Goal: Task Accomplishment & Management: Use online tool/utility

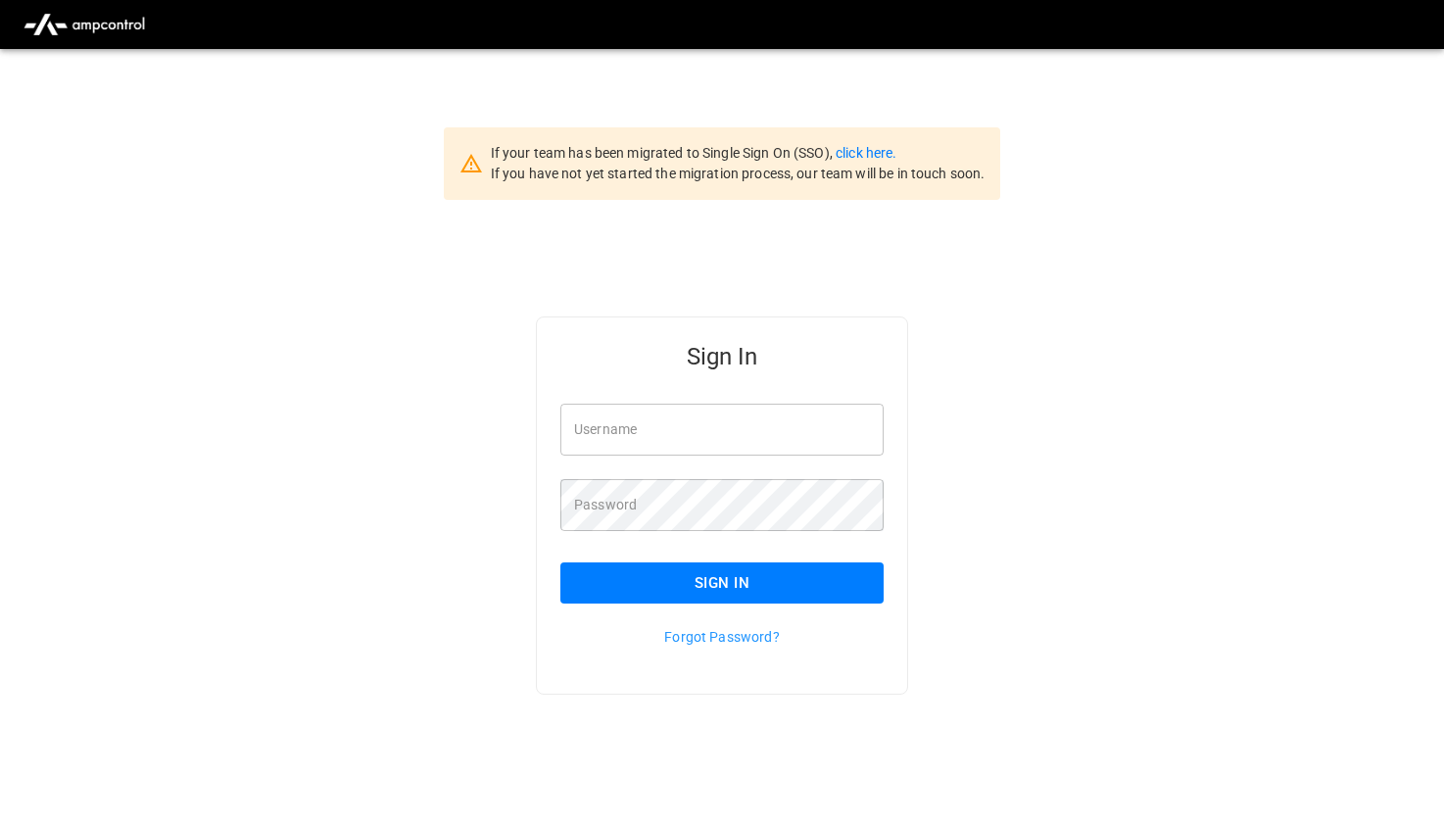
type input "*******"
click at [704, 590] on button "Sign In" at bounding box center [721, 582] width 323 height 41
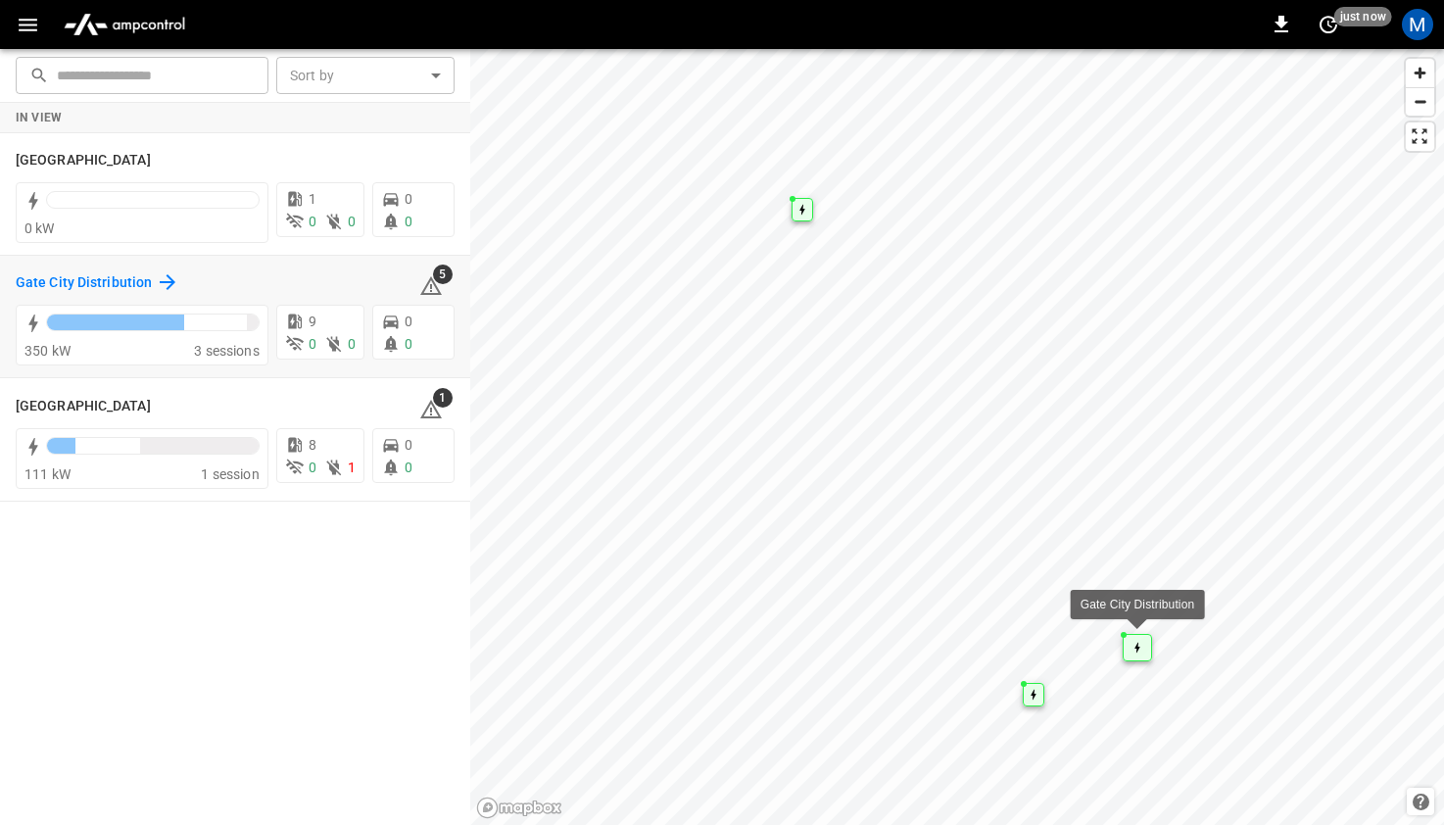
click at [158, 284] on icon at bounding box center [168, 282] width 24 height 24
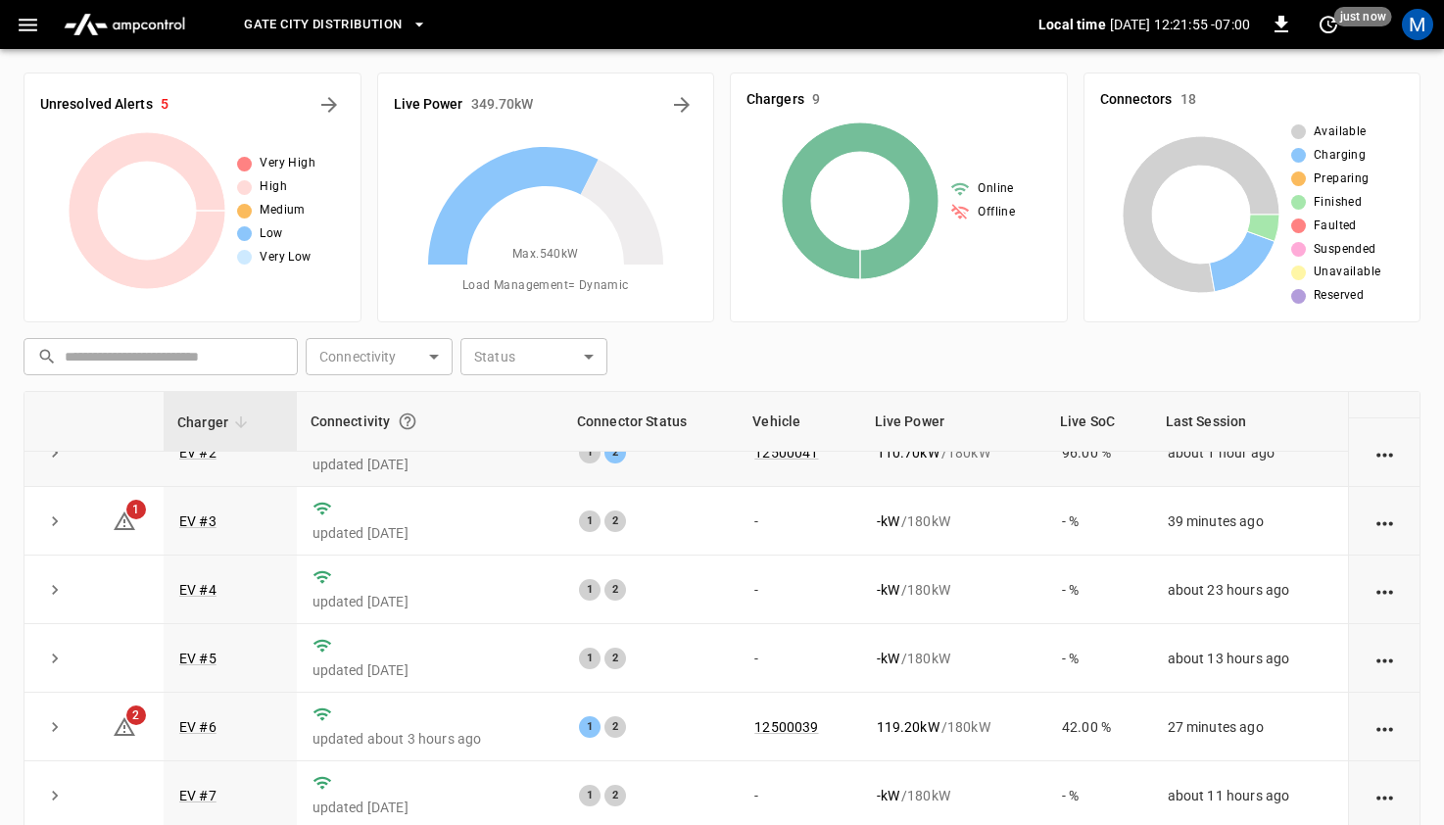
scroll to position [106, 0]
click at [53, 516] on icon "expand row" at bounding box center [55, 521] width 6 height 10
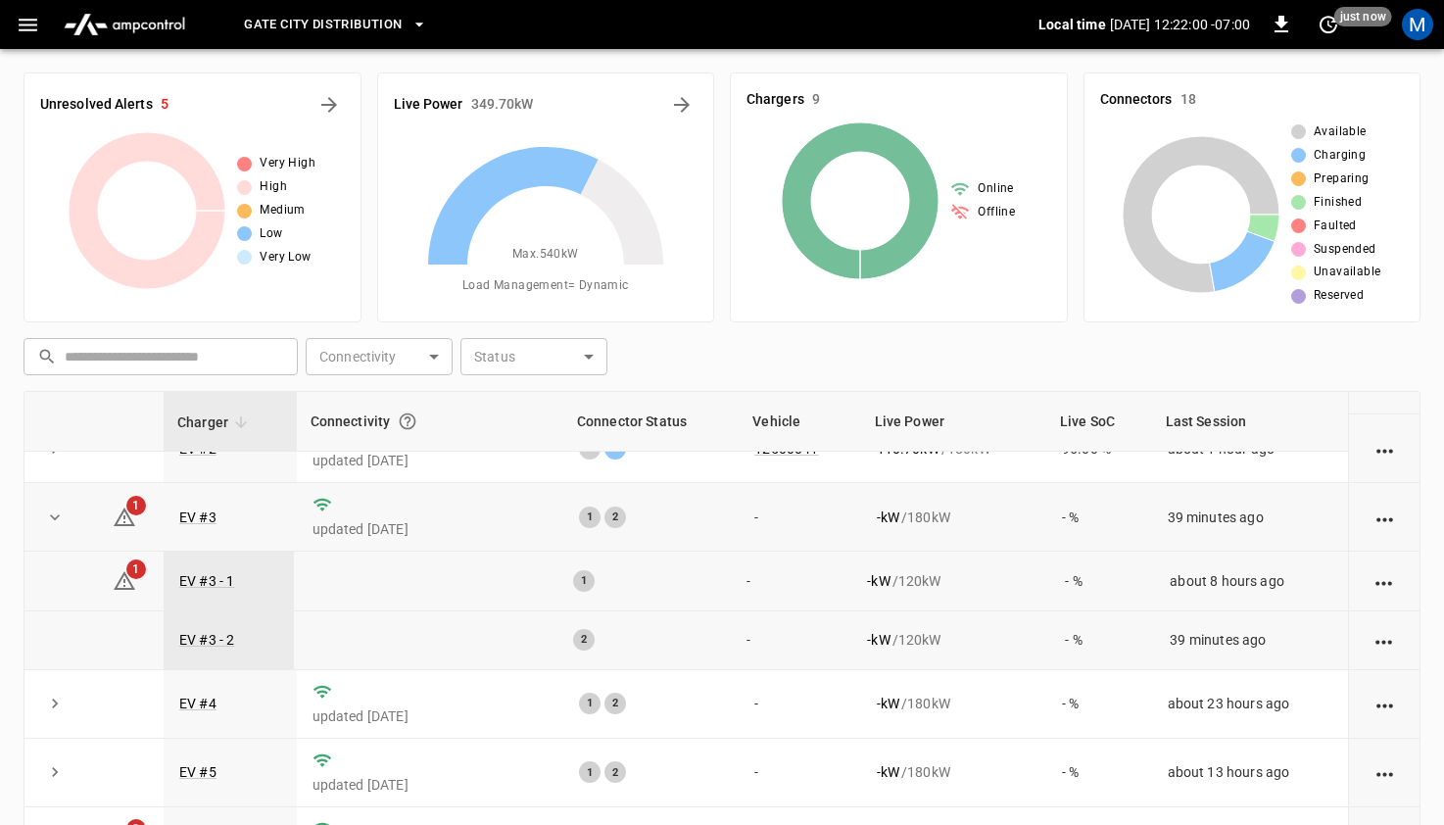
click at [136, 574] on span "1" at bounding box center [136, 569] width 20 height 20
click at [125, 583] on icon at bounding box center [125, 581] width 24 height 24
click at [333, 104] on icon "All Alerts" at bounding box center [329, 105] width 16 height 16
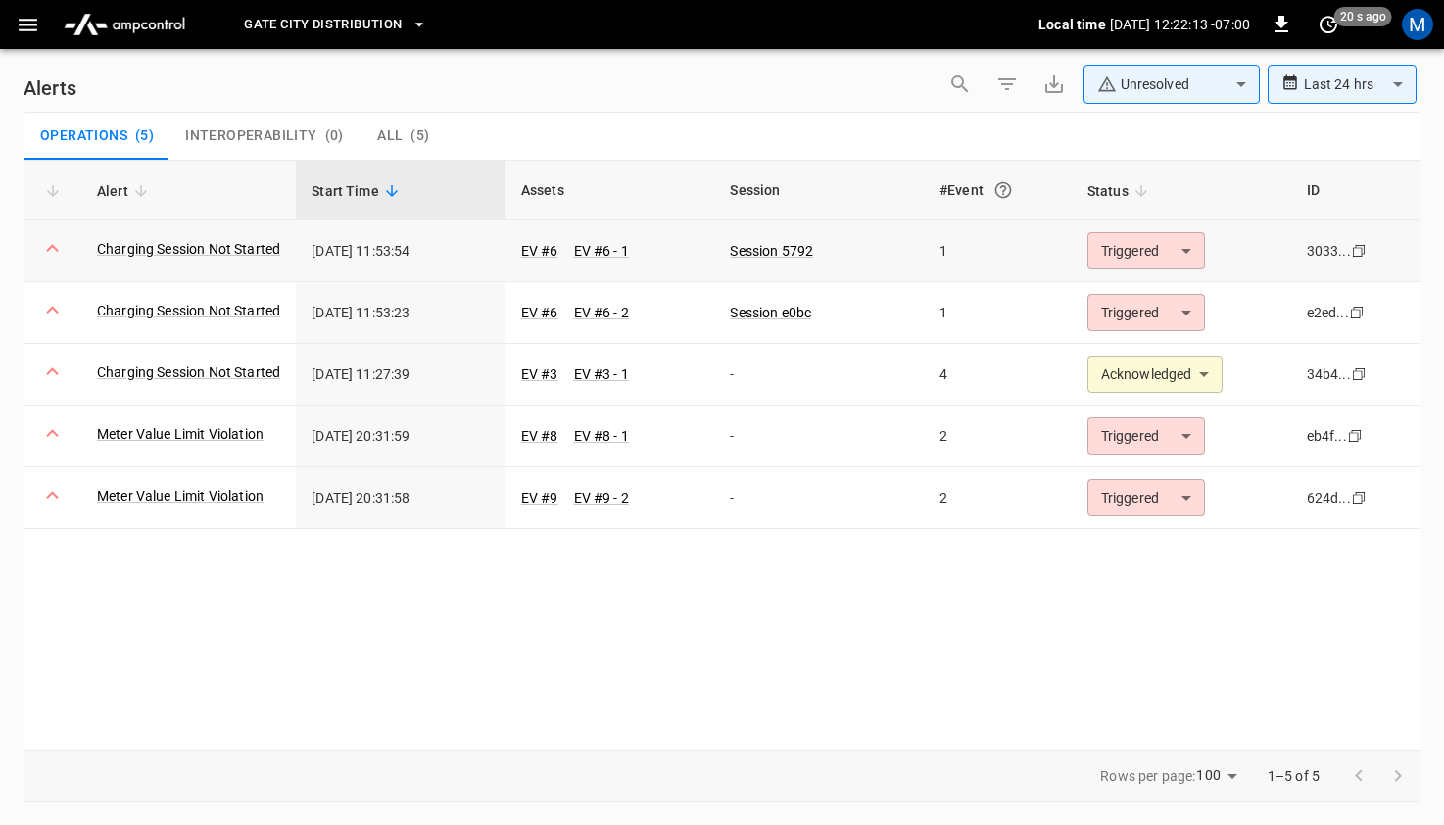
drag, startPoint x: 459, startPoint y: 251, endPoint x: 351, endPoint y: 251, distance: 108.7
click at [351, 251] on td "[DATE] 11:53:54" at bounding box center [401, 251] width 210 height 62
drag, startPoint x: 453, startPoint y: 314, endPoint x: 337, endPoint y: 314, distance: 115.6
click at [337, 314] on td "[DATE] 11:53:23" at bounding box center [401, 313] width 210 height 62
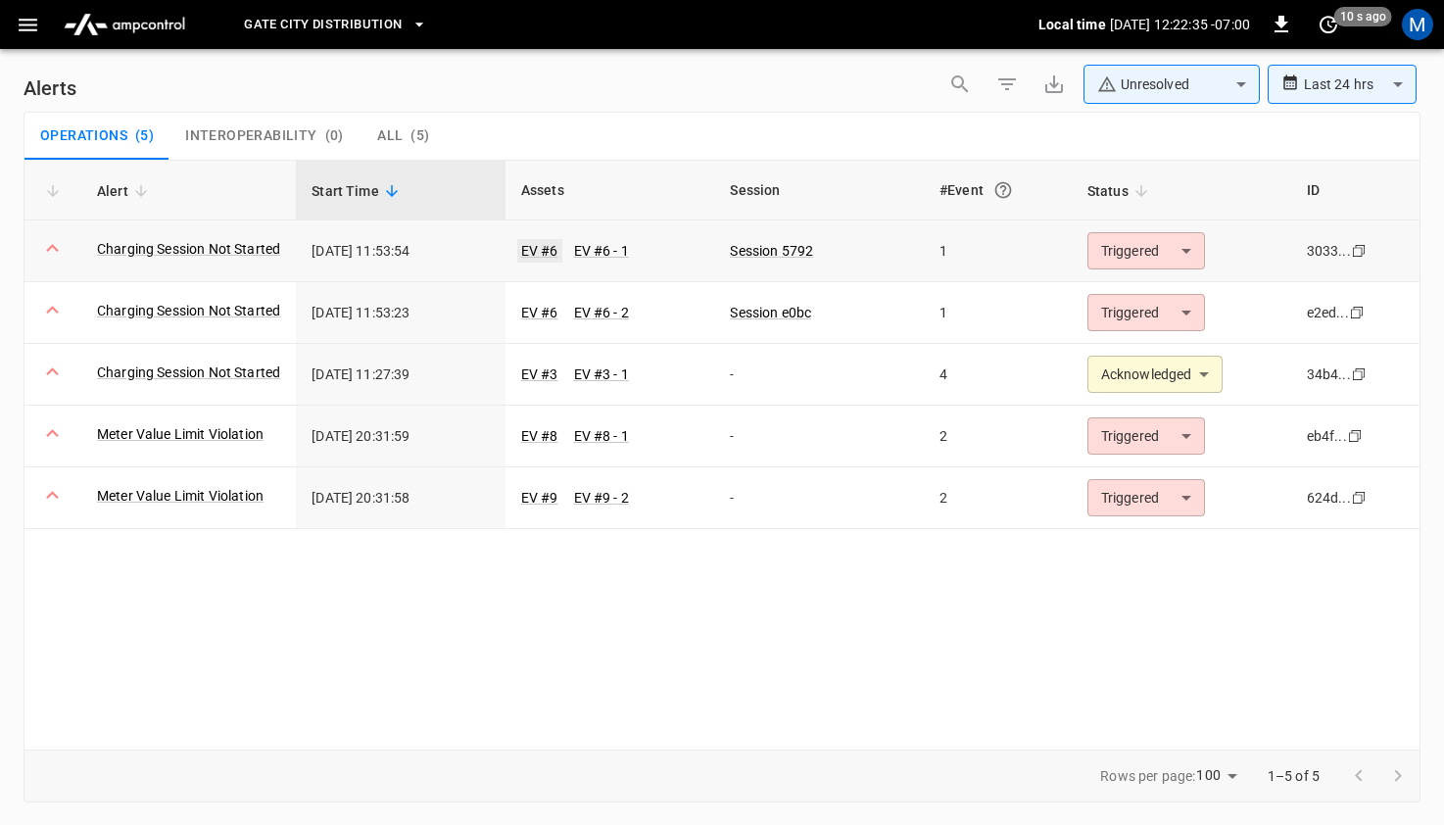
click at [547, 251] on link "EV #6" at bounding box center [539, 251] width 45 height 24
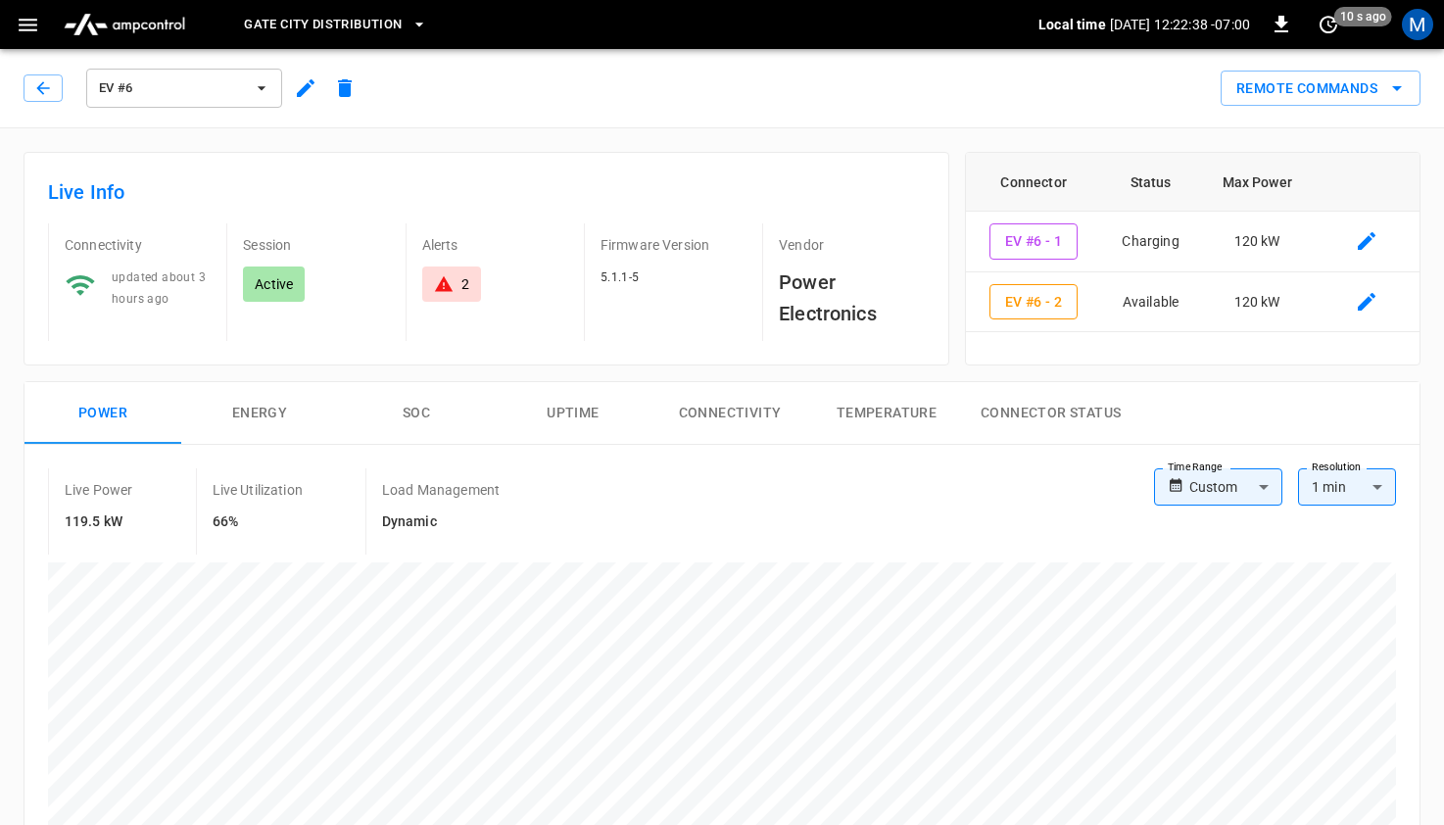
click at [840, 311] on h6 "Power Electronics" at bounding box center [852, 297] width 146 height 63
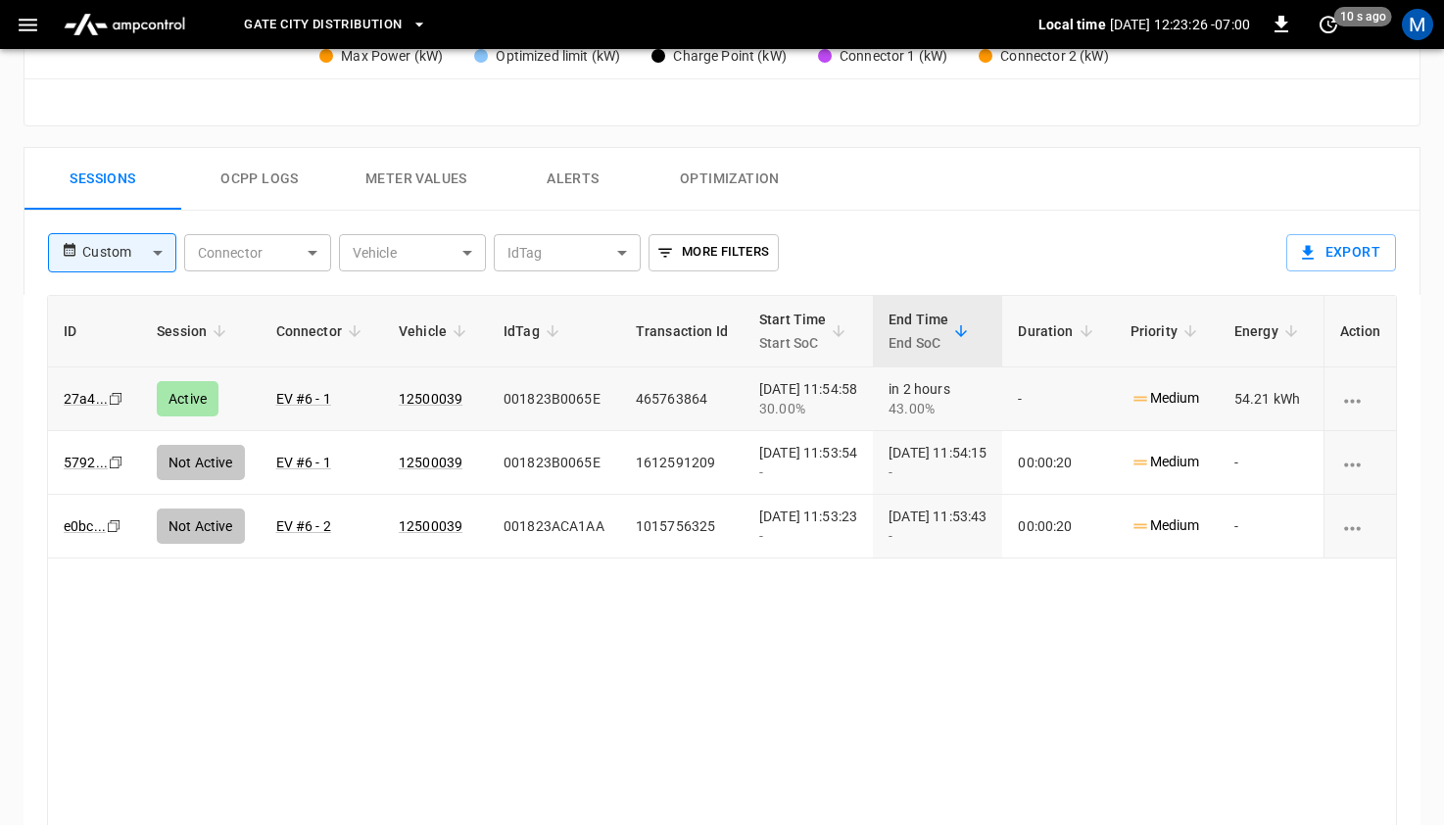
click at [208, 395] on div "Active" at bounding box center [188, 398] width 62 height 35
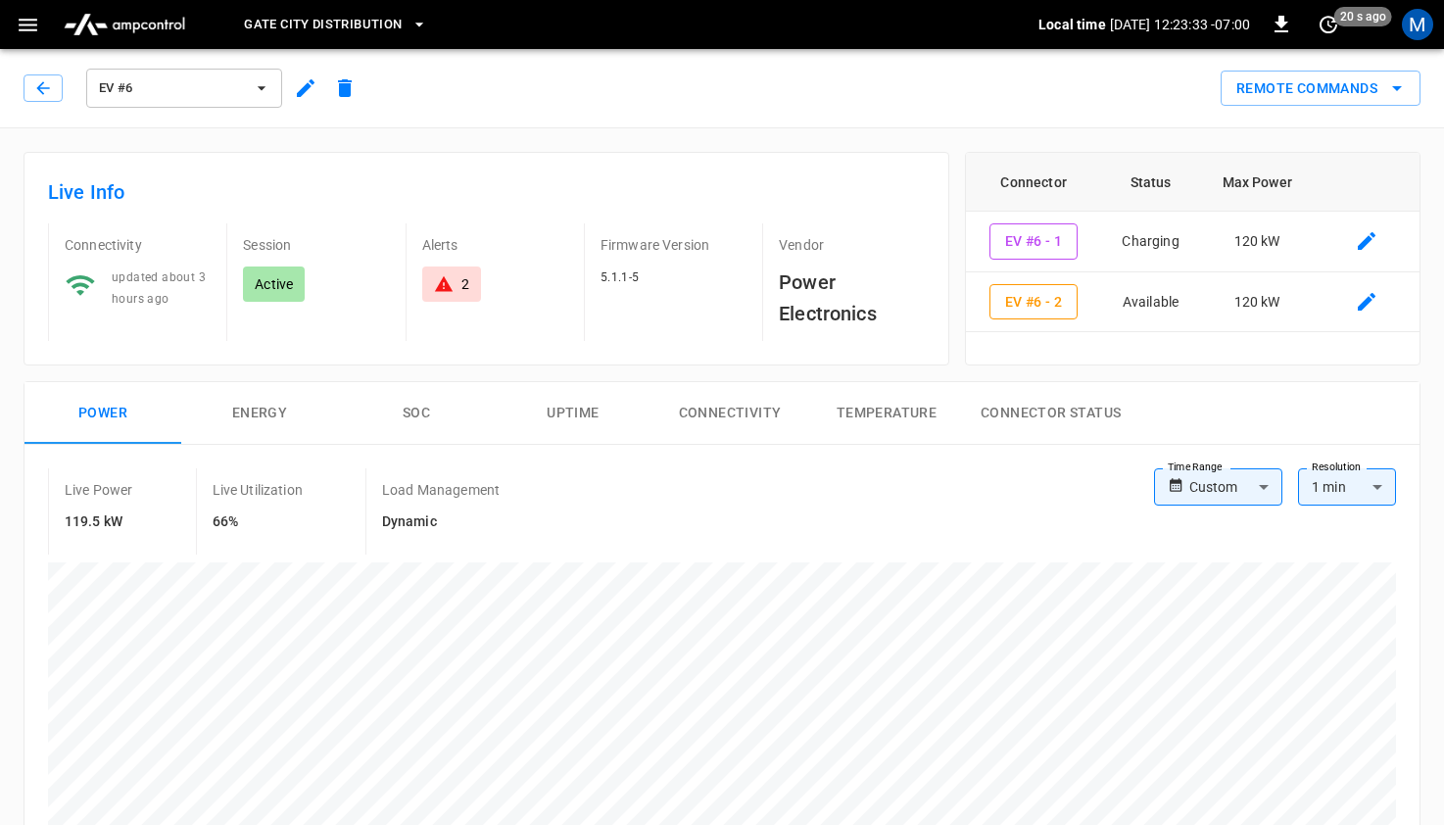
click at [455, 287] on div "2" at bounding box center [451, 284] width 35 height 20
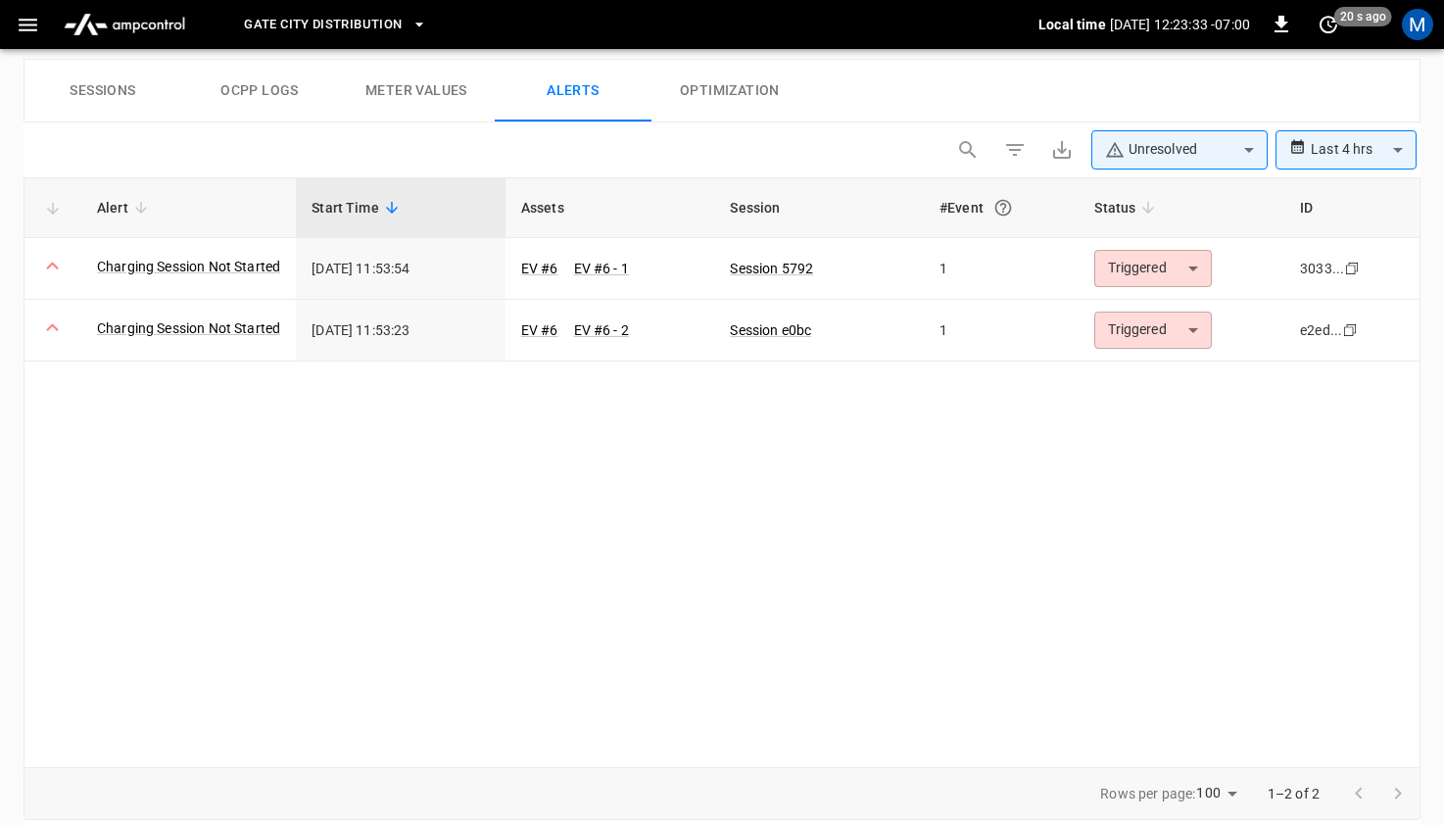
scroll to position [954, 0]
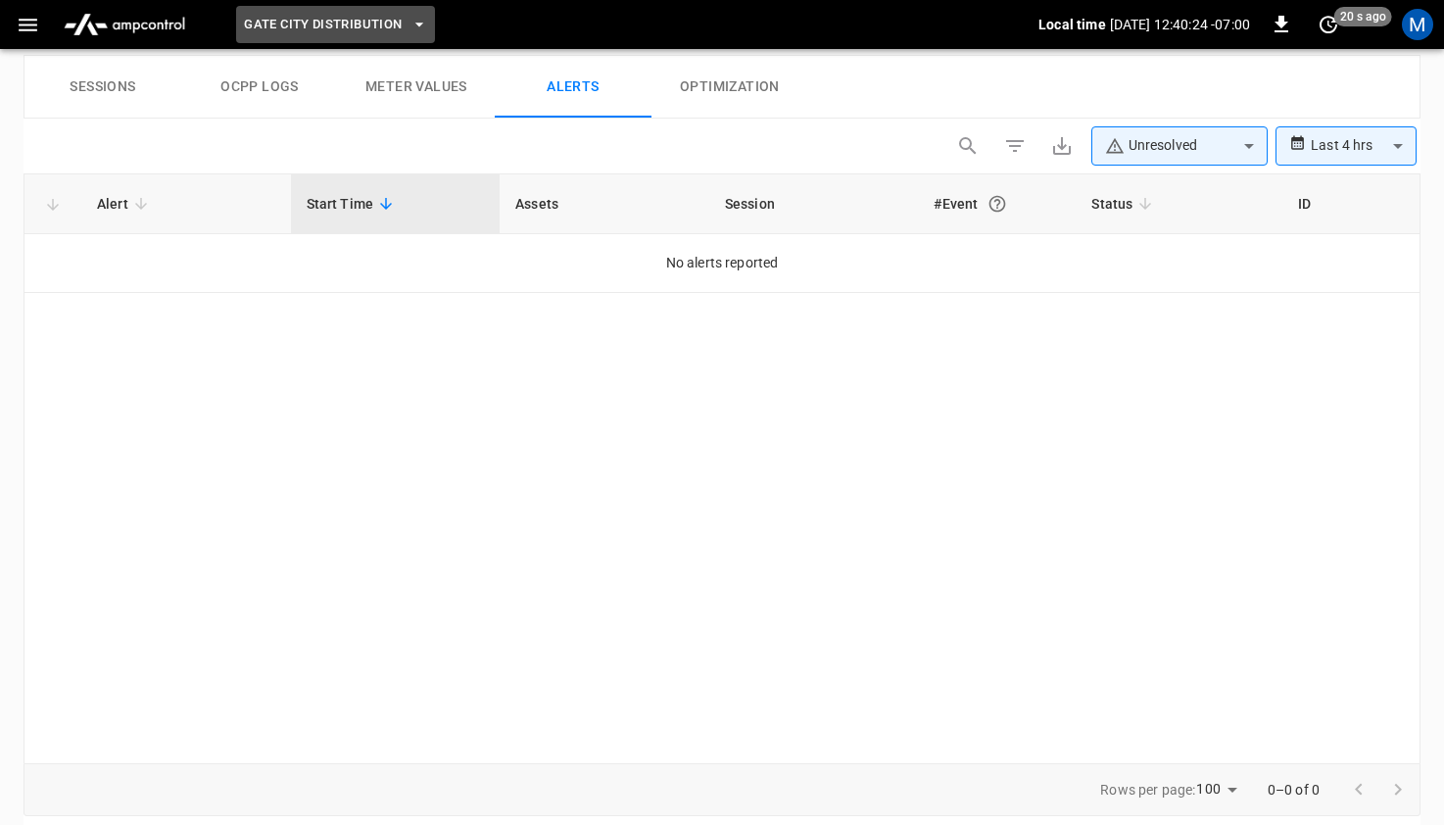
click at [289, 18] on span "Gate City Distribution" at bounding box center [323, 25] width 158 height 23
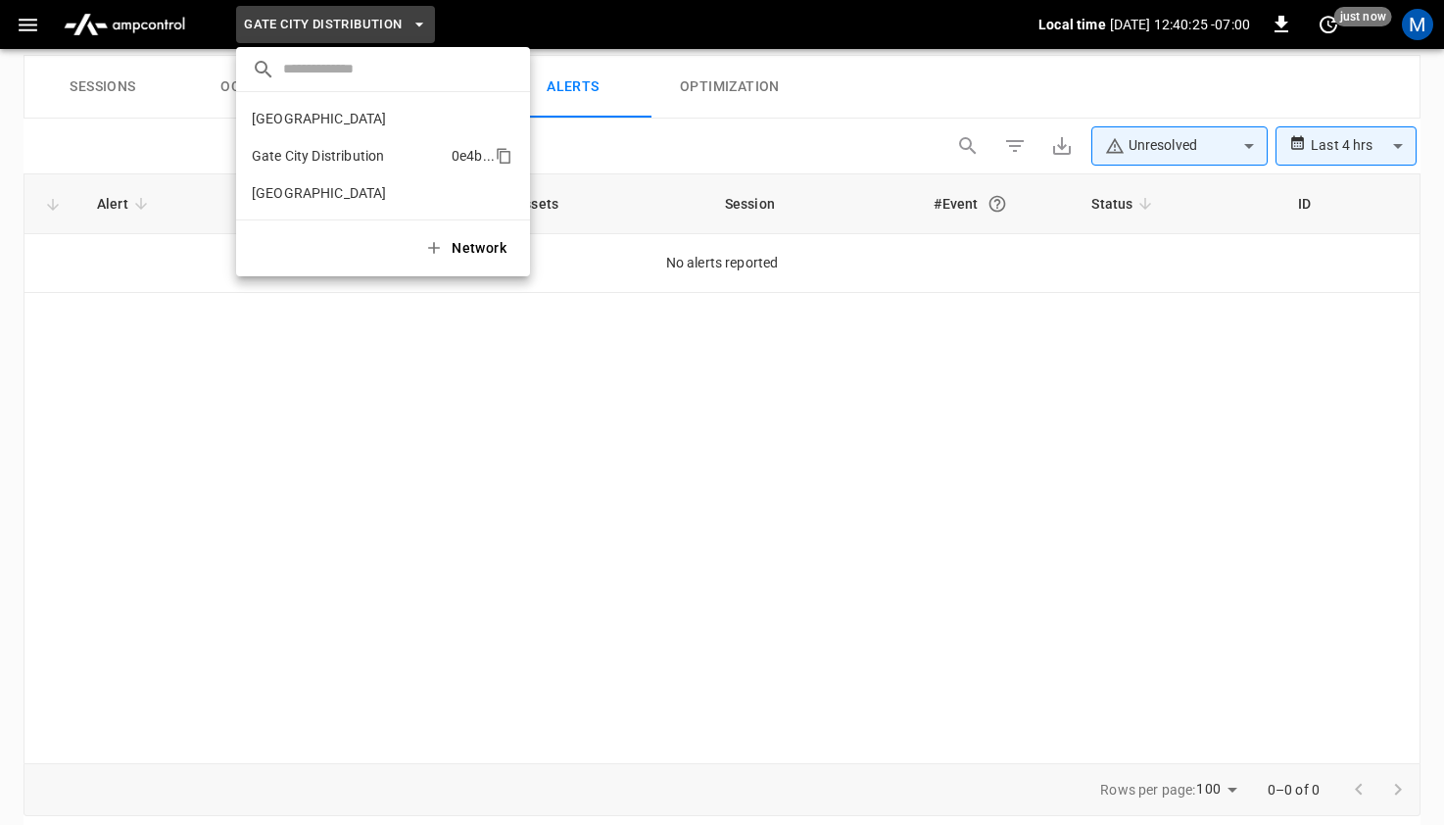
click at [298, 154] on p "Gate City Distribution" at bounding box center [348, 156] width 192 height 20
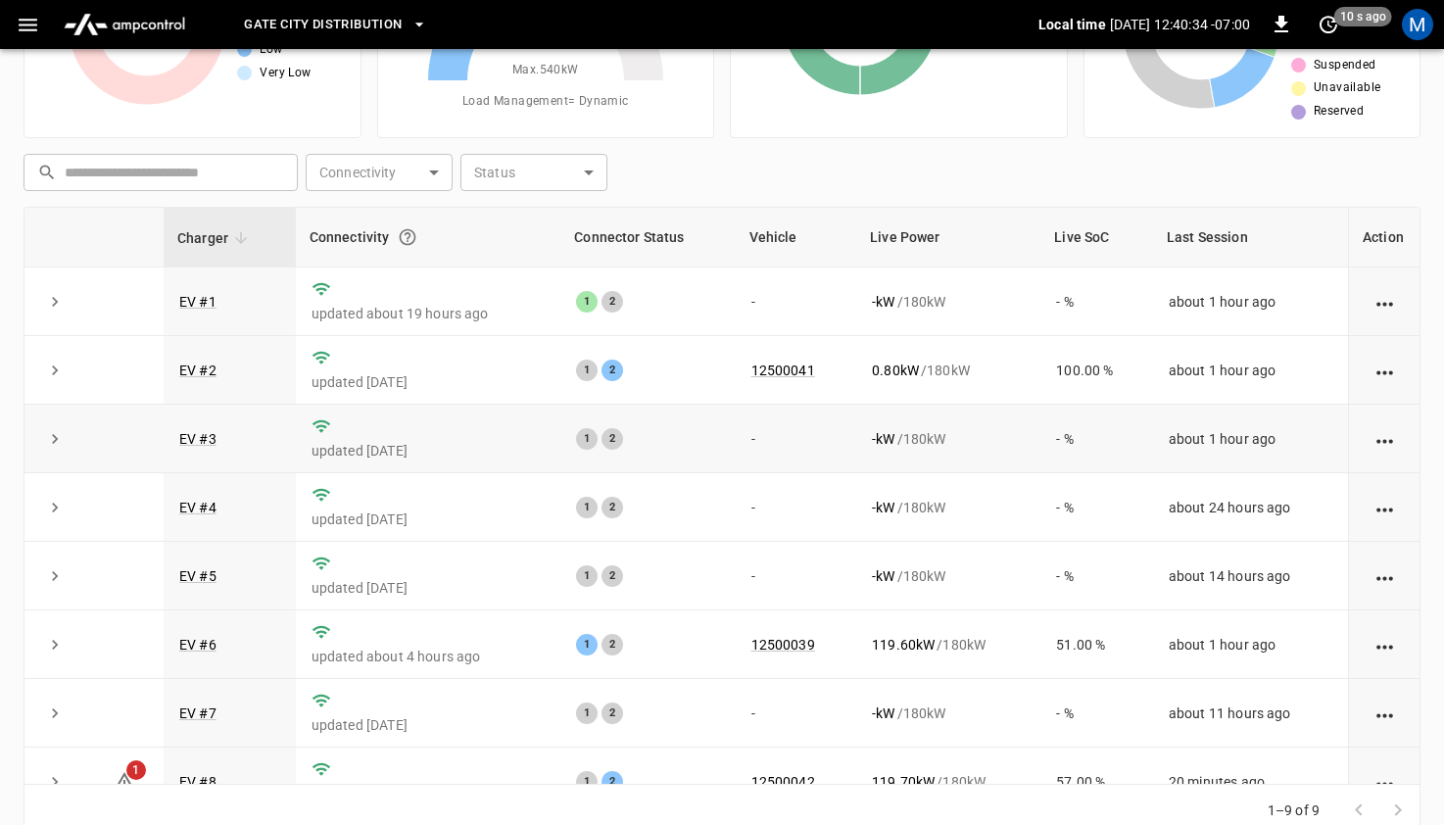
scroll to position [178, 0]
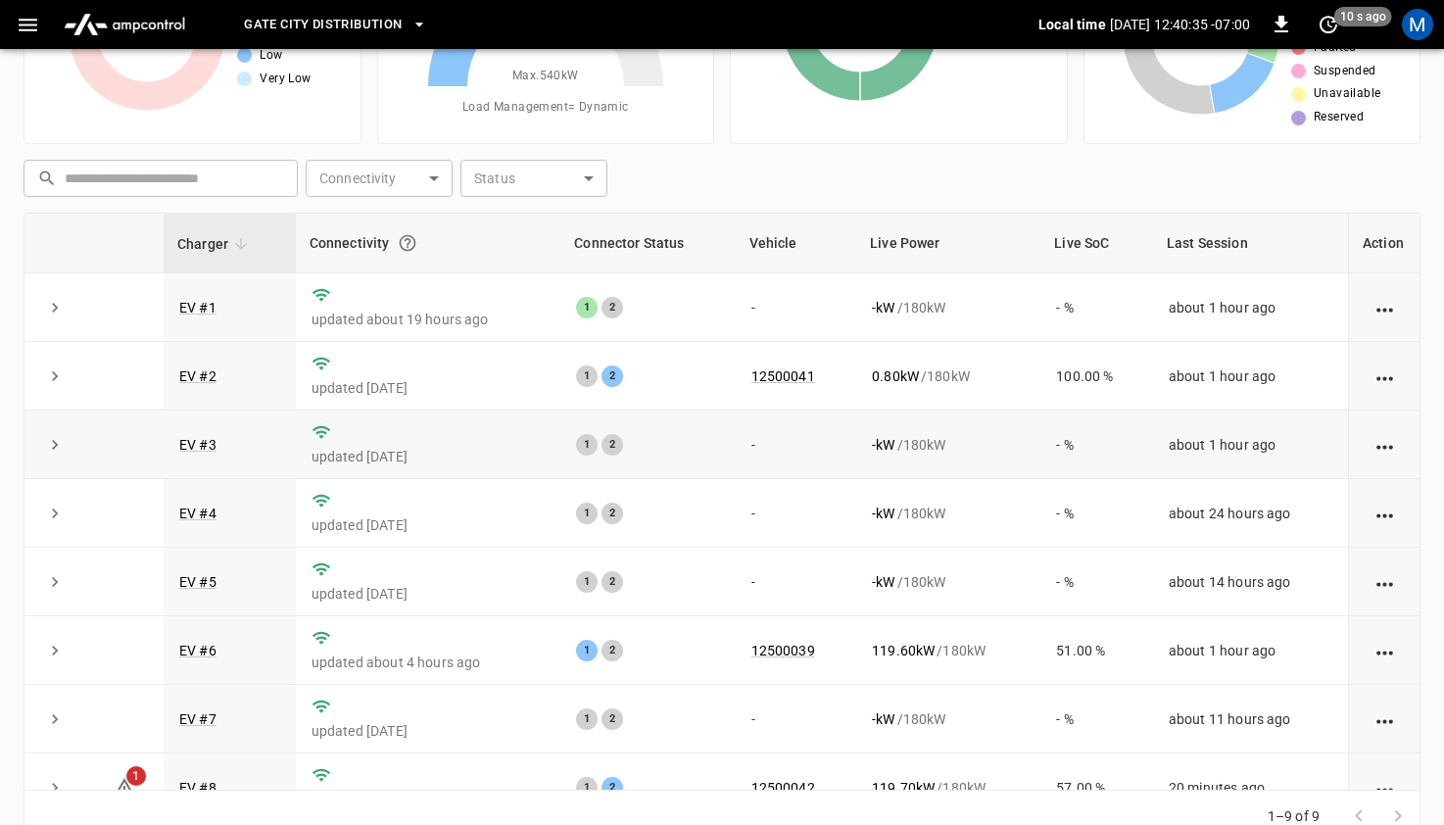
click at [770, 445] on td "-" at bounding box center [796, 444] width 120 height 69
click at [312, 462] on p "updated [DATE]" at bounding box center [428, 457] width 233 height 20
click at [354, 460] on p "updated [DATE]" at bounding box center [428, 457] width 233 height 20
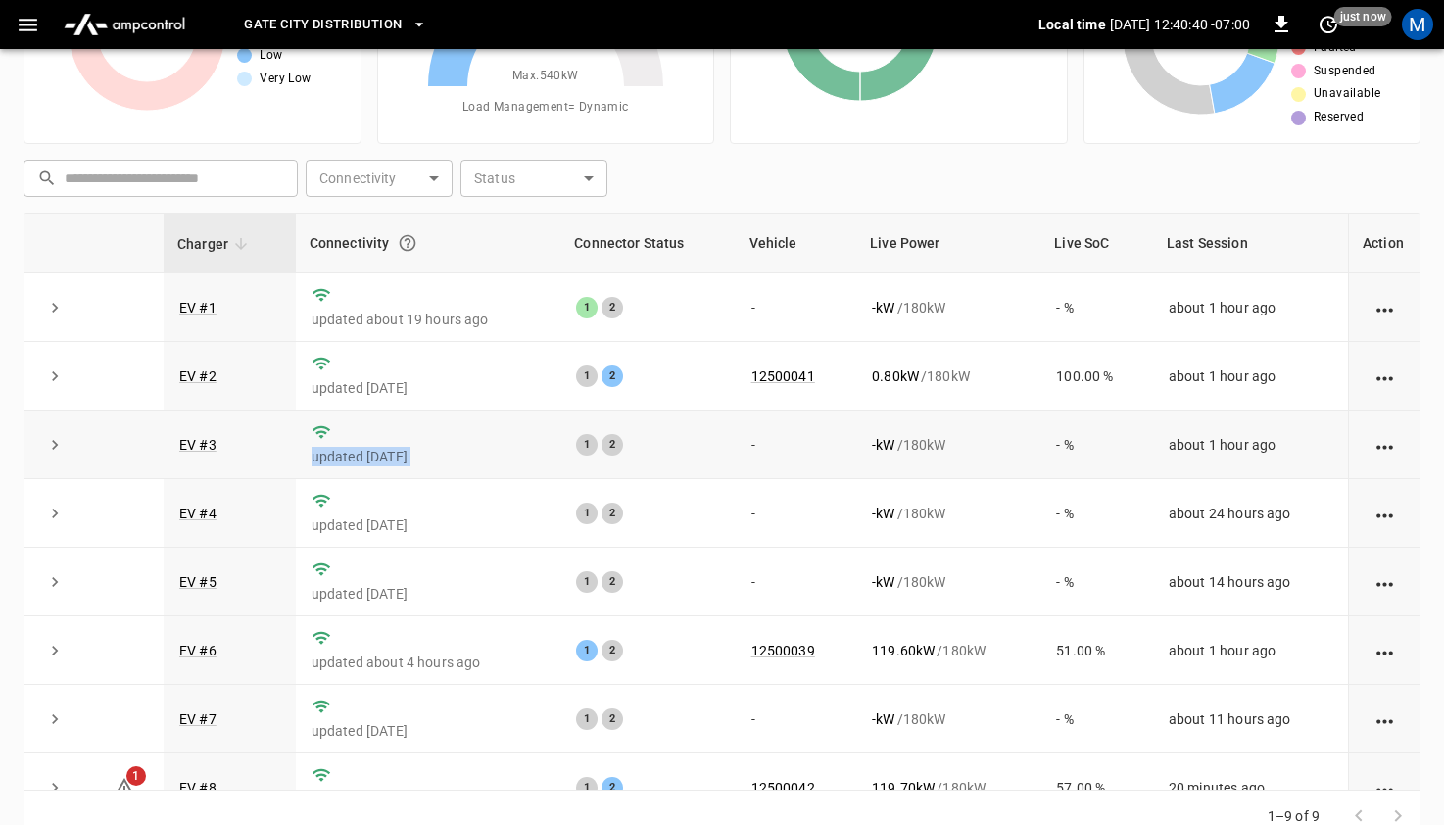
click at [52, 445] on icon "expand row" at bounding box center [55, 445] width 20 height 20
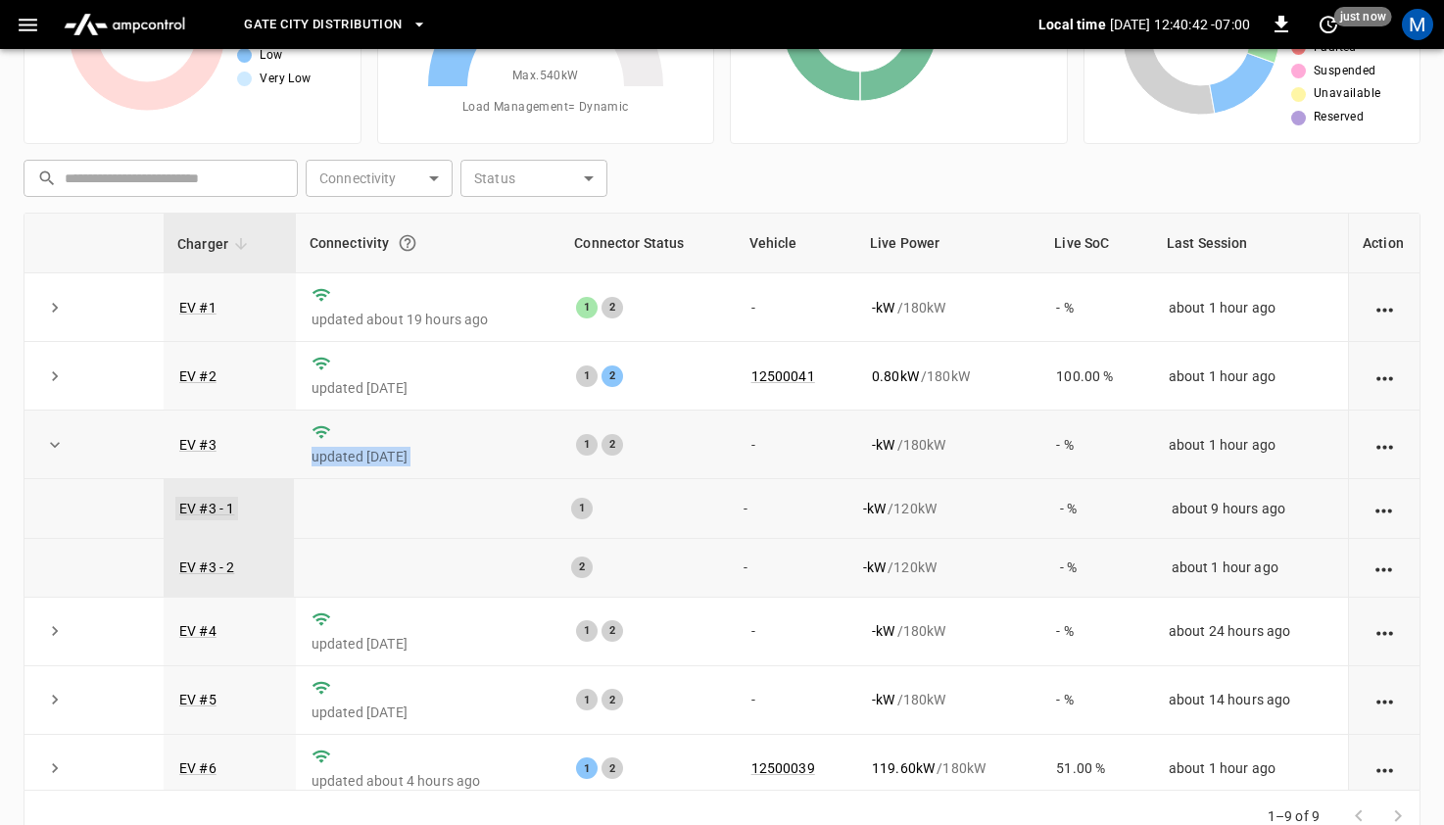
click at [217, 512] on link "EV #3 - 1" at bounding box center [206, 509] width 63 height 24
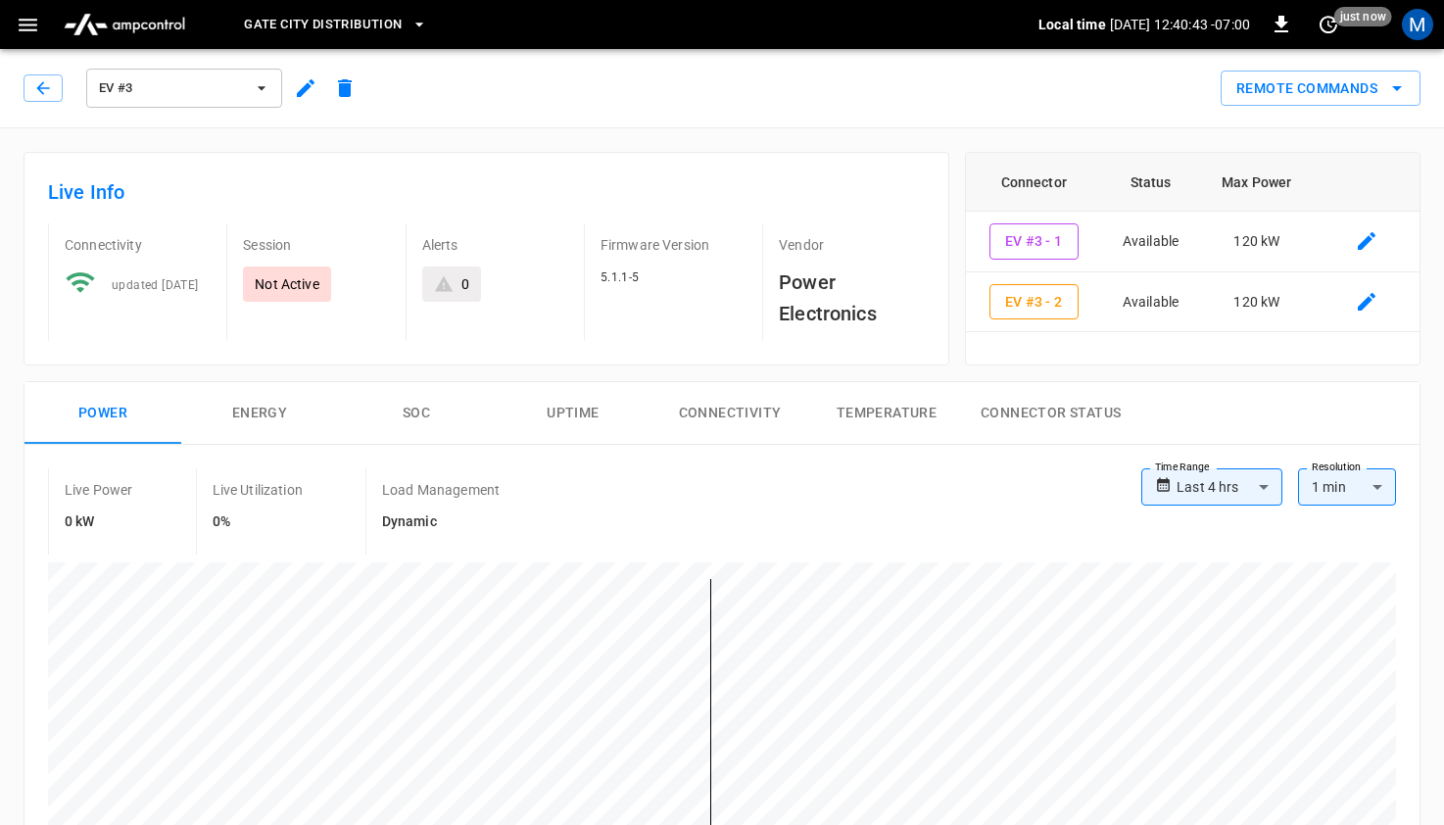
type input "**********"
click at [461, 280] on div "0" at bounding box center [465, 284] width 8 height 20
click at [120, 91] on span "EV #3" at bounding box center [171, 88] width 145 height 23
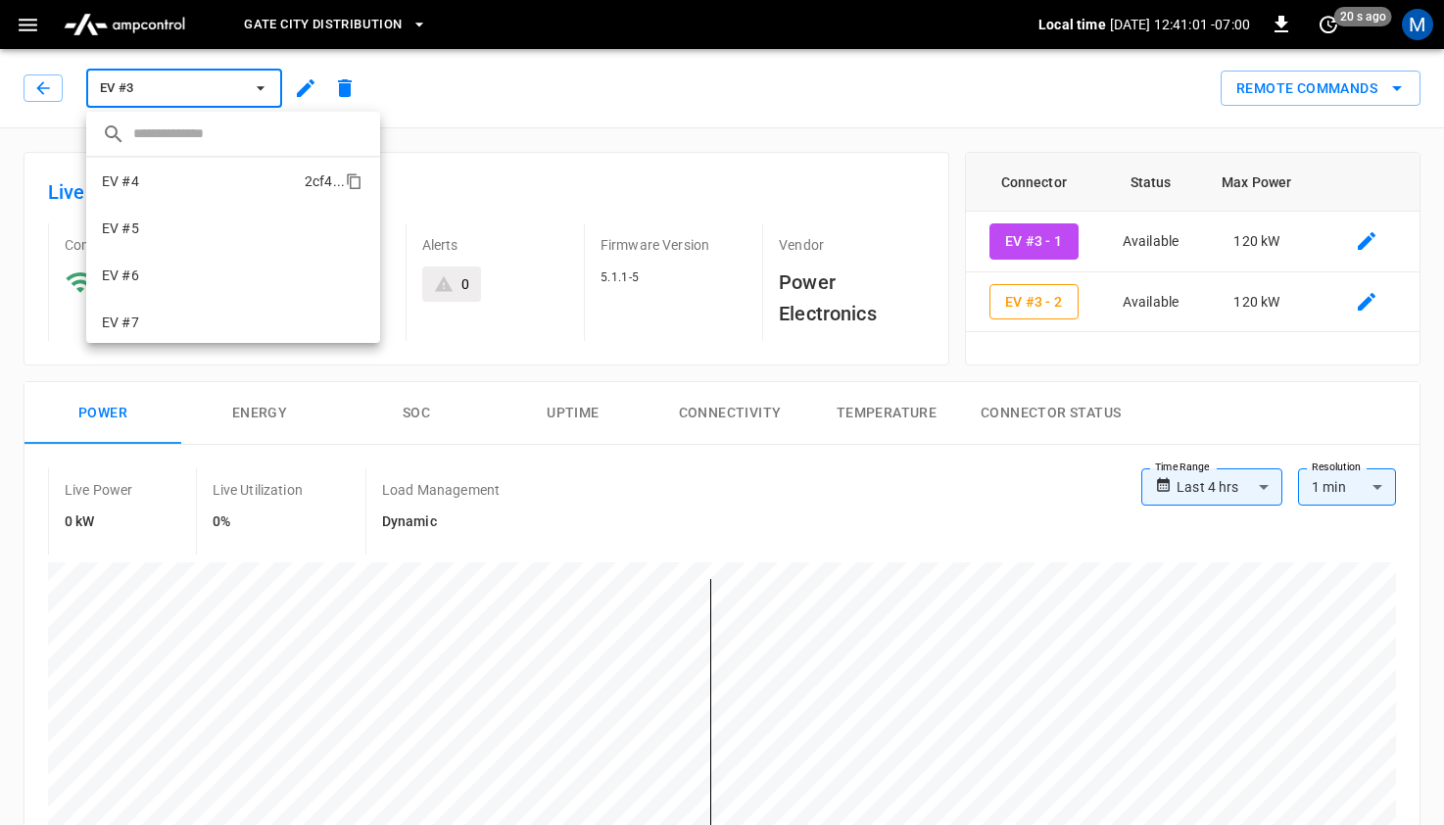
scroll to position [163, 0]
click at [154, 260] on li "EV #6 59f7 ..." at bounding box center [233, 252] width 294 height 47
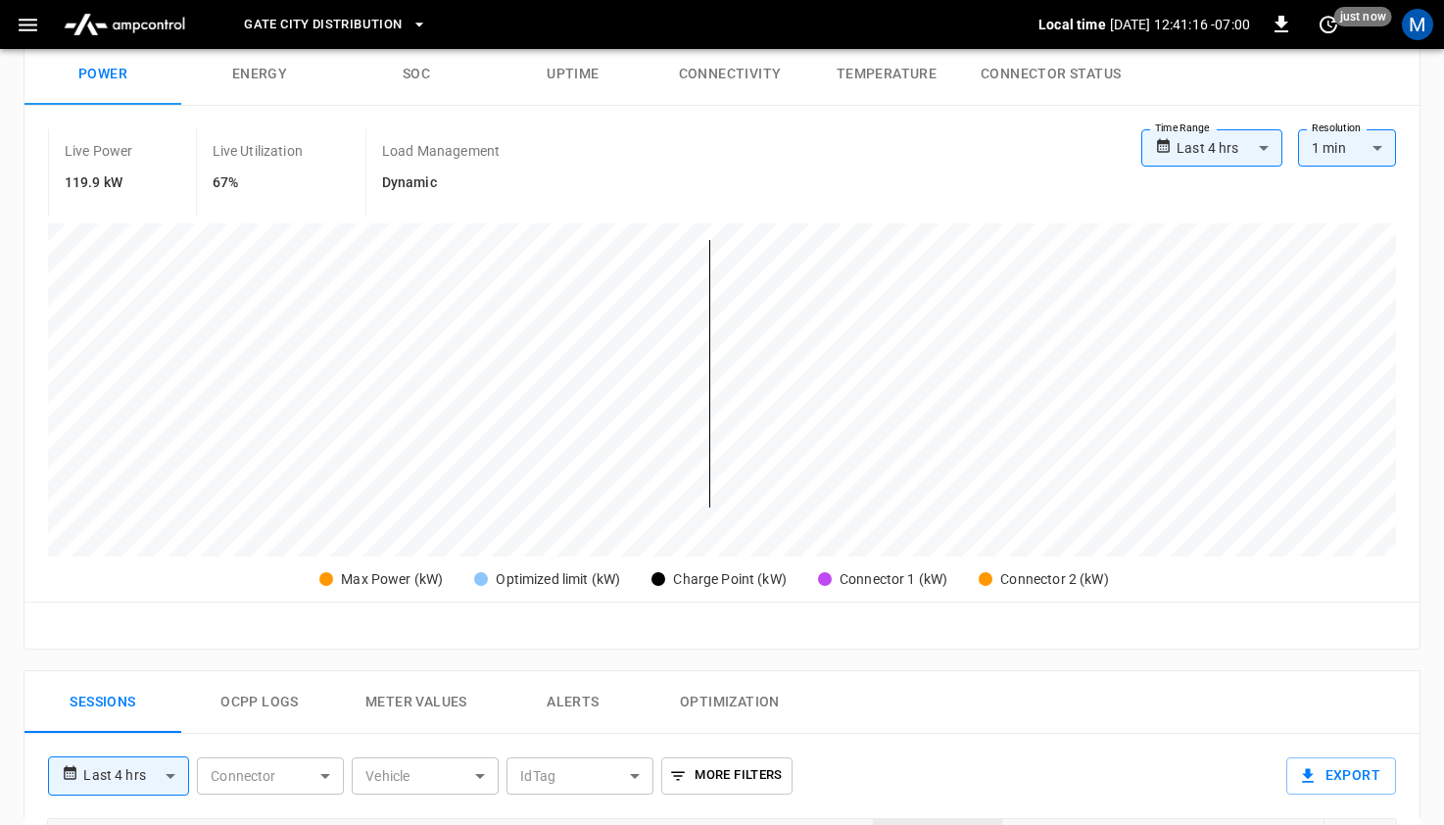
scroll to position [345, 0]
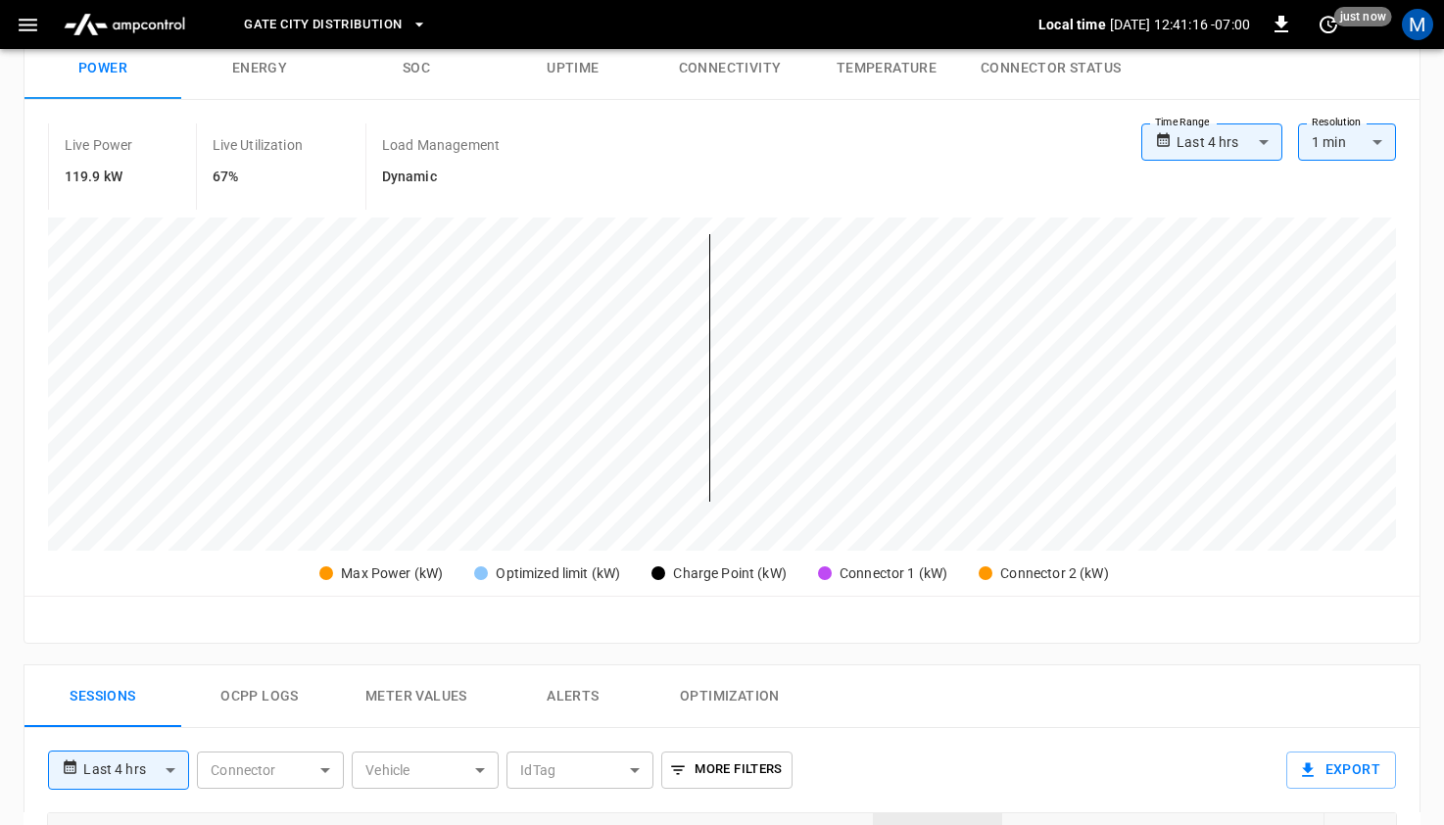
click at [254, 700] on button "Ocpp logs" at bounding box center [259, 696] width 157 height 63
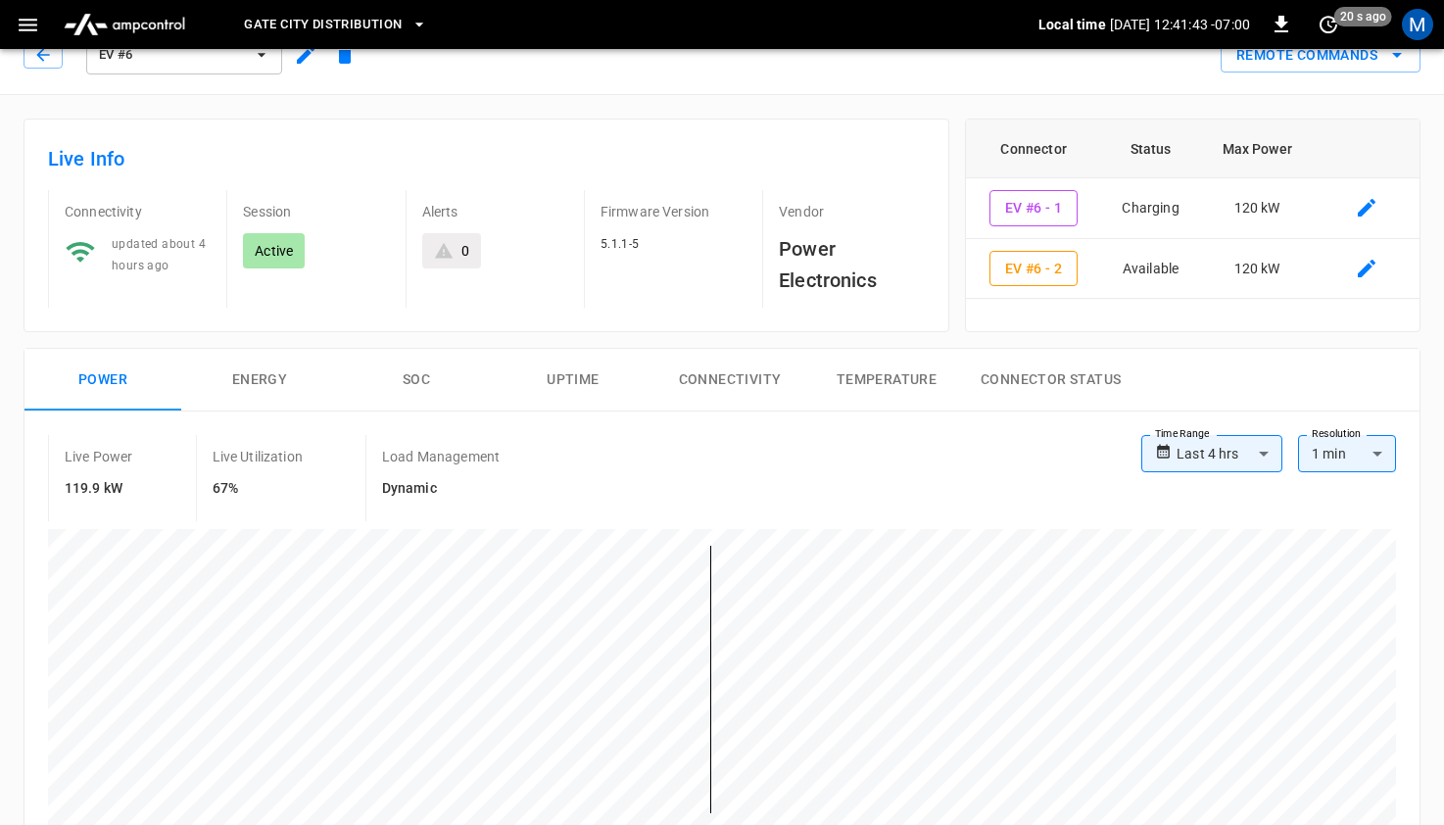
scroll to position [0, 0]
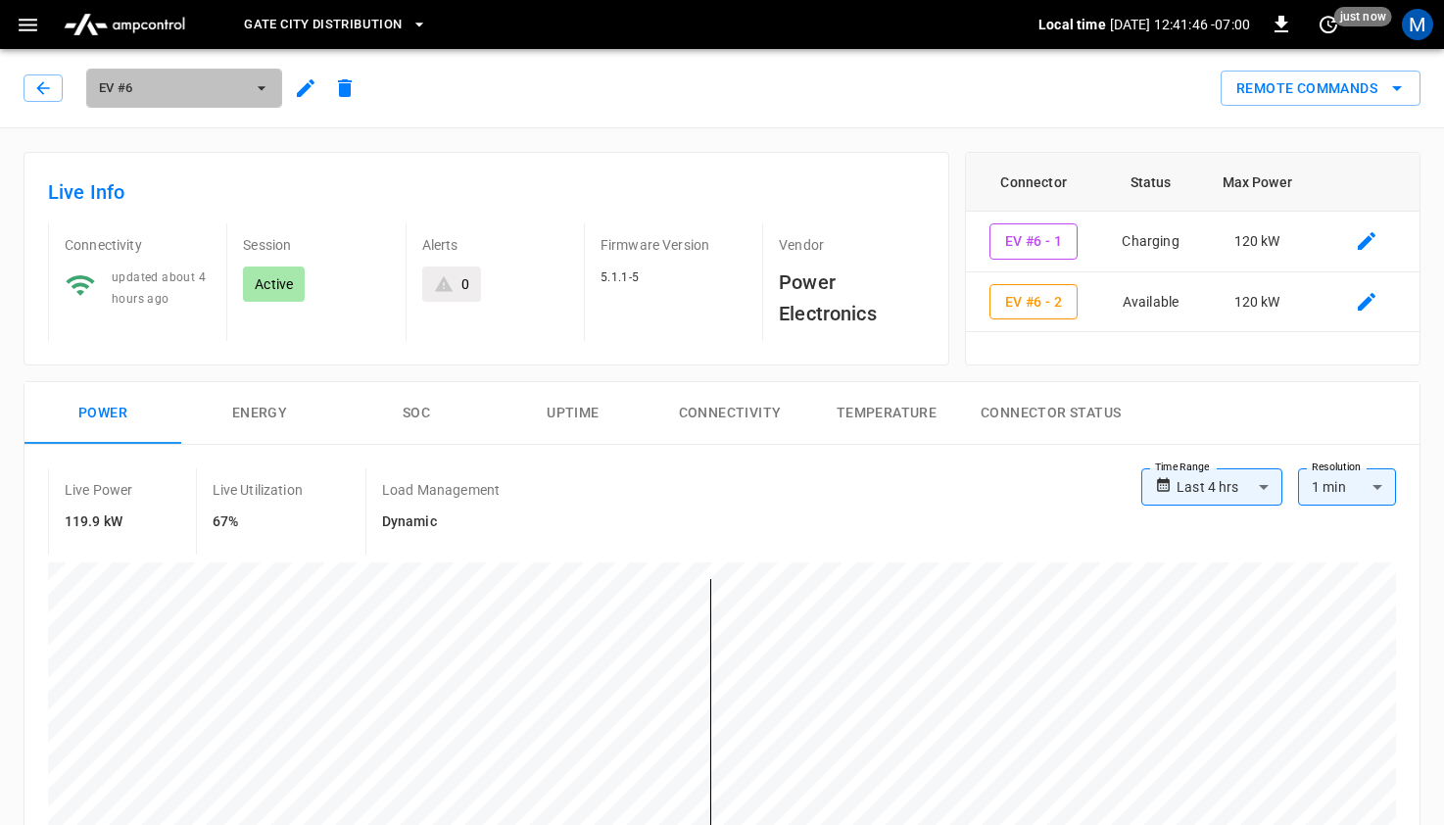
click at [229, 88] on span "EV #6" at bounding box center [171, 88] width 145 height 23
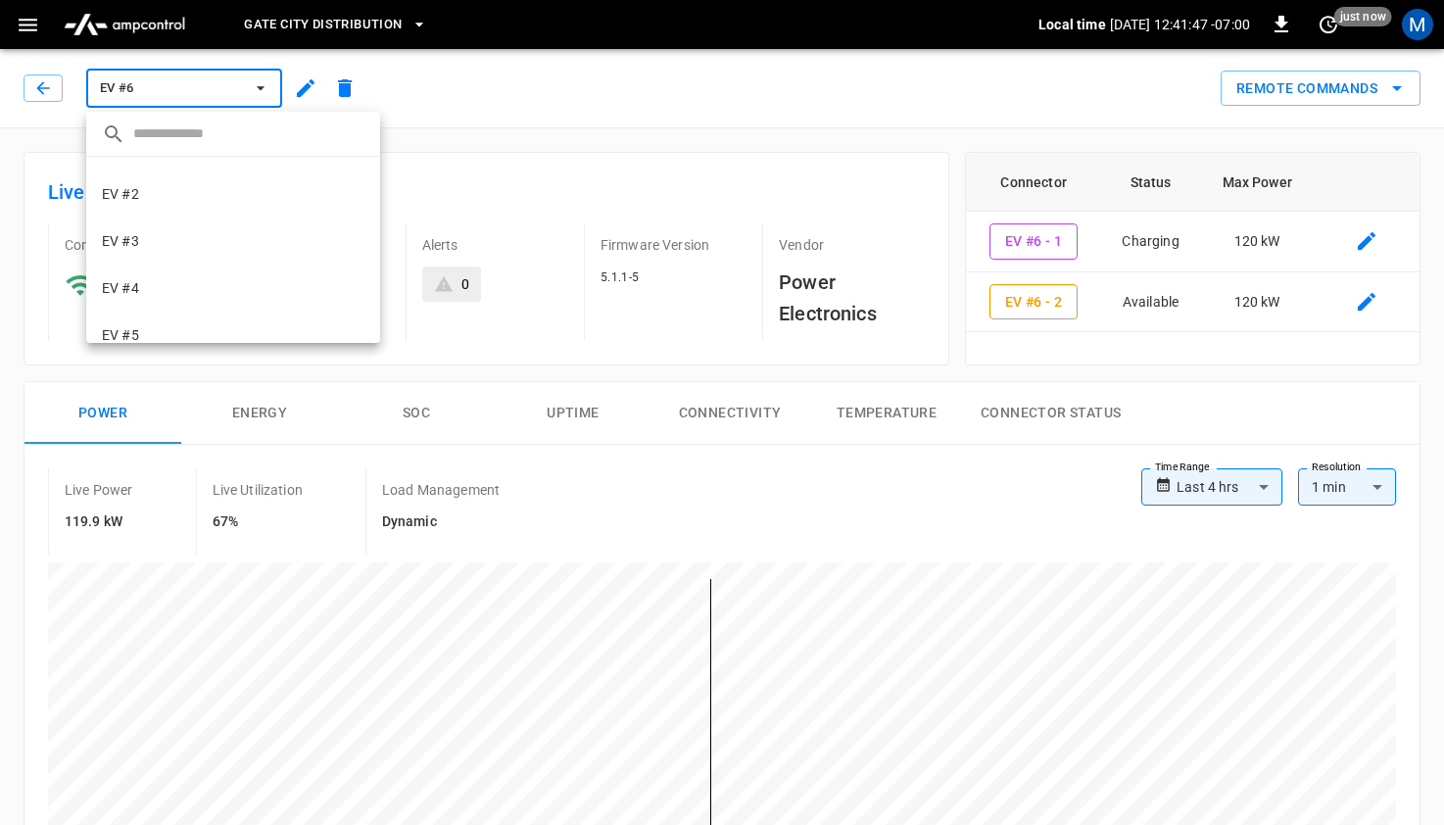
scroll to position [20, 0]
click at [182, 258] on li "EV #3 752e ..." at bounding box center [233, 254] width 294 height 47
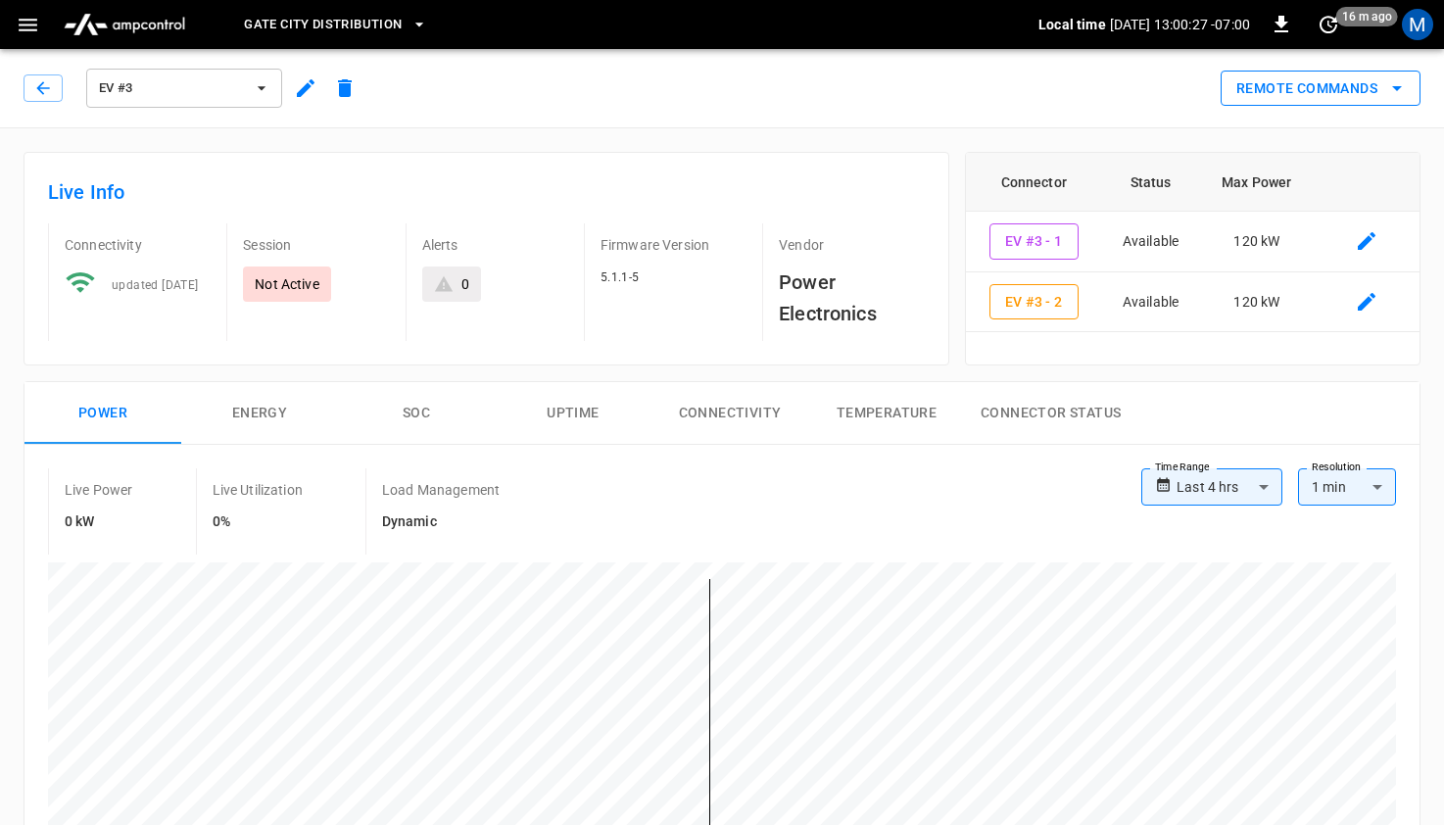
click at [1282, 84] on button "Remote Commands" at bounding box center [1321, 89] width 200 height 36
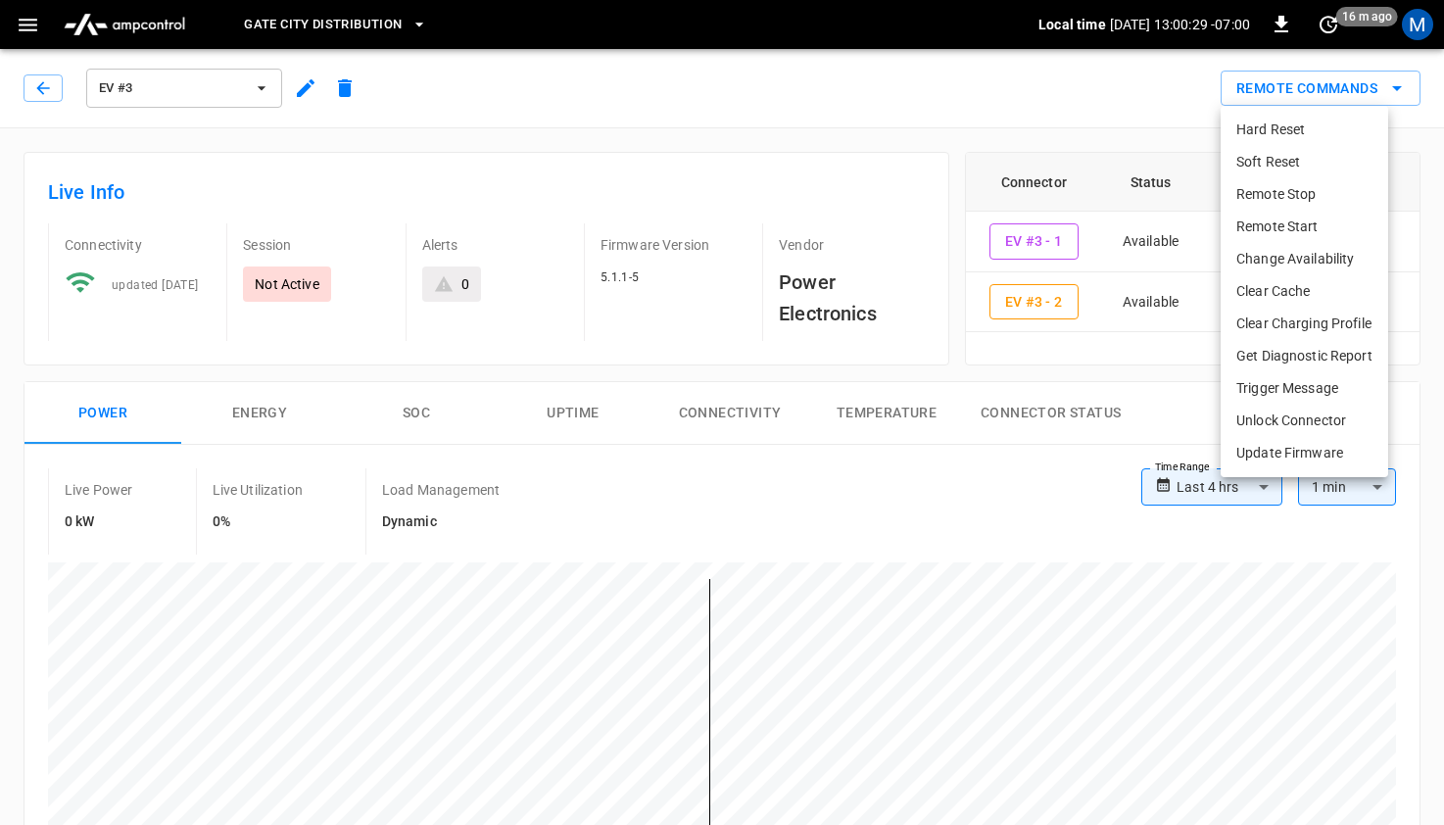
click at [1288, 131] on li "Hard Reset" at bounding box center [1305, 130] width 168 height 32
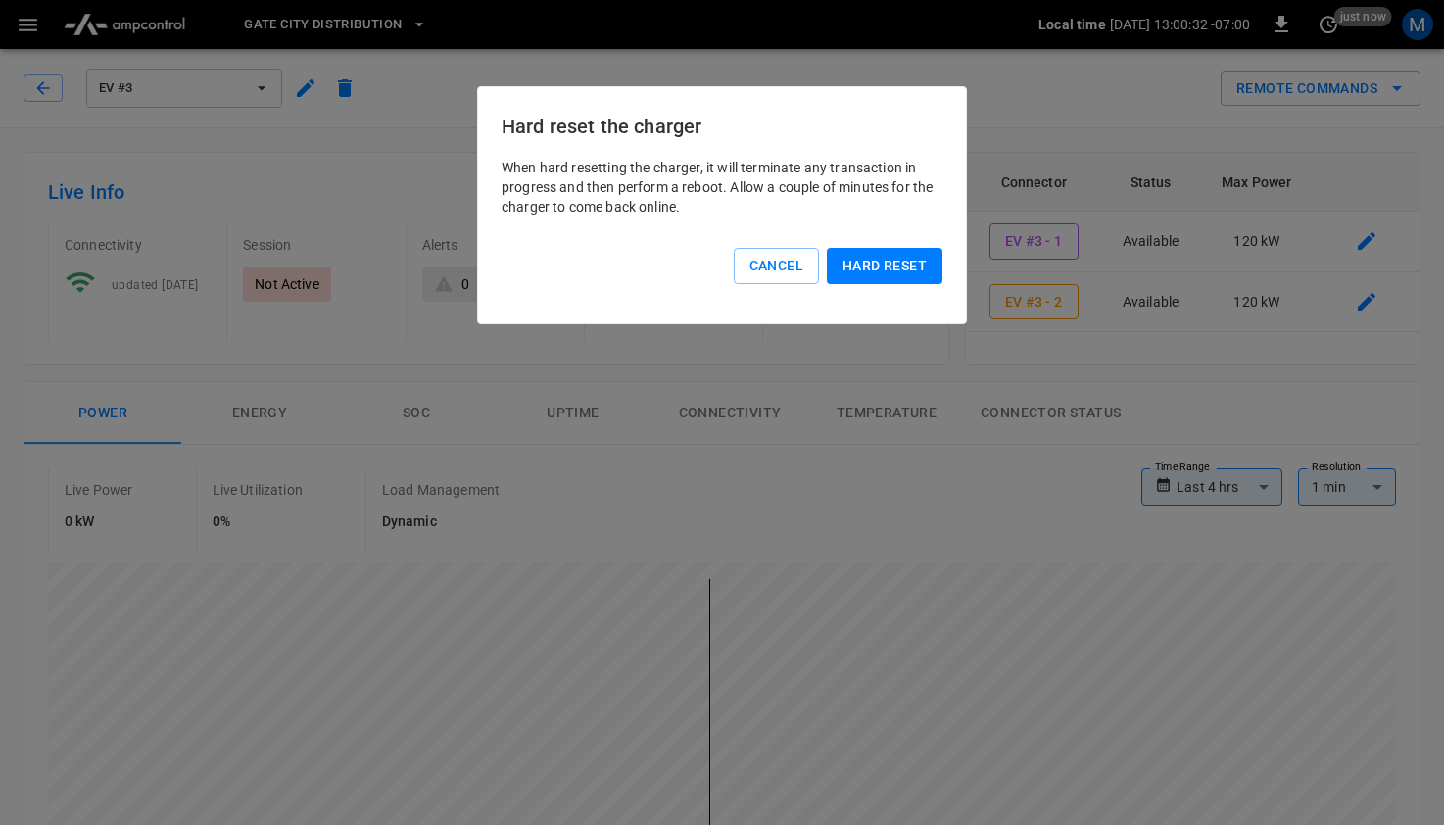
click at [923, 271] on button "Hard reset" at bounding box center [885, 266] width 116 height 36
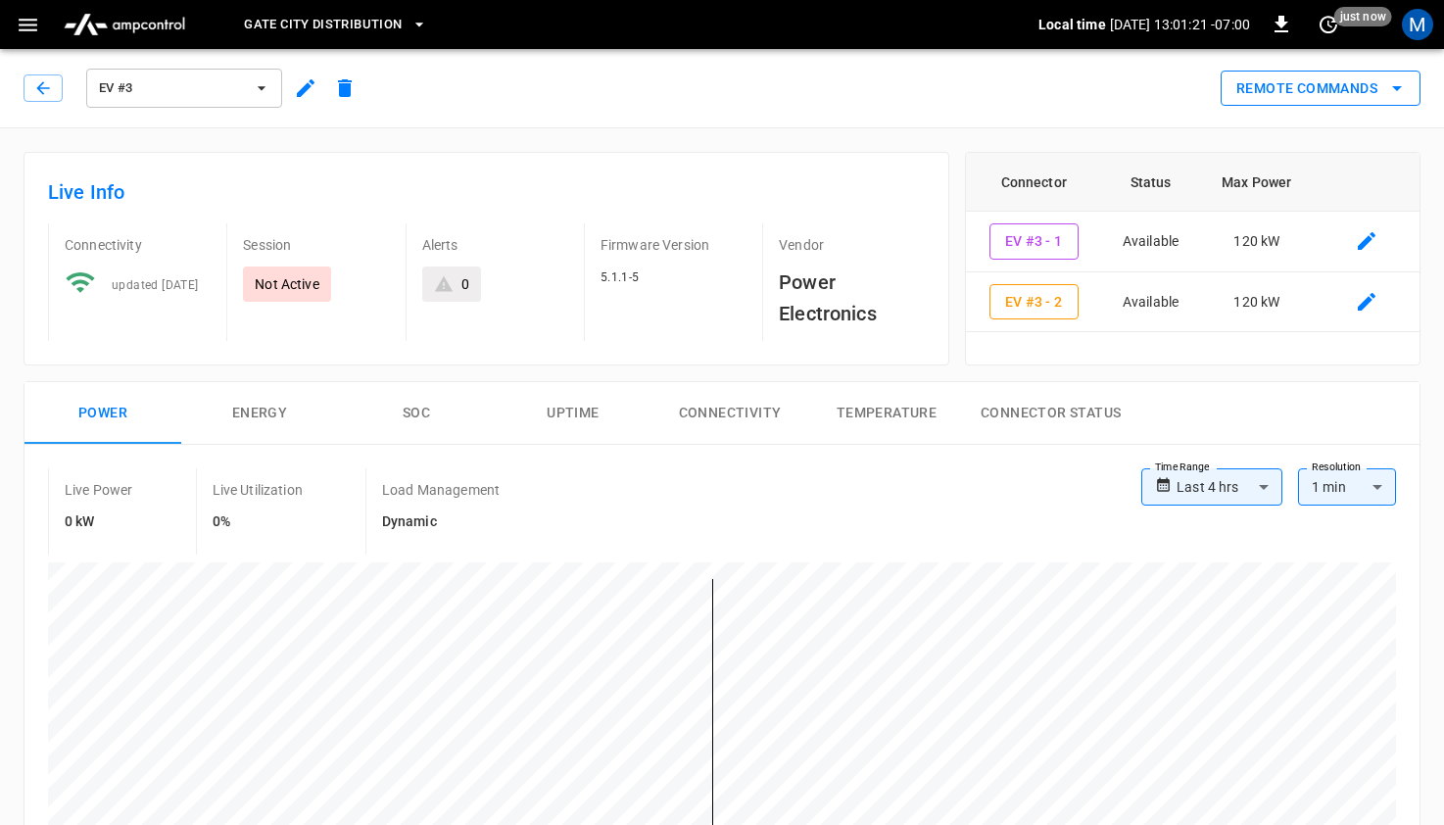
click at [1280, 94] on button "Remote Commands" at bounding box center [1321, 89] width 200 height 36
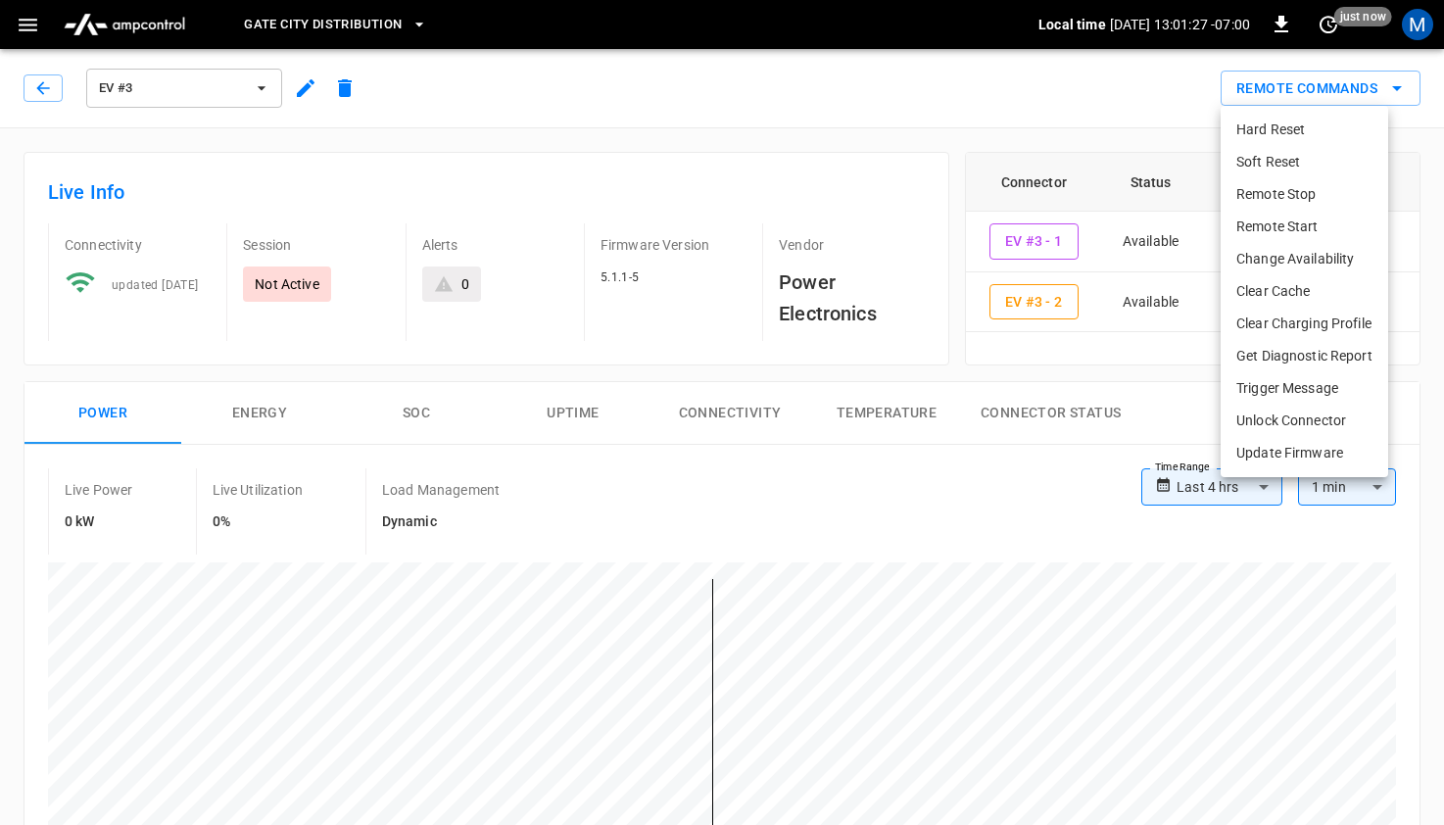
click at [984, 119] on div at bounding box center [722, 412] width 1444 height 825
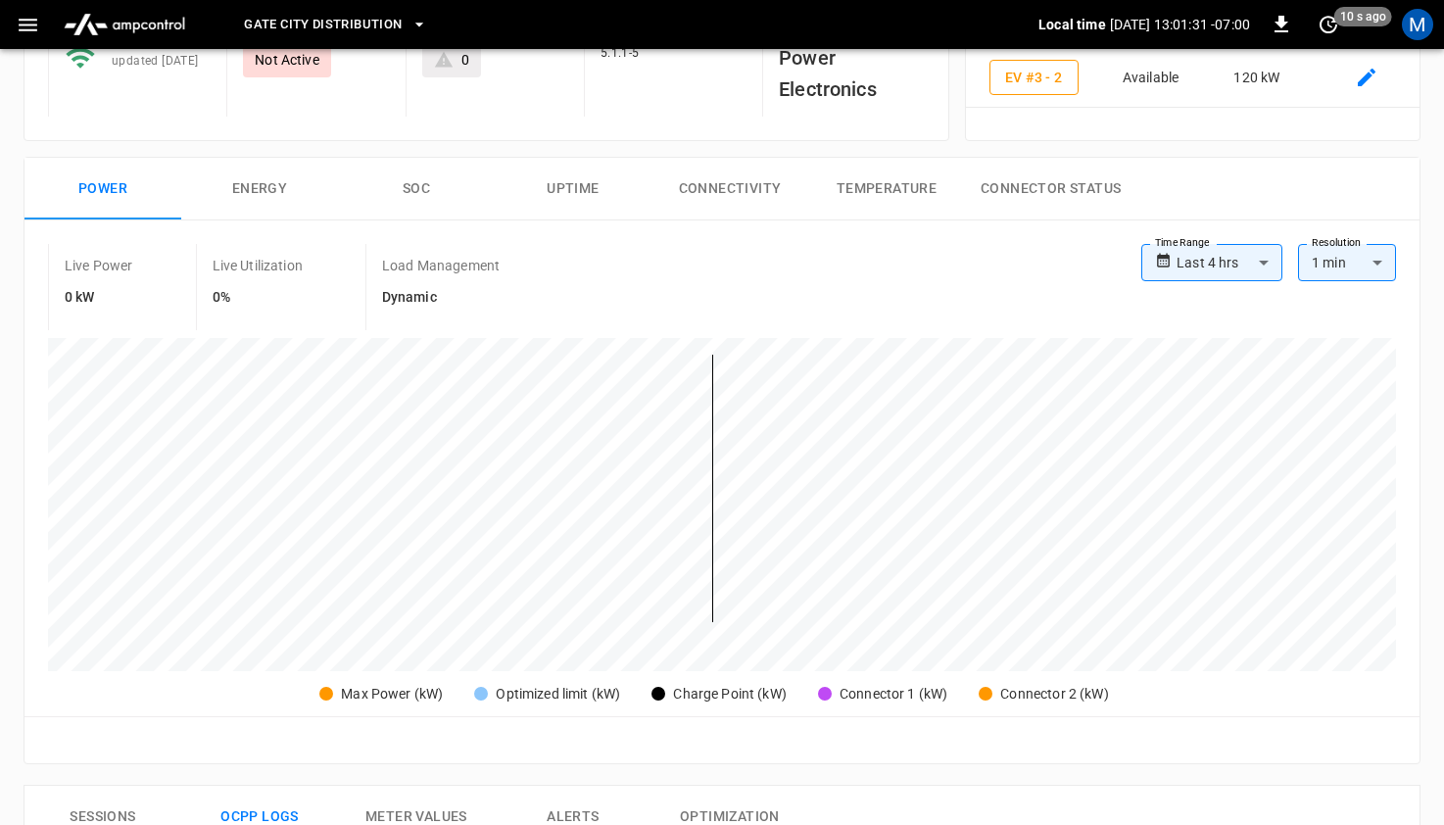
scroll to position [253, 0]
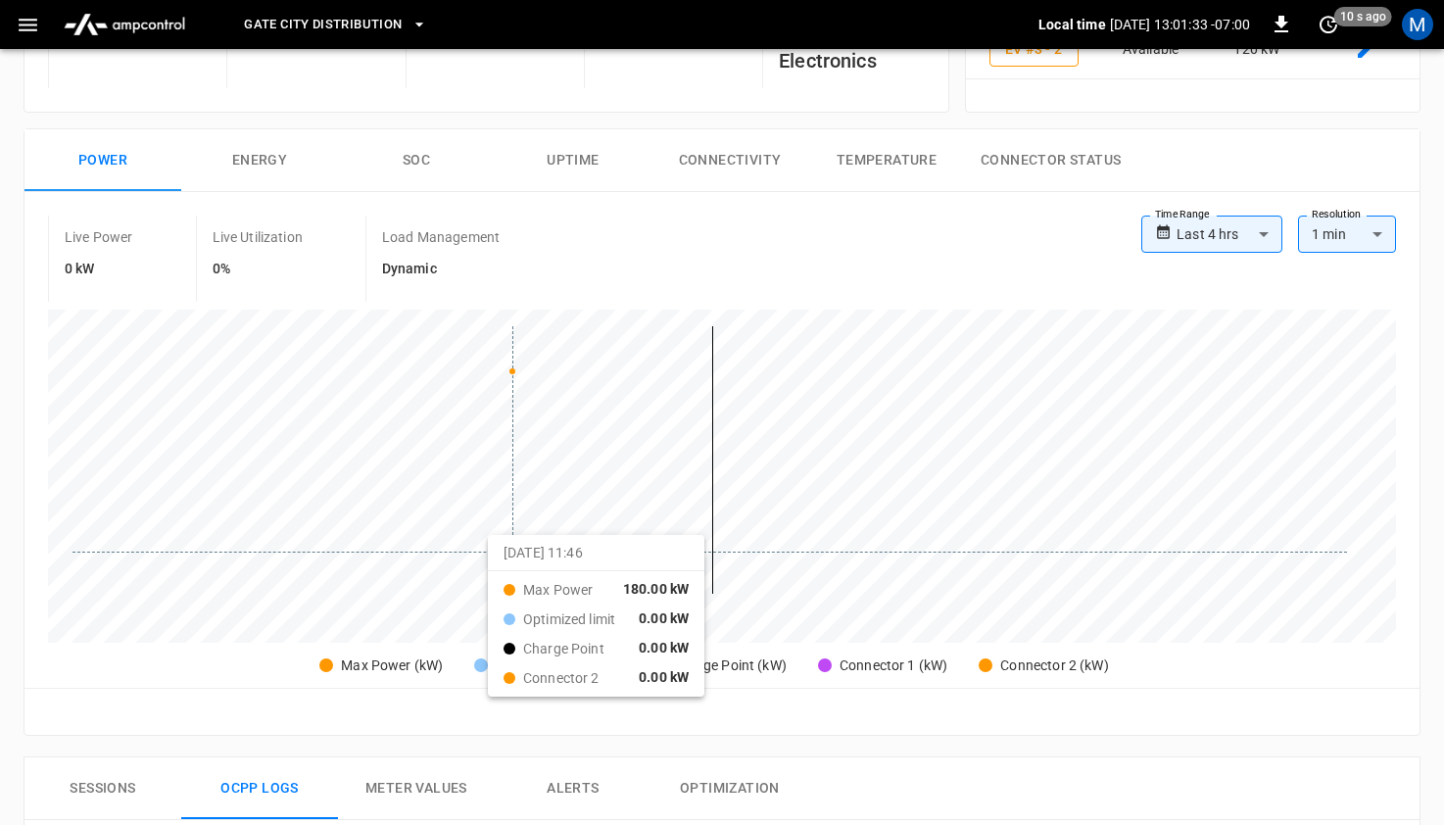
click at [512, 552] on div at bounding box center [709, 459] width 1275 height 267
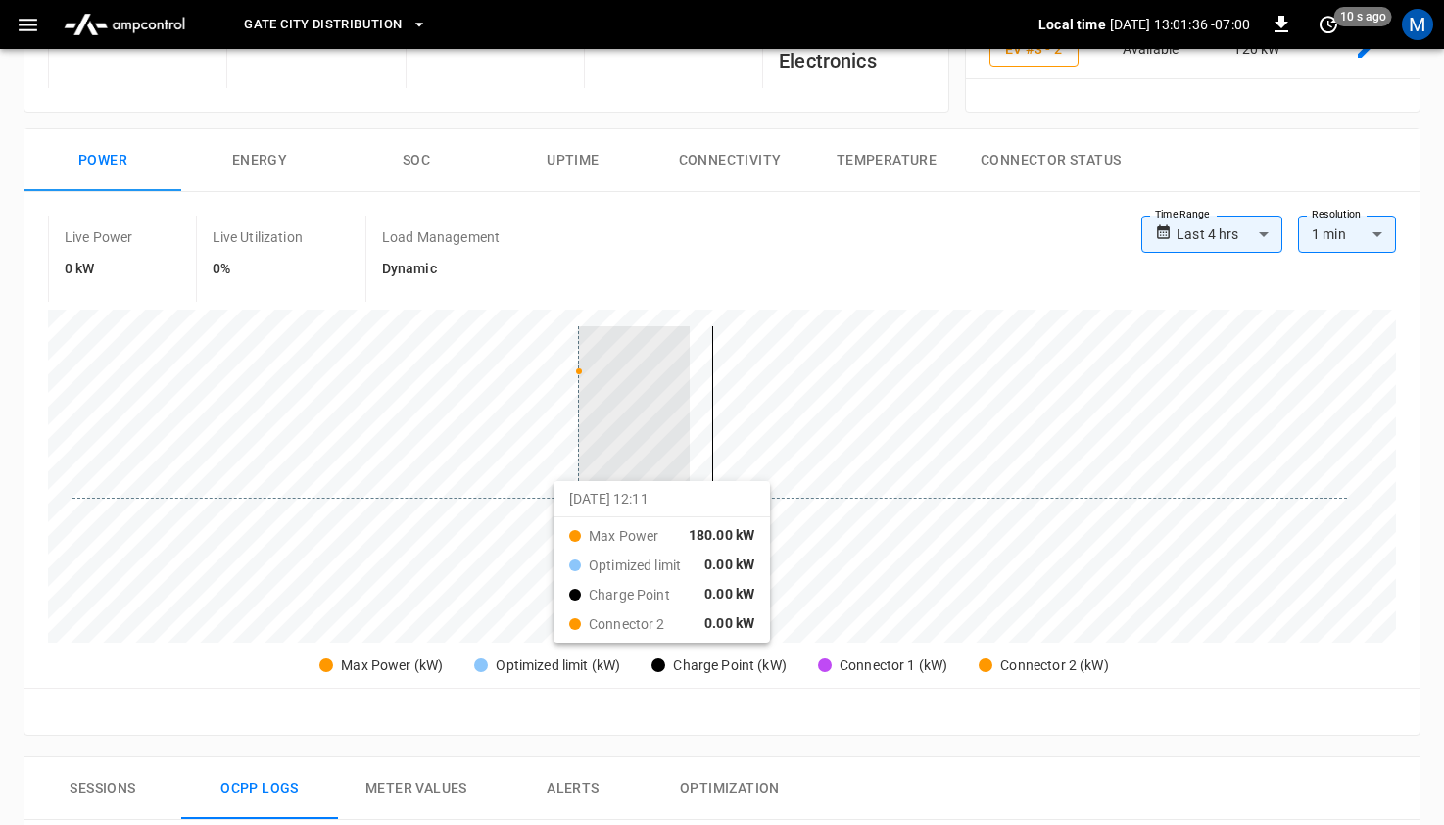
drag, startPoint x: 690, startPoint y: 502, endPoint x: 554, endPoint y: 504, distance: 135.2
click at [555, 504] on div at bounding box center [709, 459] width 1275 height 267
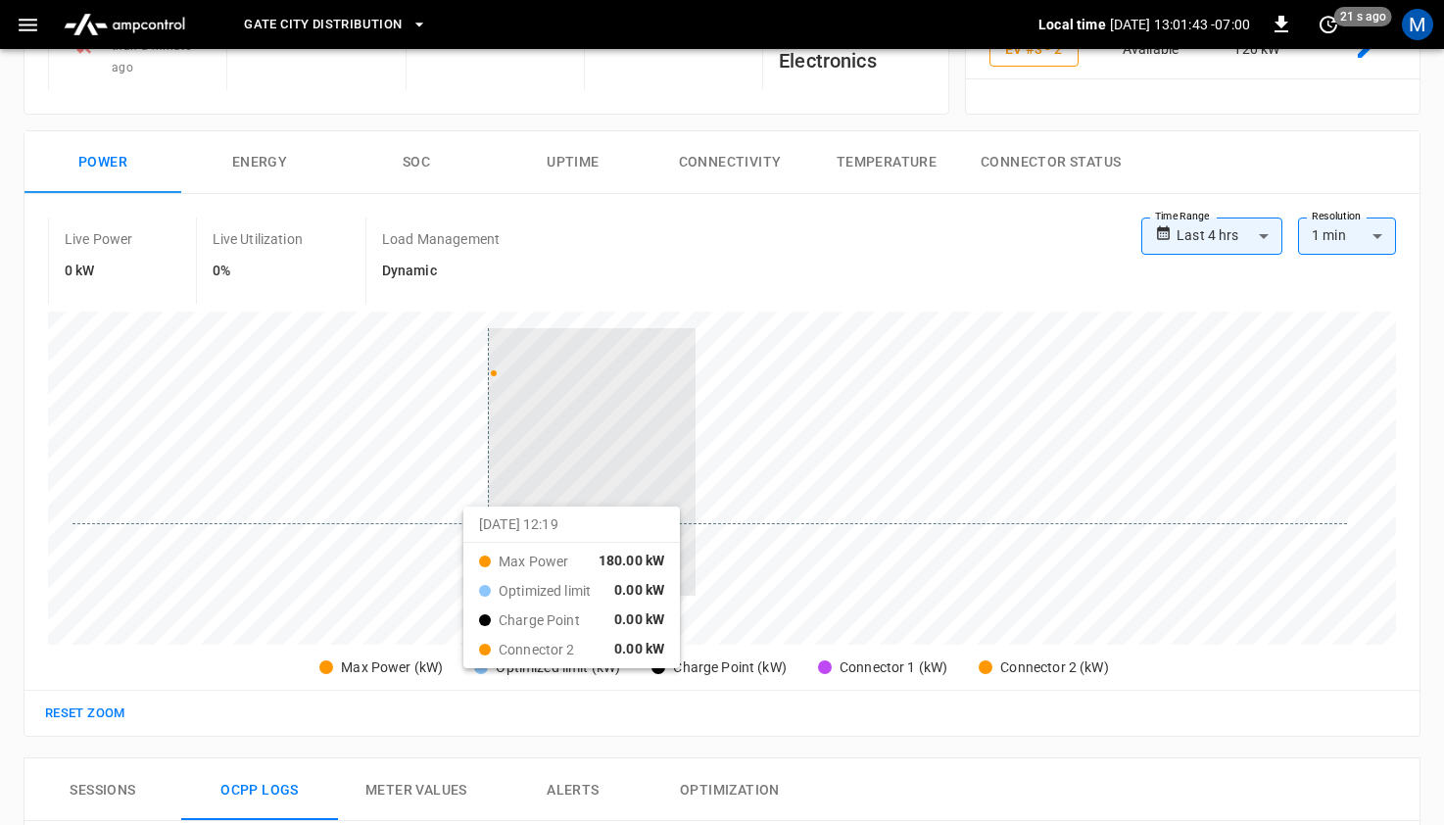
drag, startPoint x: 696, startPoint y: 519, endPoint x: 482, endPoint y: 522, distance: 213.6
click at [482, 522] on div at bounding box center [709, 461] width 1275 height 267
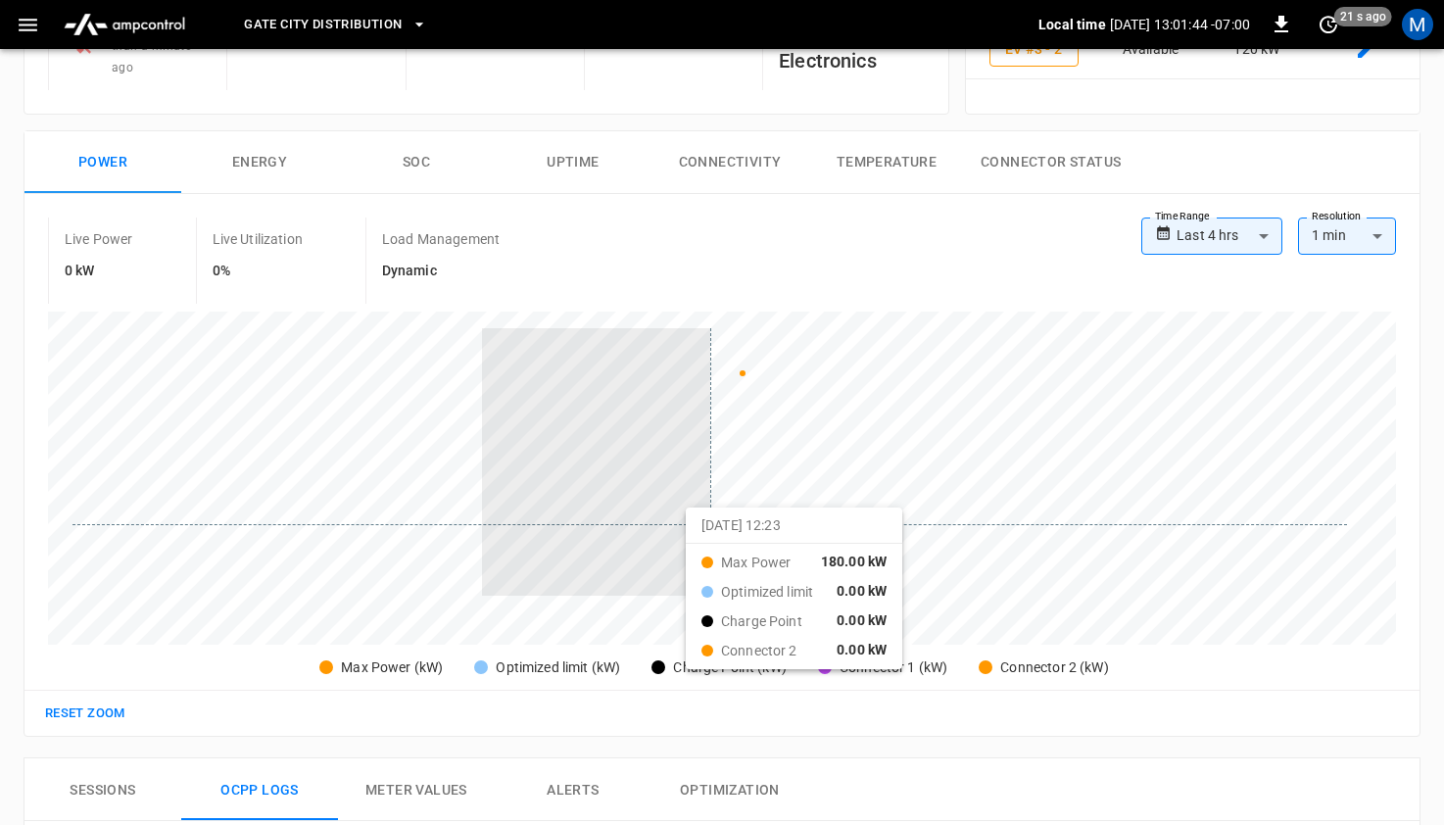
drag, startPoint x: 482, startPoint y: 522, endPoint x: 841, endPoint y: 522, distance: 358.6
click at [842, 522] on div at bounding box center [709, 461] width 1275 height 267
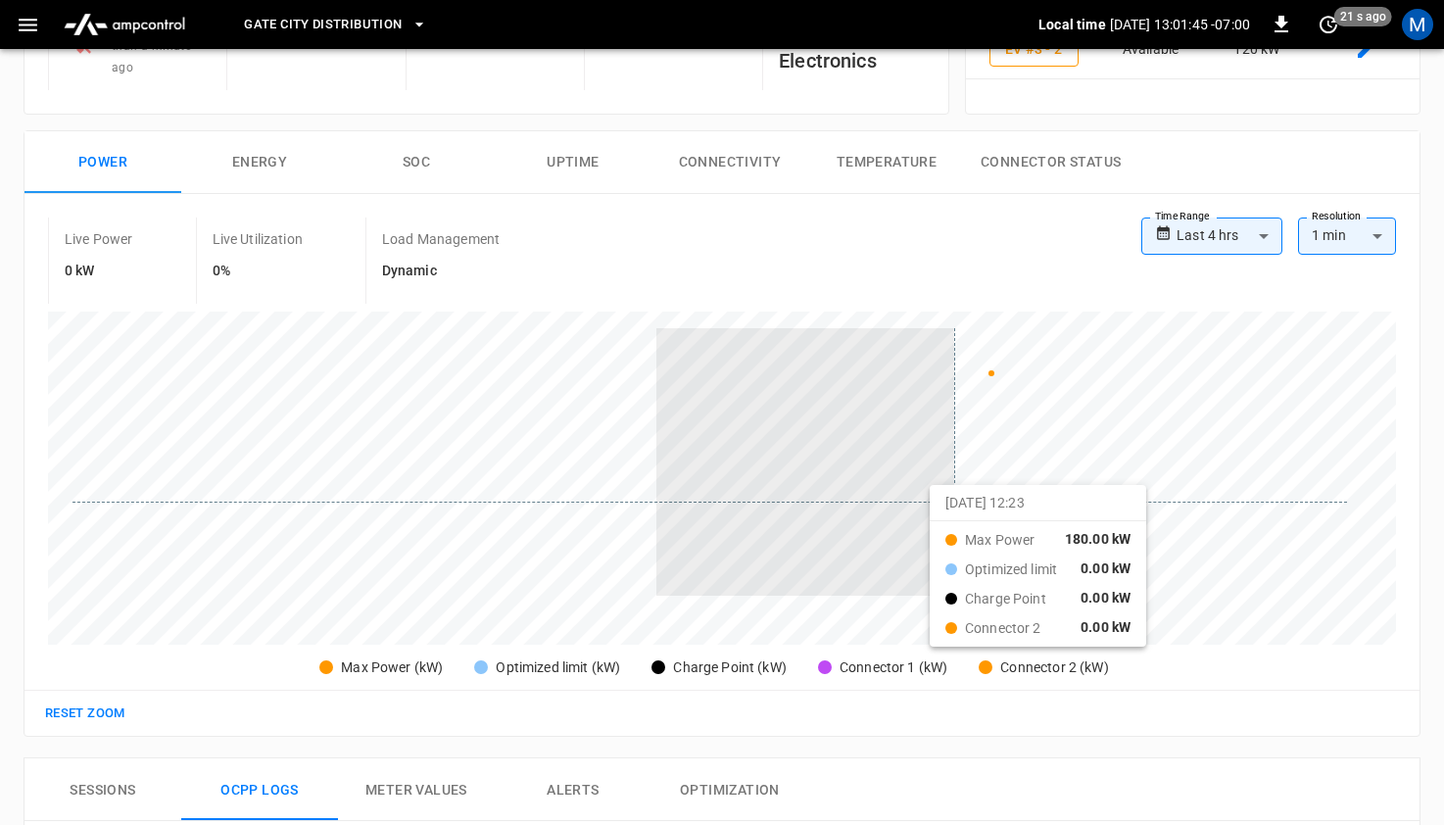
drag, startPoint x: 851, startPoint y: 500, endPoint x: 977, endPoint y: 500, distance: 125.4
click at [975, 500] on div at bounding box center [709, 461] width 1275 height 267
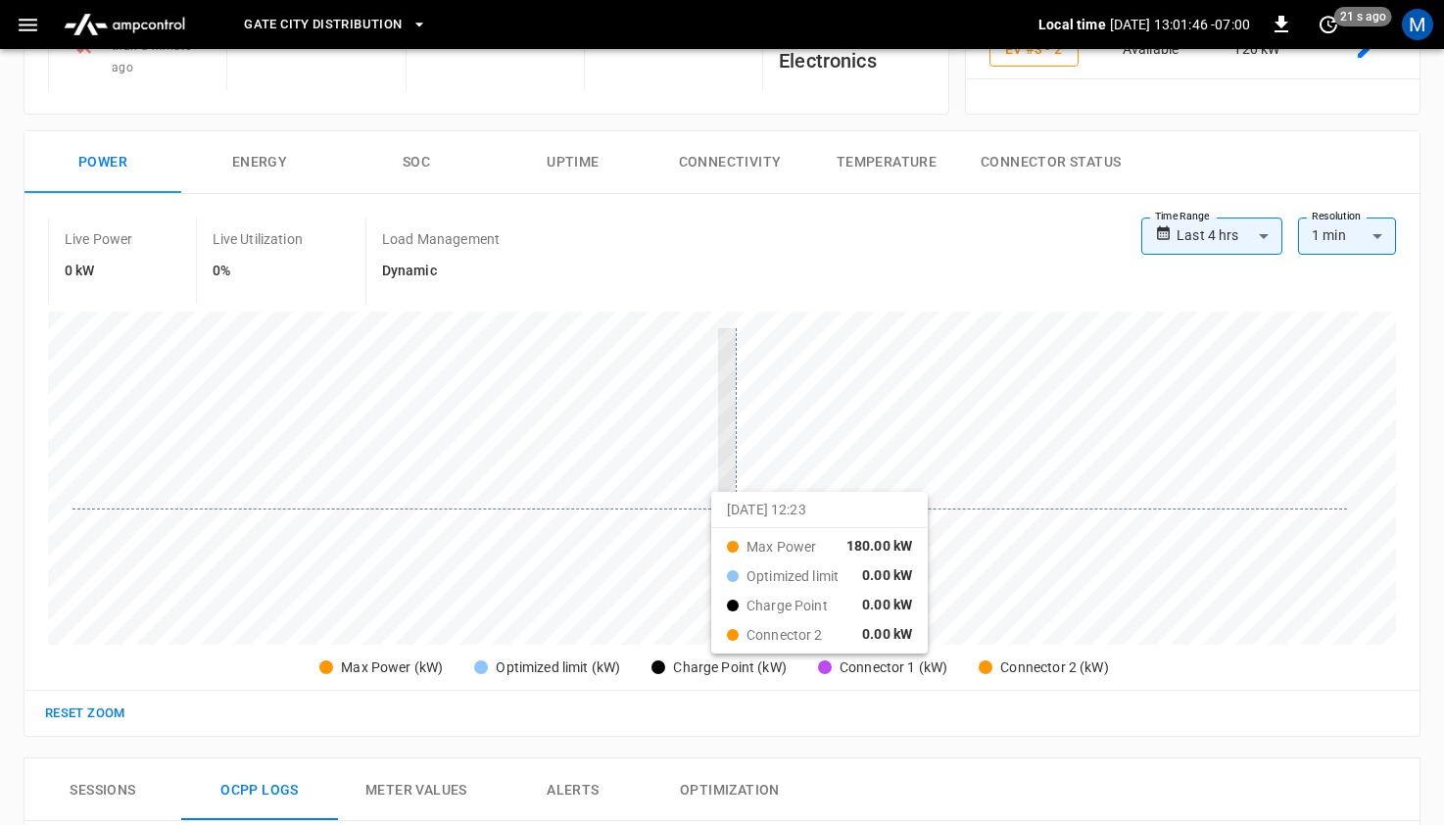
drag, startPoint x: 736, startPoint y: 506, endPoint x: 1007, endPoint y: 506, distance: 271.4
click at [1005, 506] on div at bounding box center [709, 461] width 1275 height 267
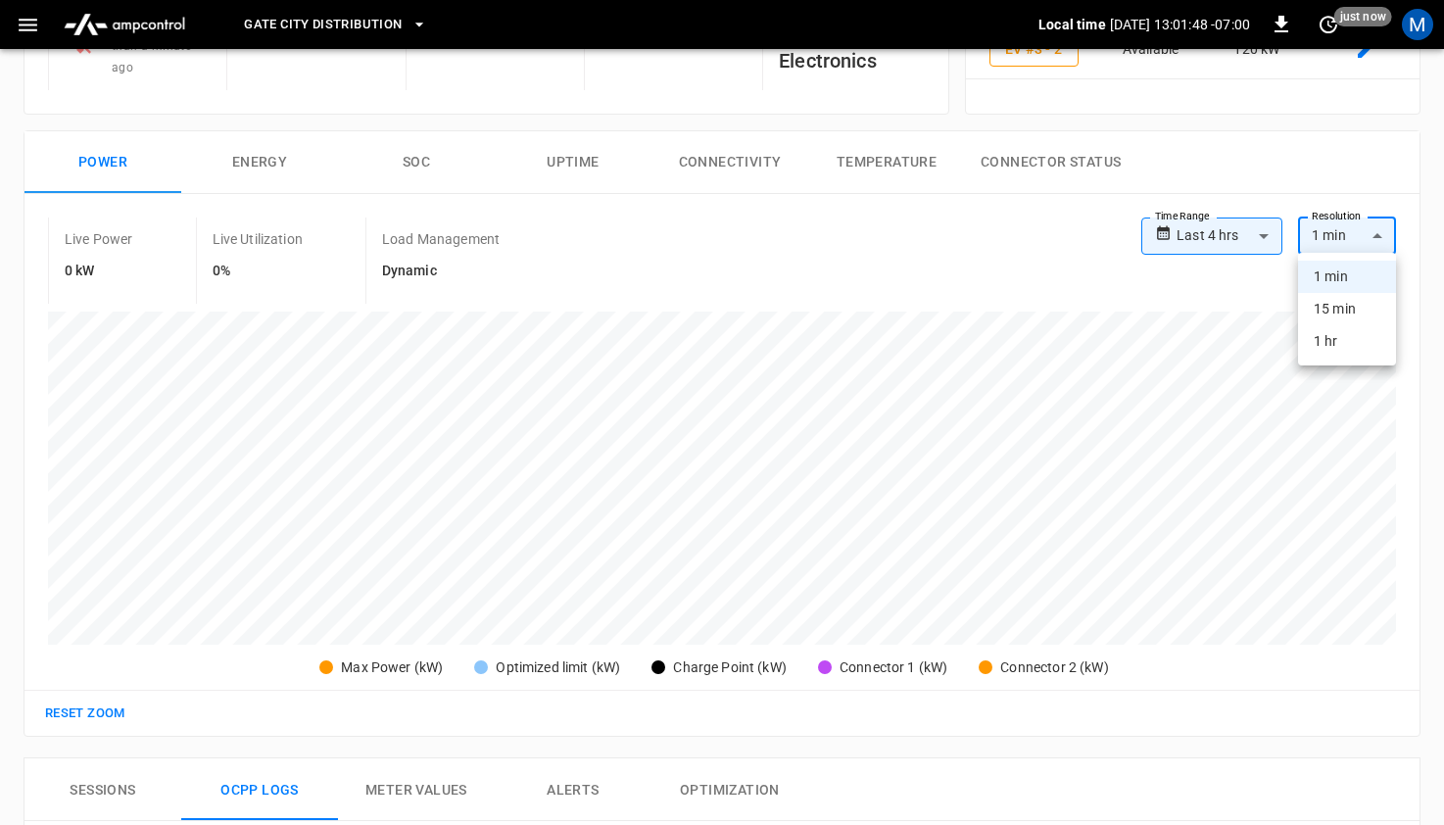
click at [1346, 246] on body "**********" at bounding box center [722, 662] width 1444 height 1830
click at [1341, 341] on li "1 hr" at bounding box center [1347, 341] width 98 height 32
type input "**"
click at [1128, 249] on div "Live Power 0 kW Live Utilization 0% Load Management Dynamic" at bounding box center [594, 260] width 1093 height 86
click at [1158, 239] on icon at bounding box center [1163, 232] width 17 height 29
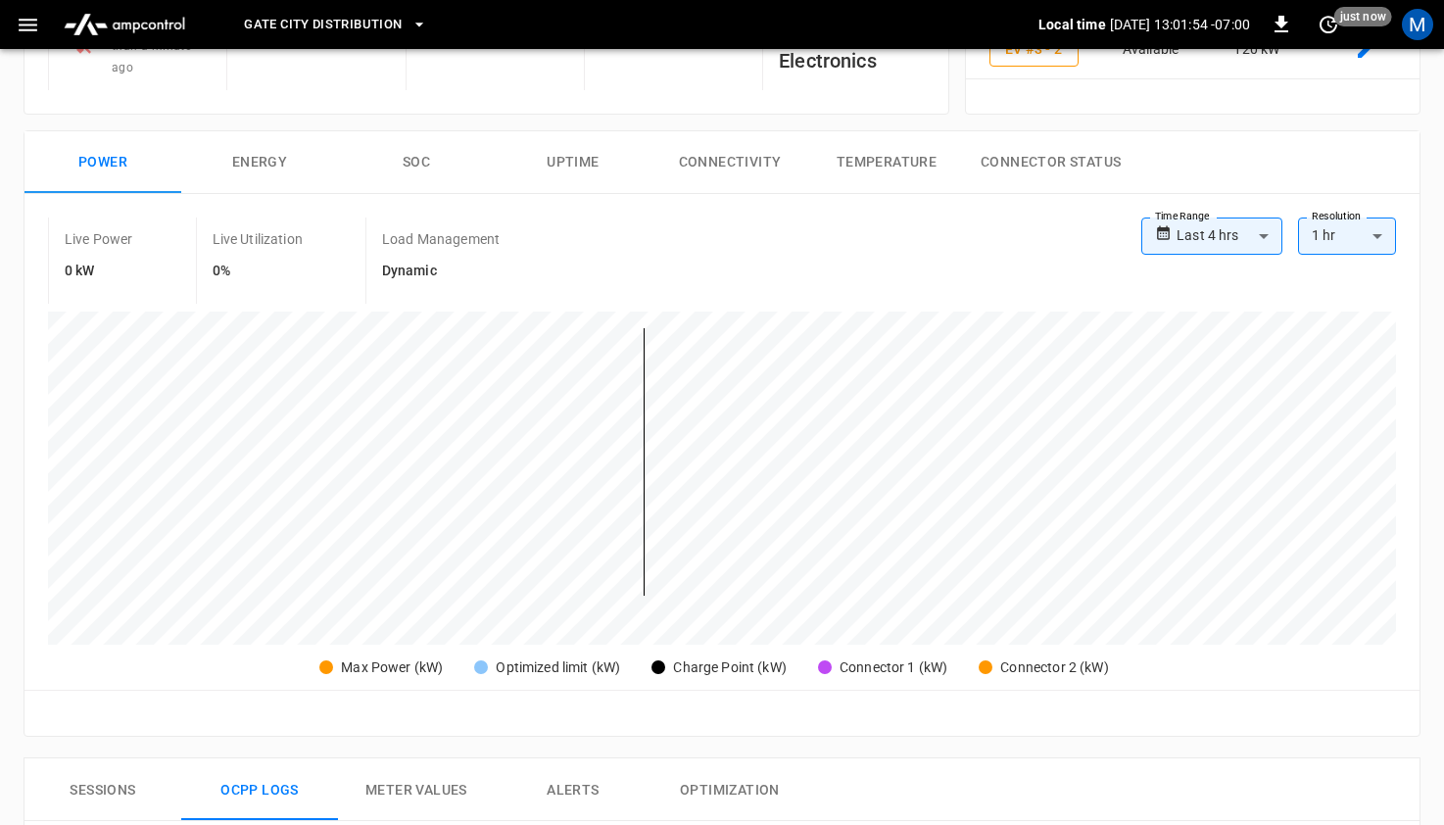
click at [1221, 234] on body "**********" at bounding box center [722, 662] width 1444 height 1830
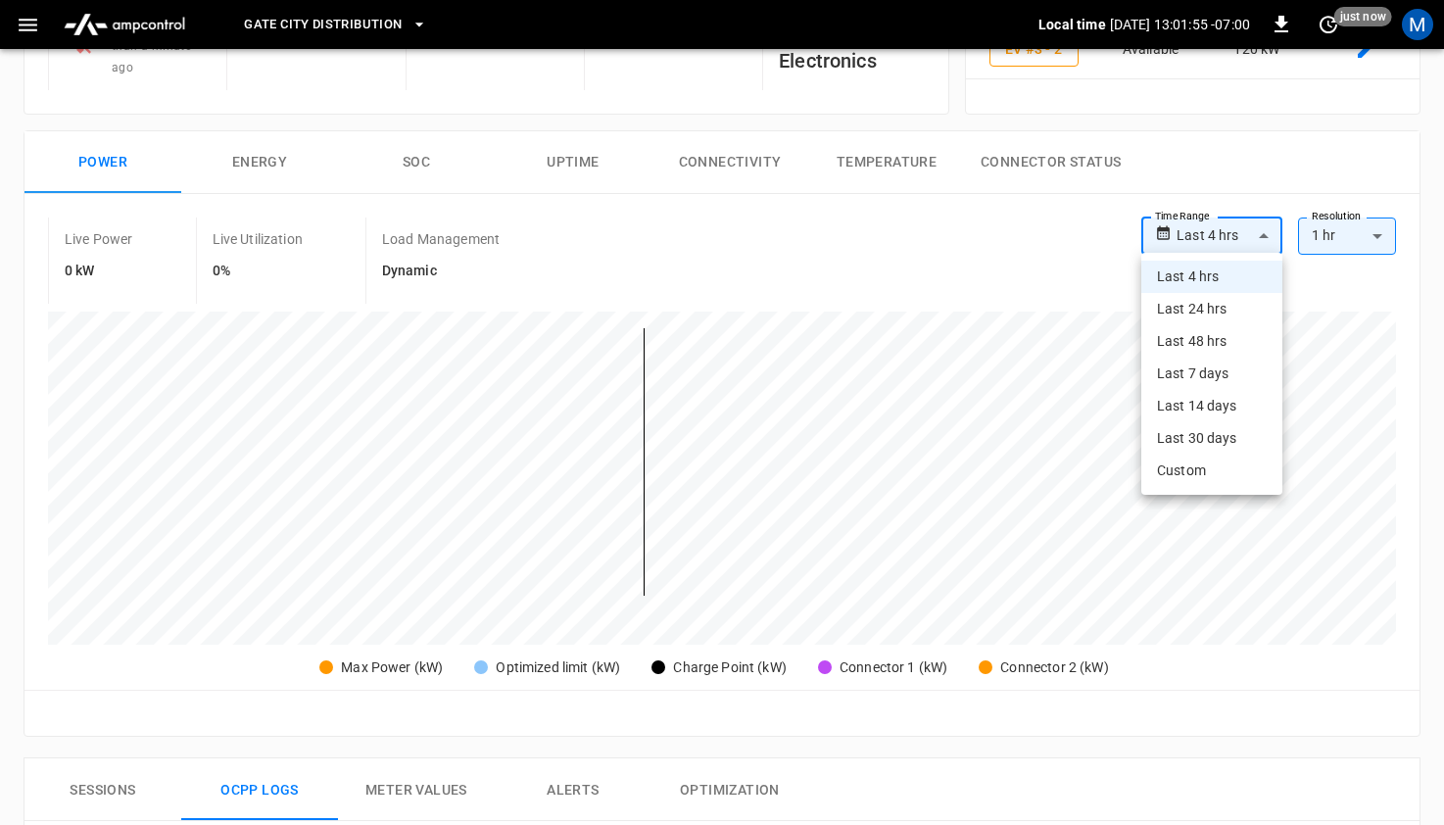
click at [1229, 310] on li "Last 24 hrs" at bounding box center [1211, 309] width 141 height 32
type input "**********"
type input "**"
type input "**********"
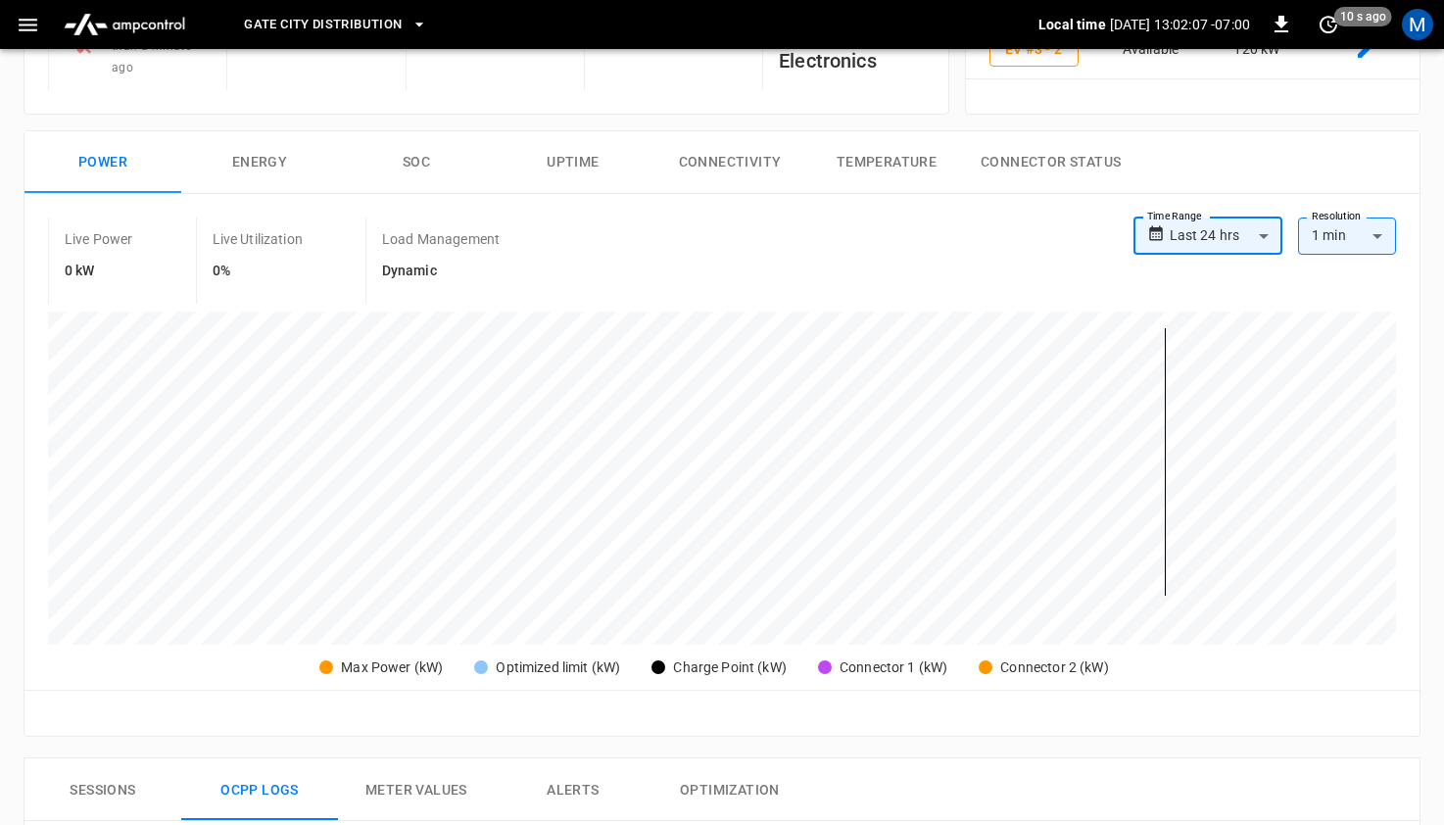
click at [1338, 233] on body "**********" at bounding box center [722, 662] width 1444 height 1830
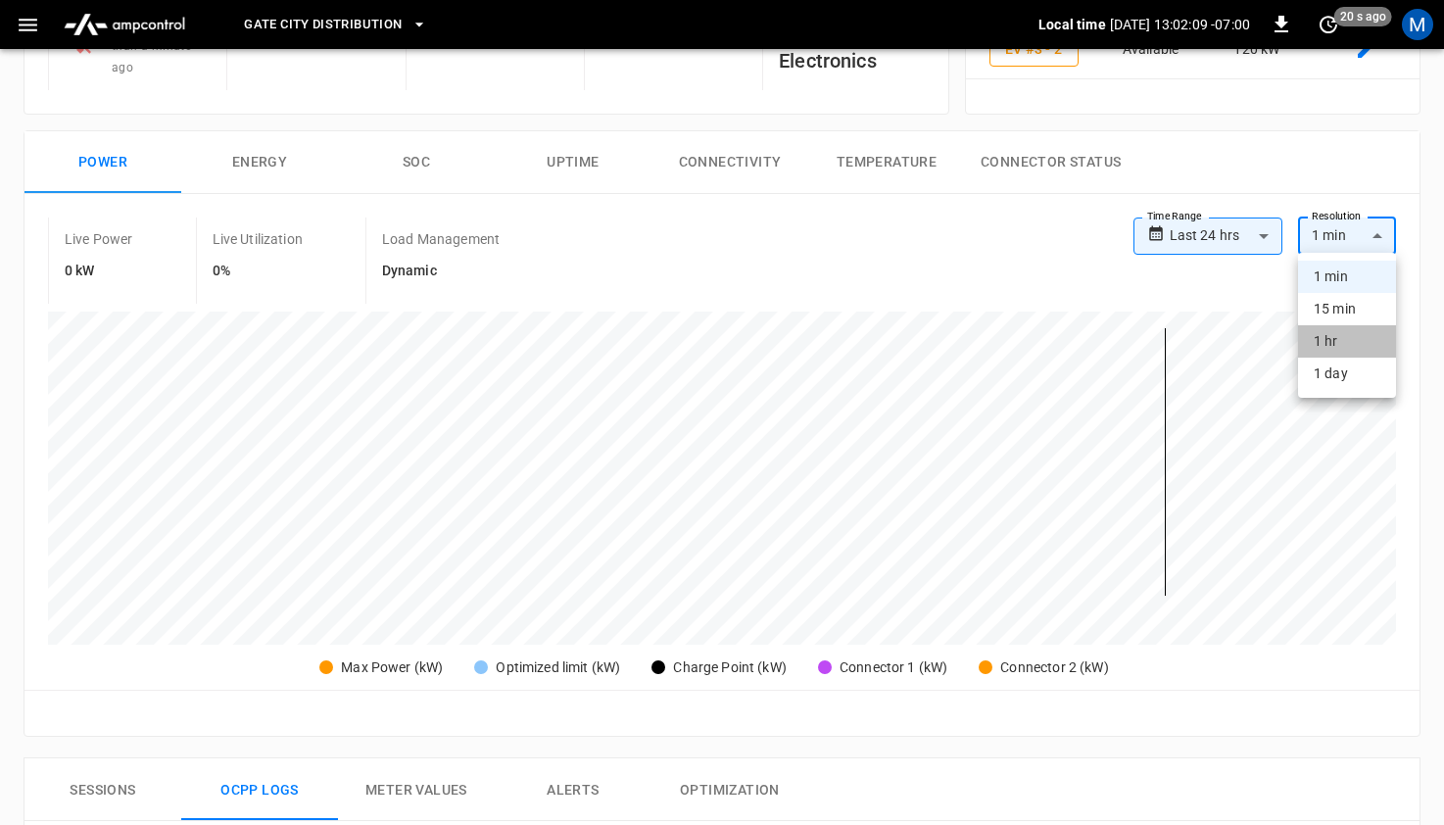
click at [1354, 341] on li "1 hr" at bounding box center [1347, 341] width 98 height 32
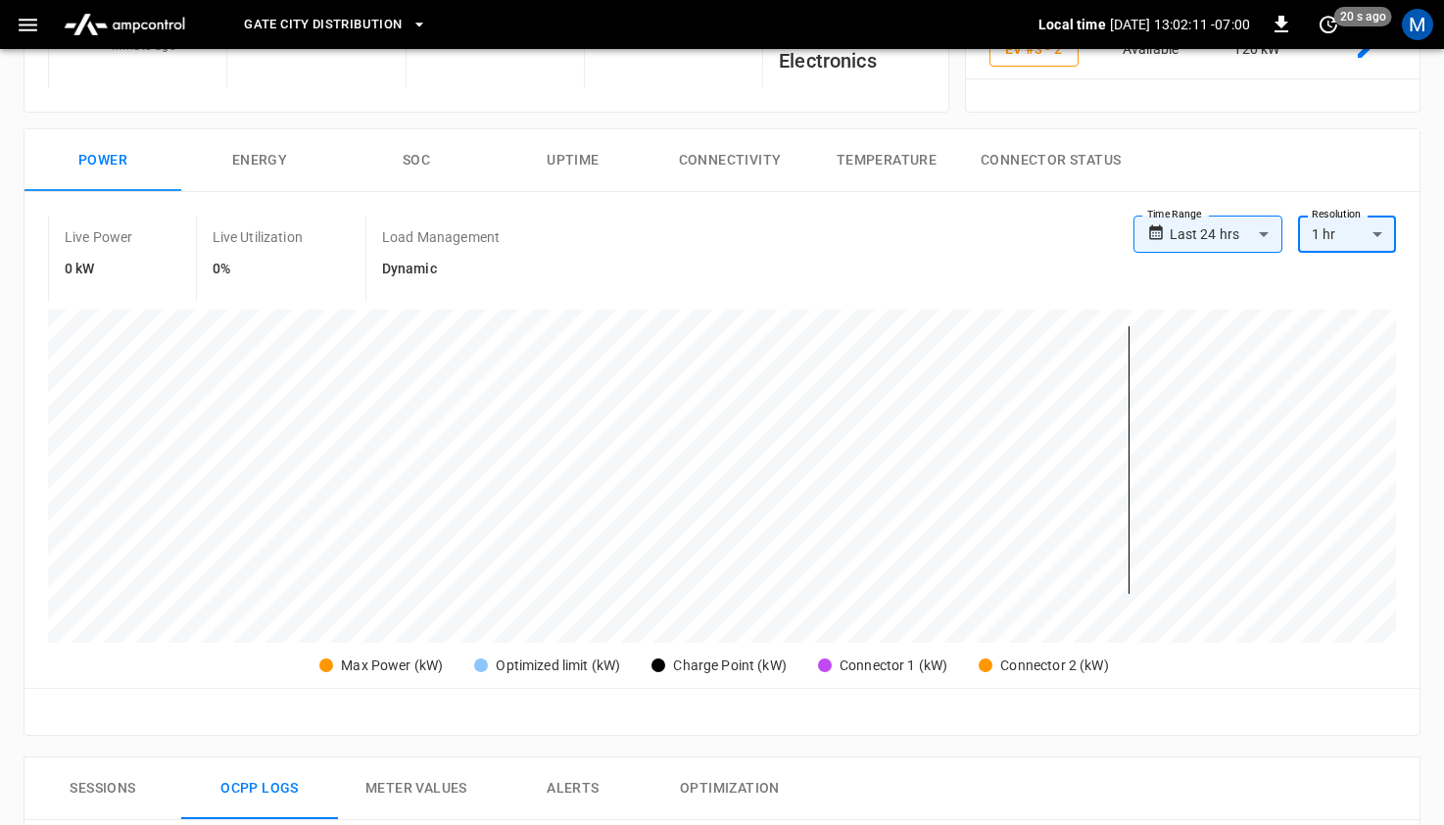
click at [1360, 220] on label "Resolution" at bounding box center [1336, 215] width 49 height 16
click at [1352, 232] on body "**********" at bounding box center [722, 661] width 1444 height 1828
click at [1351, 304] on li "15 min" at bounding box center [1347, 309] width 98 height 32
type input "***"
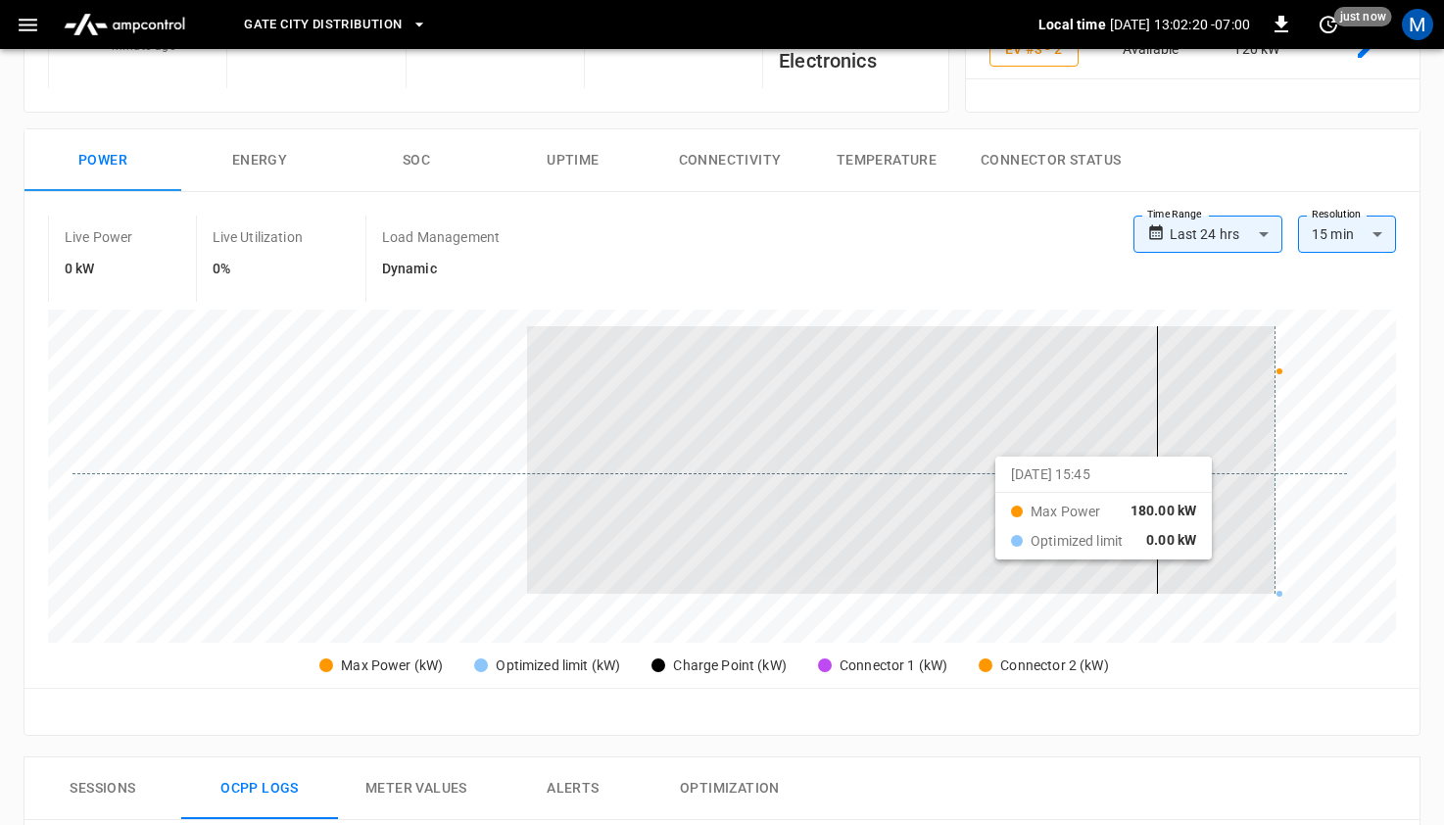
drag, startPoint x: 527, startPoint y: 570, endPoint x: 1283, endPoint y: 473, distance: 762.5
click at [1283, 473] on div at bounding box center [709, 459] width 1275 height 267
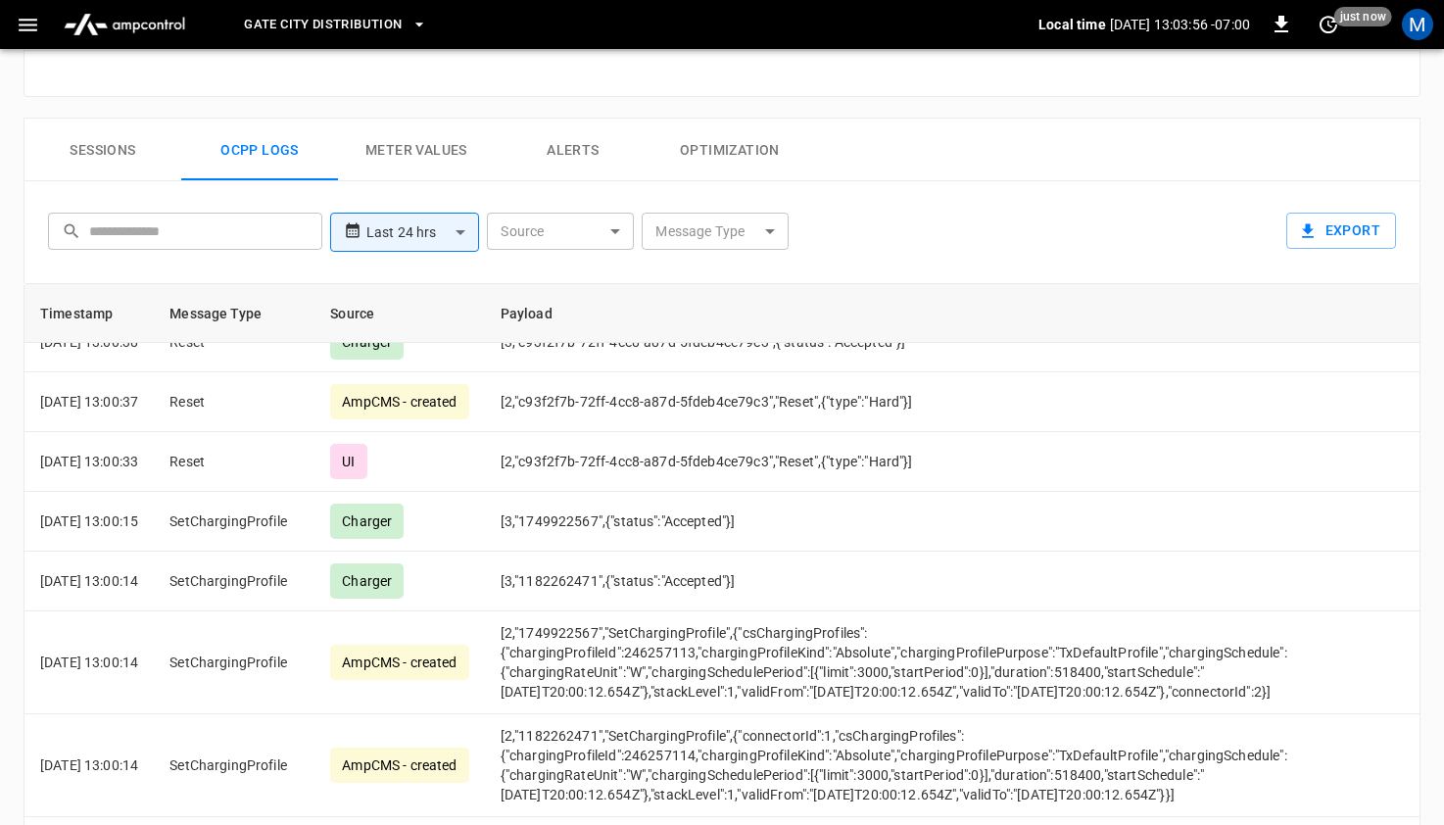
scroll to position [0, 0]
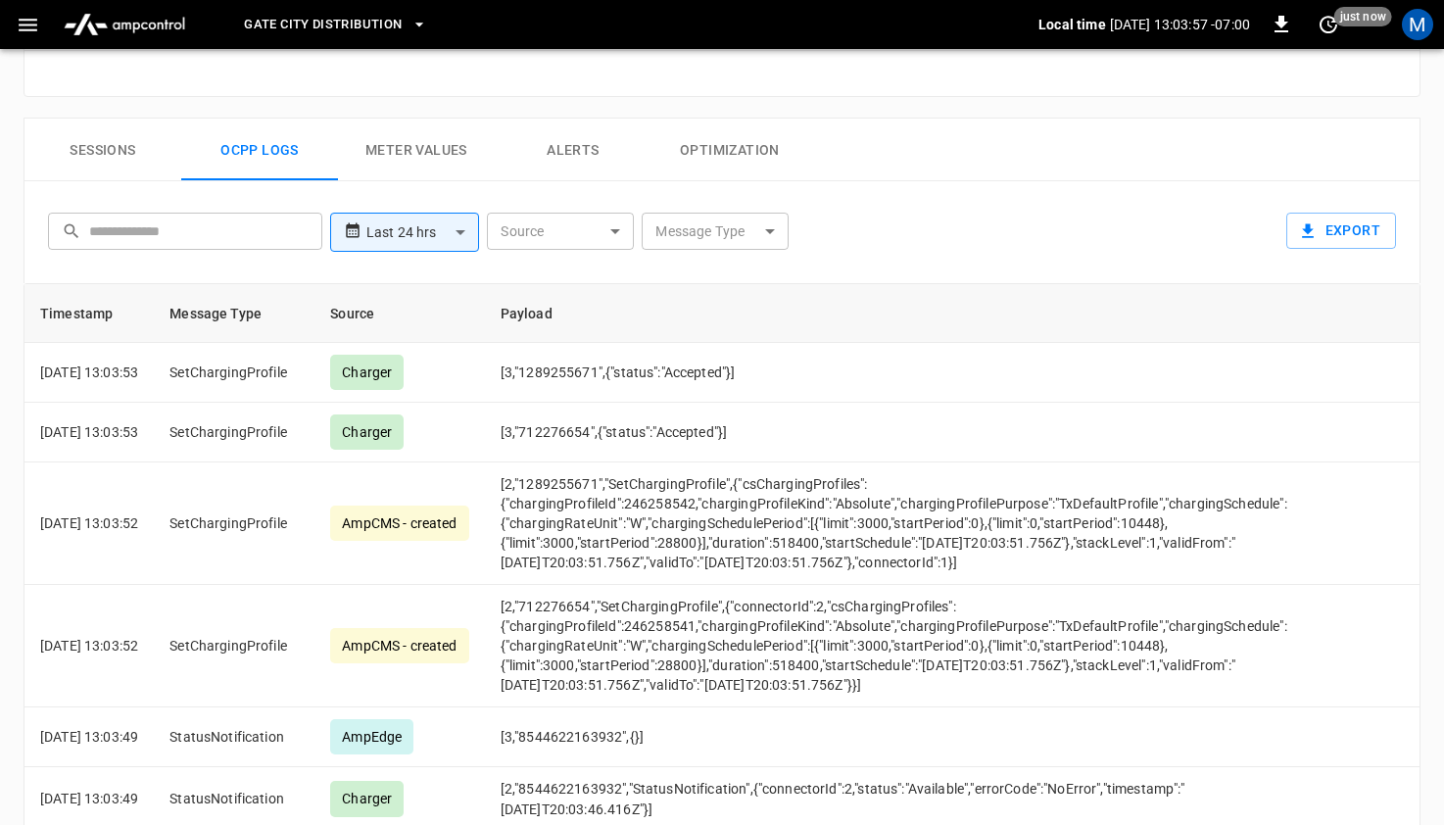
click at [131, 161] on button "Sessions" at bounding box center [102, 150] width 157 height 63
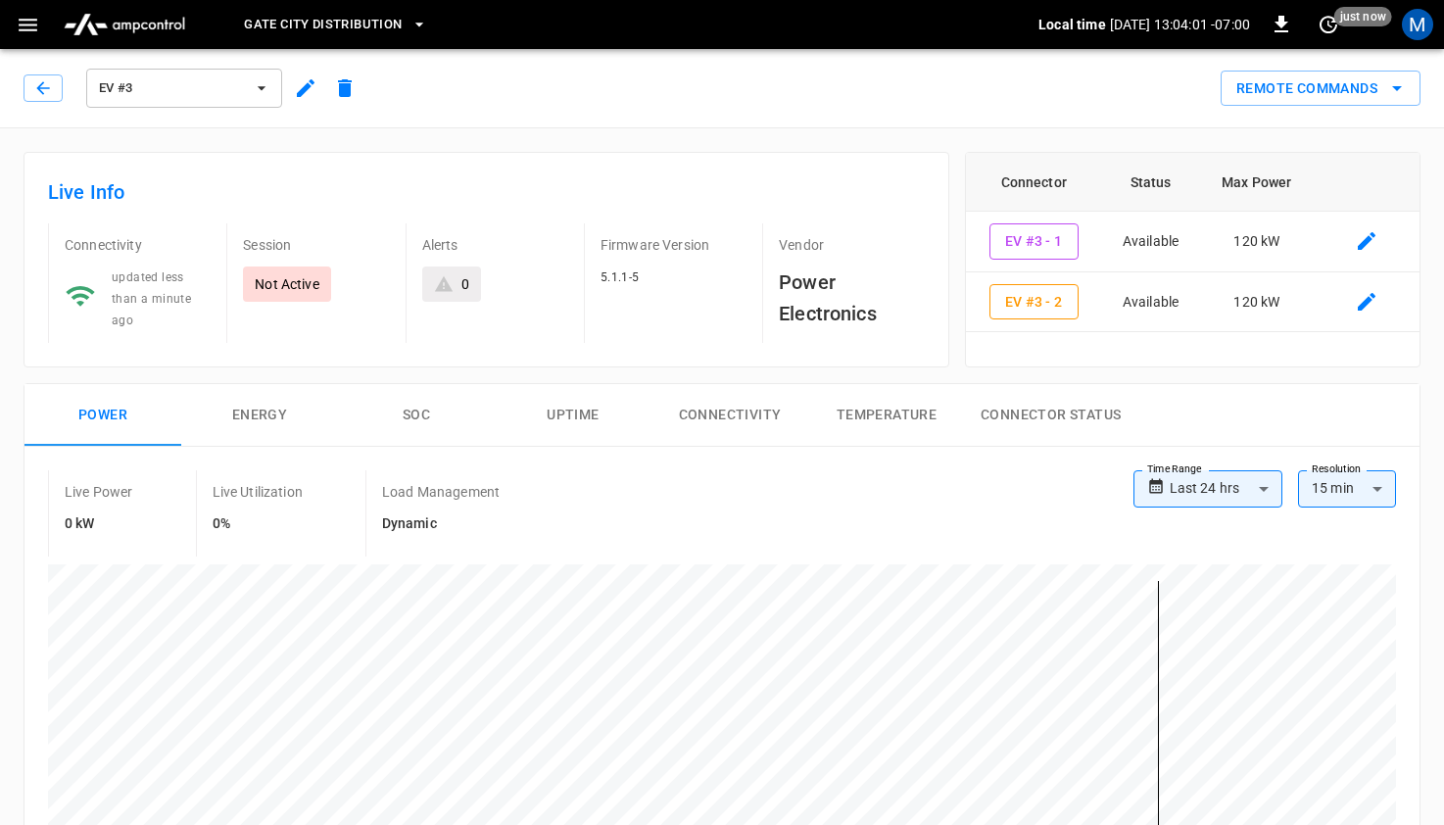
click at [289, 28] on span "Gate City Distribution" at bounding box center [323, 25] width 158 height 23
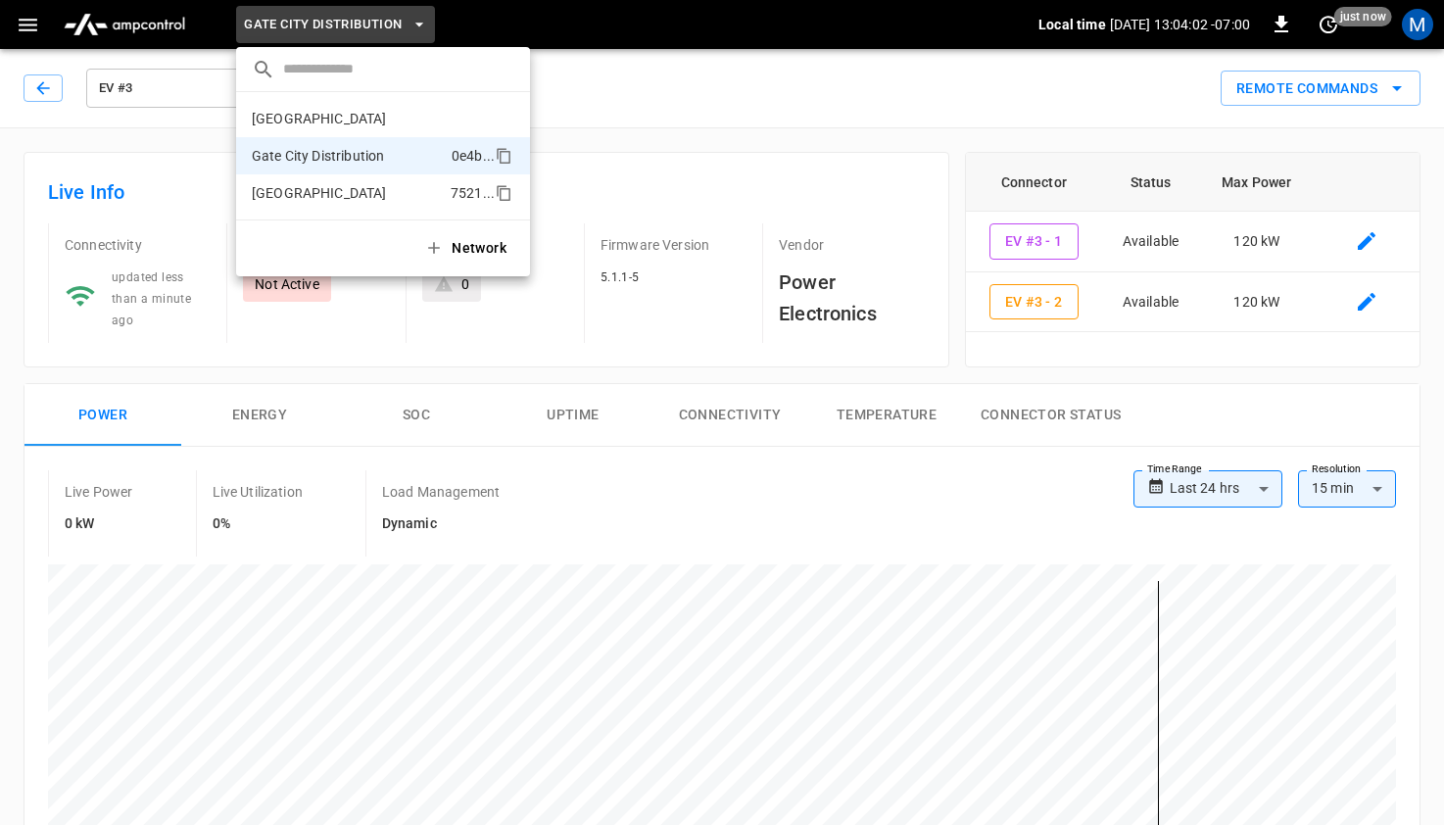
click at [295, 182] on li "[GEOGRAPHIC_DATA] 7521 ..." at bounding box center [383, 192] width 294 height 37
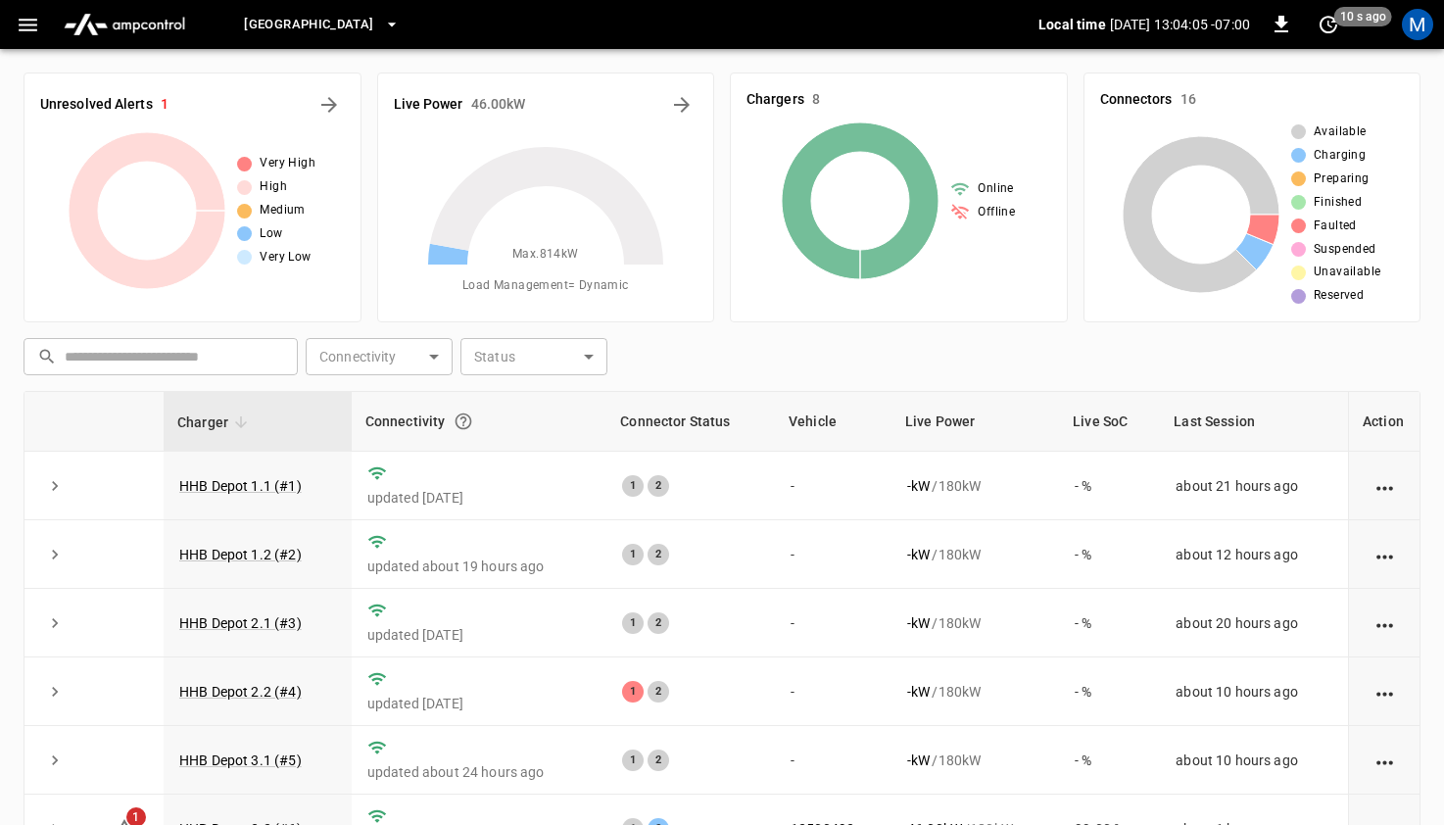
scroll to position [218, 0]
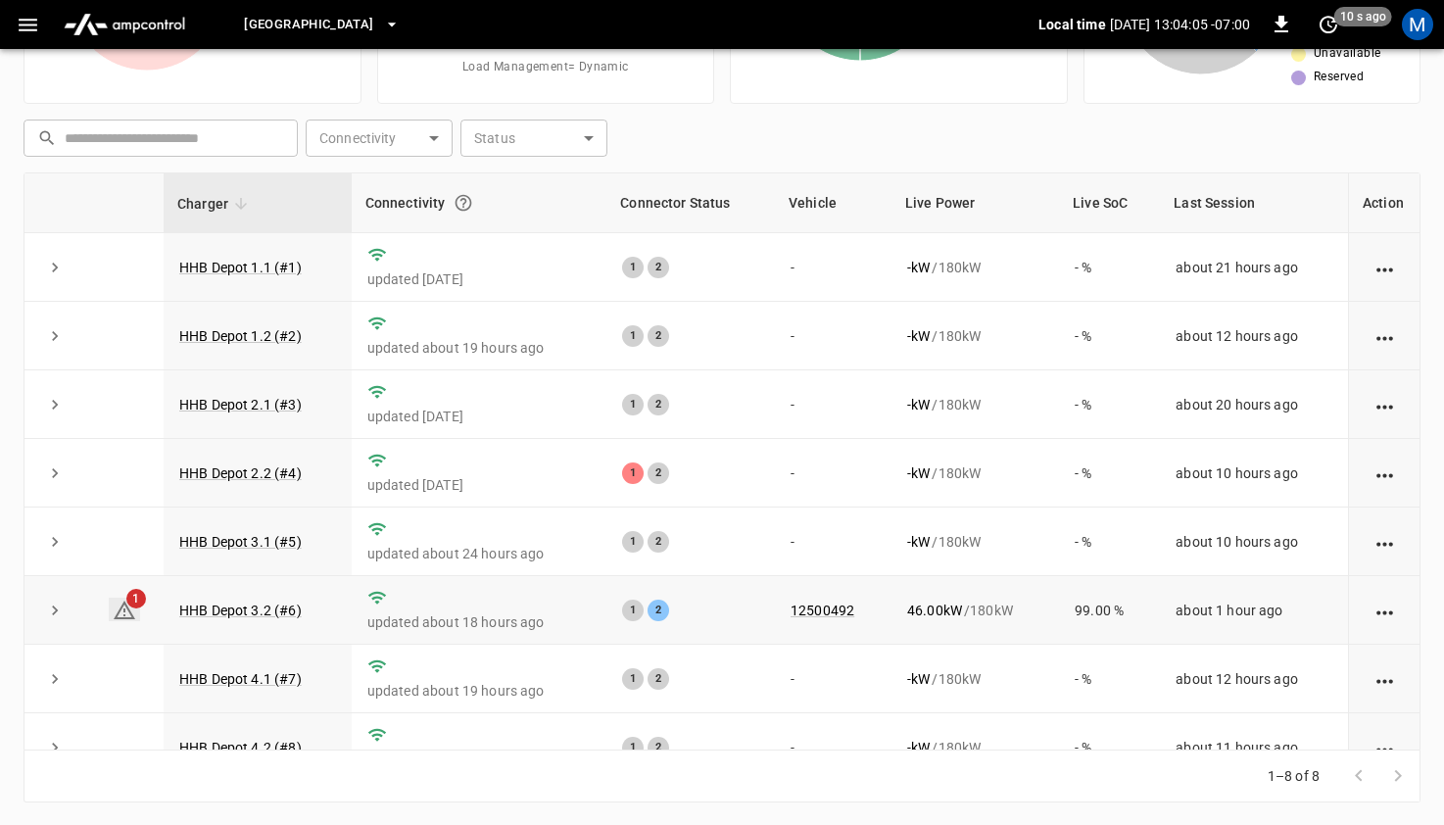
click at [136, 601] on span "1" at bounding box center [136, 599] width 20 height 20
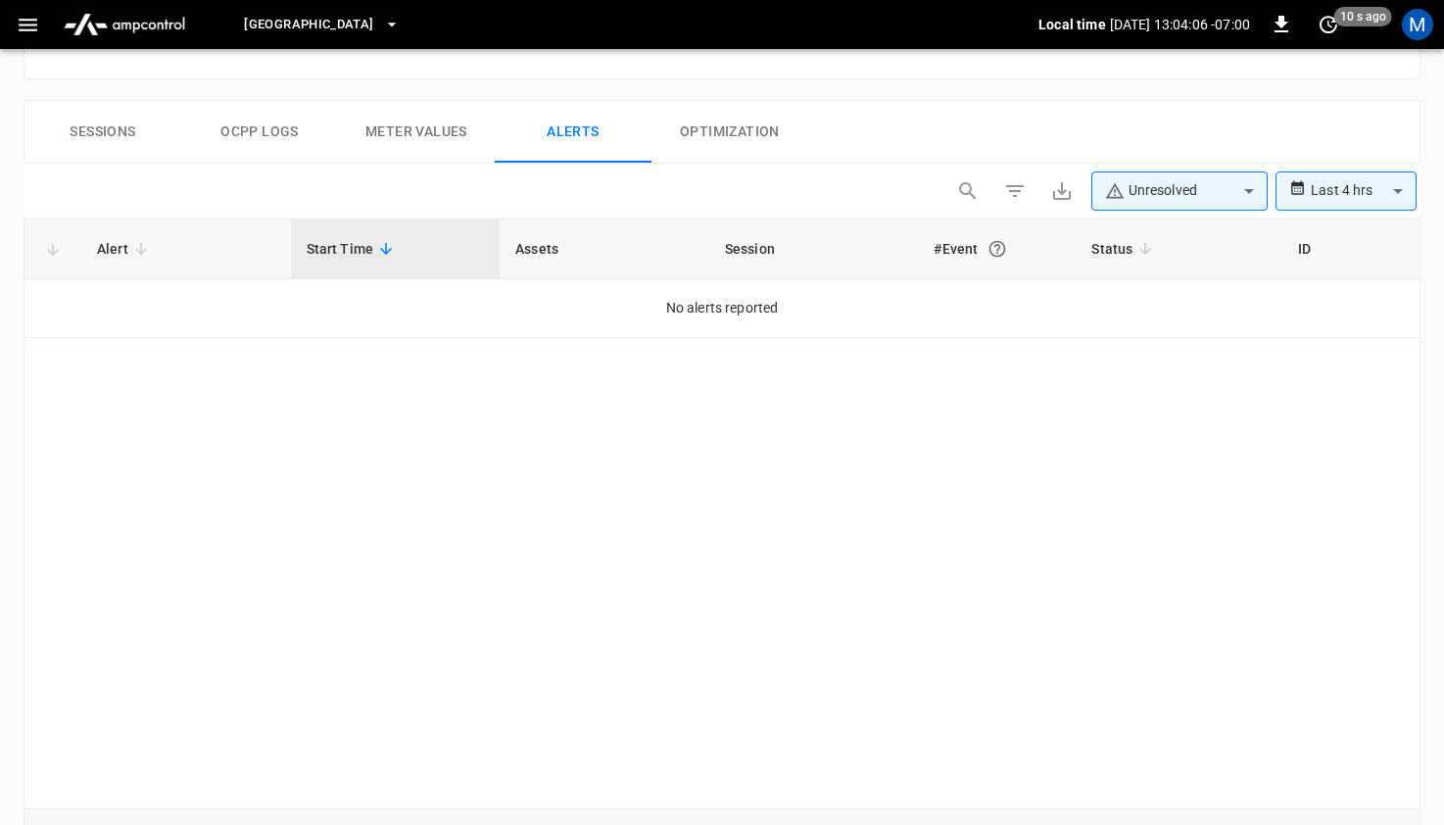
scroll to position [911, 0]
click at [104, 134] on button "Sessions" at bounding box center [102, 130] width 157 height 63
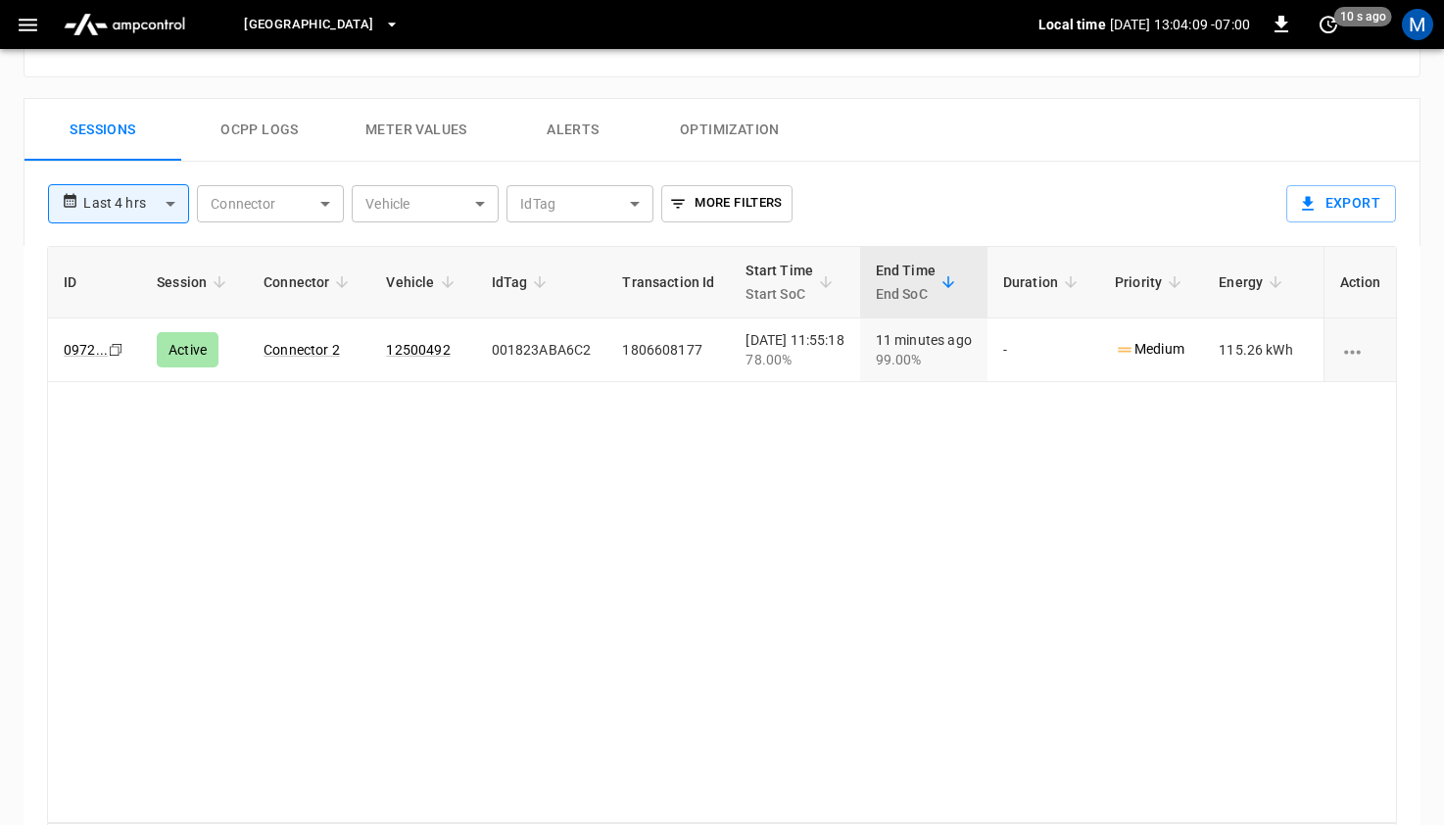
click at [223, 130] on button "Ocpp logs" at bounding box center [259, 130] width 157 height 63
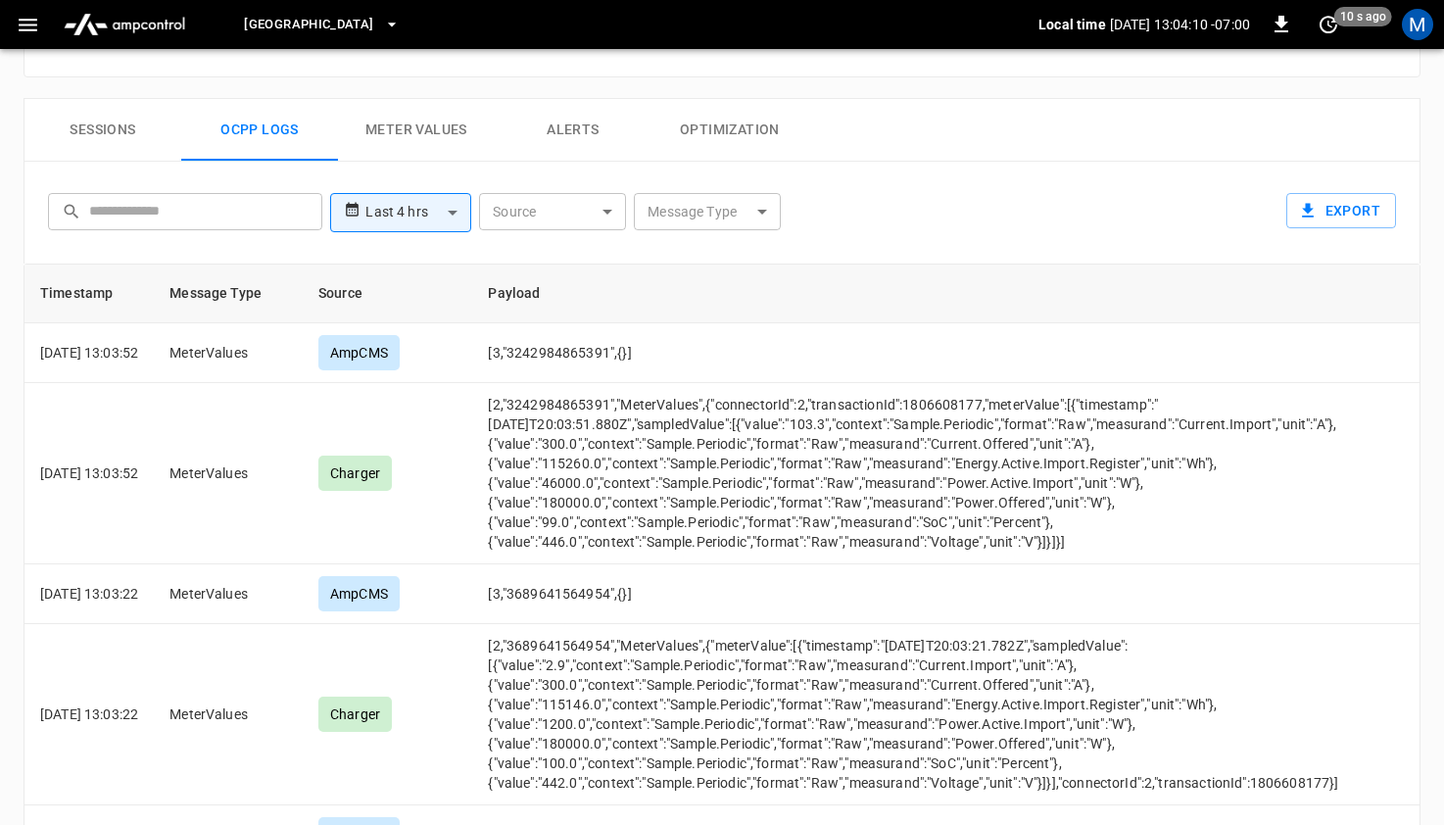
click at [359, 132] on button "Meter Values" at bounding box center [416, 130] width 157 height 63
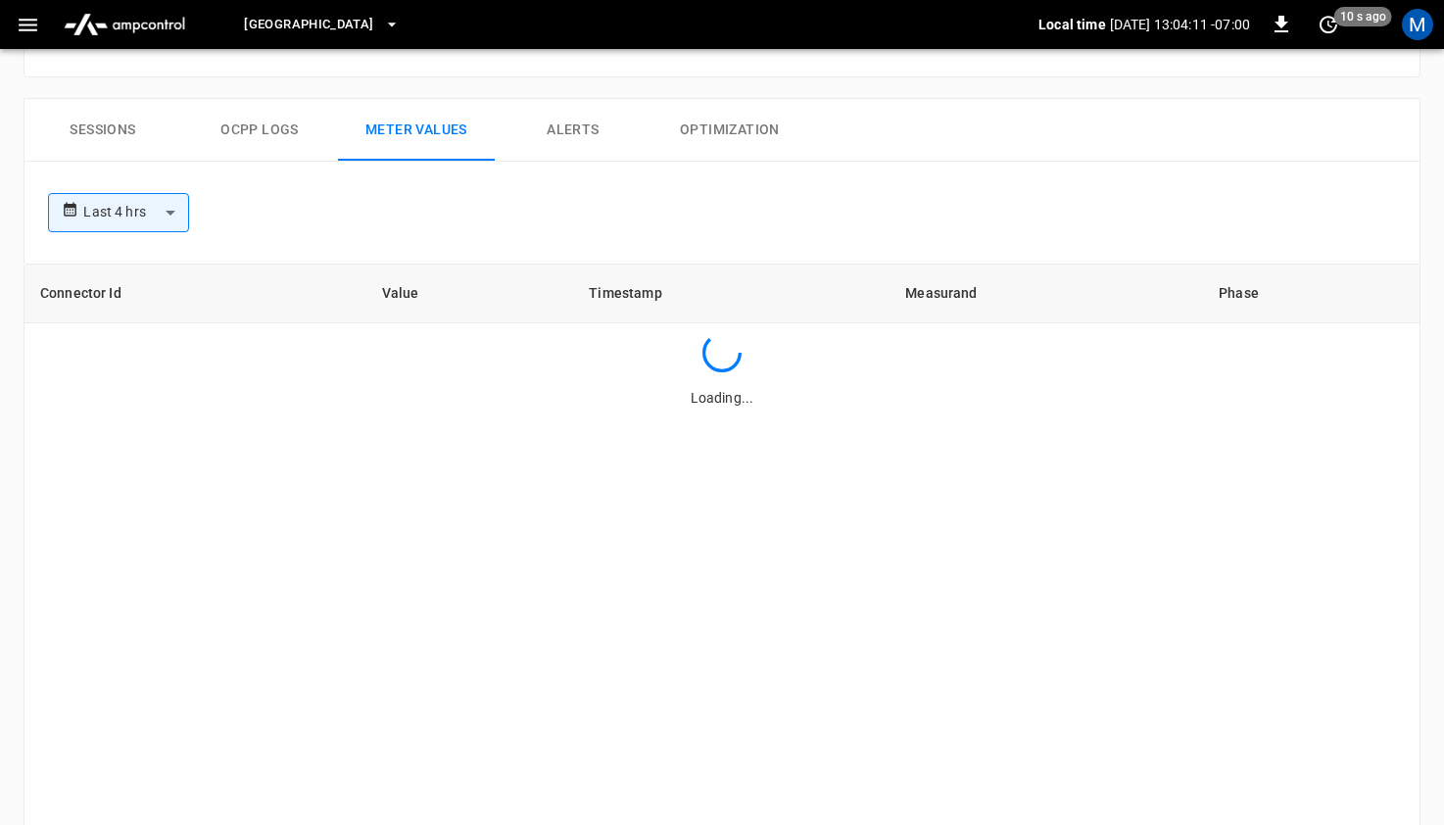
click at [579, 111] on button "Alerts" at bounding box center [573, 130] width 157 height 63
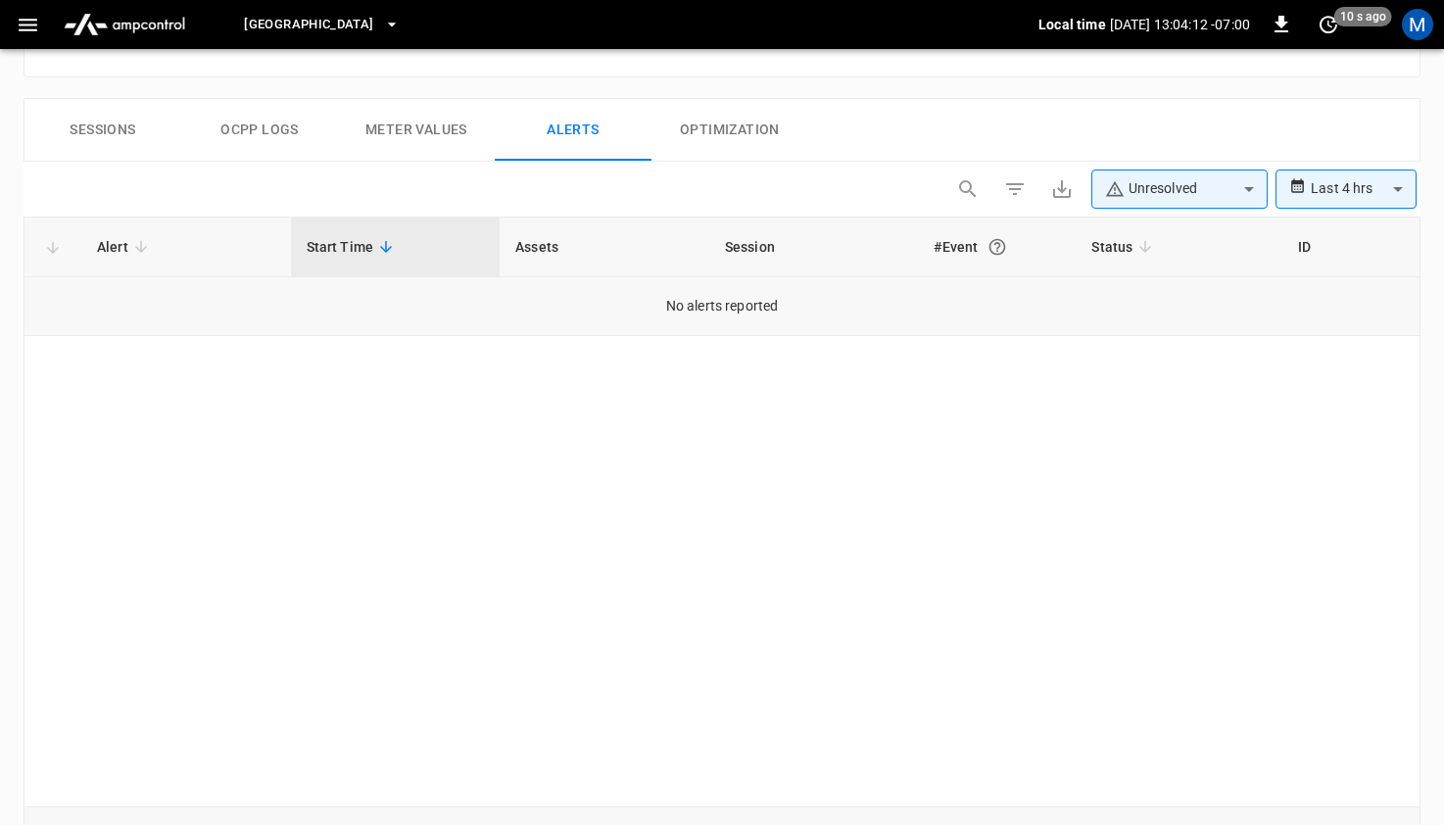
click at [670, 323] on td "No alerts reported" at bounding box center [721, 306] width 1395 height 59
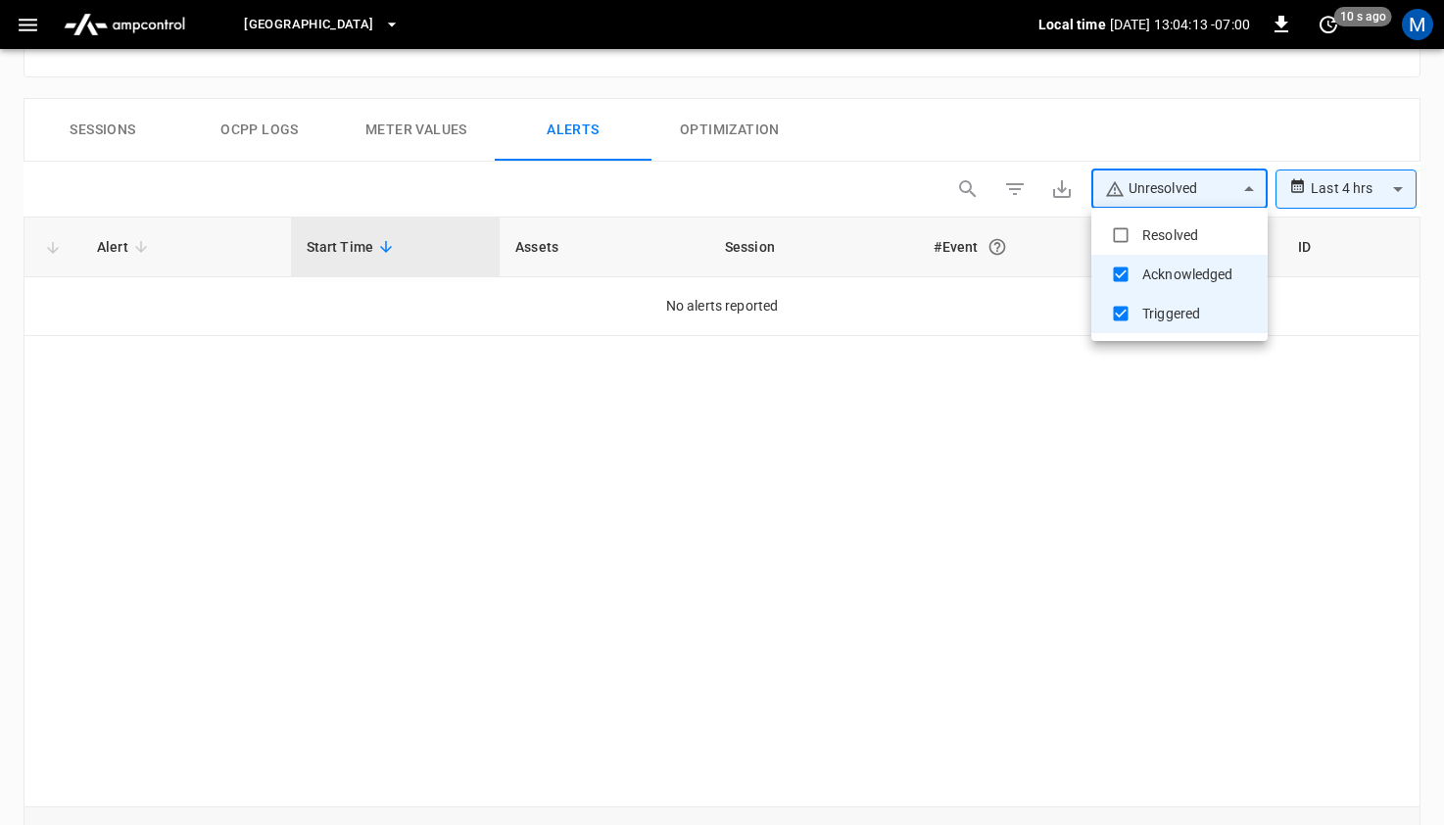
click at [1144, 233] on li "Resolved" at bounding box center [1179, 235] width 176 height 39
type input "**********"
click at [1122, 492] on div at bounding box center [722, 412] width 1444 height 825
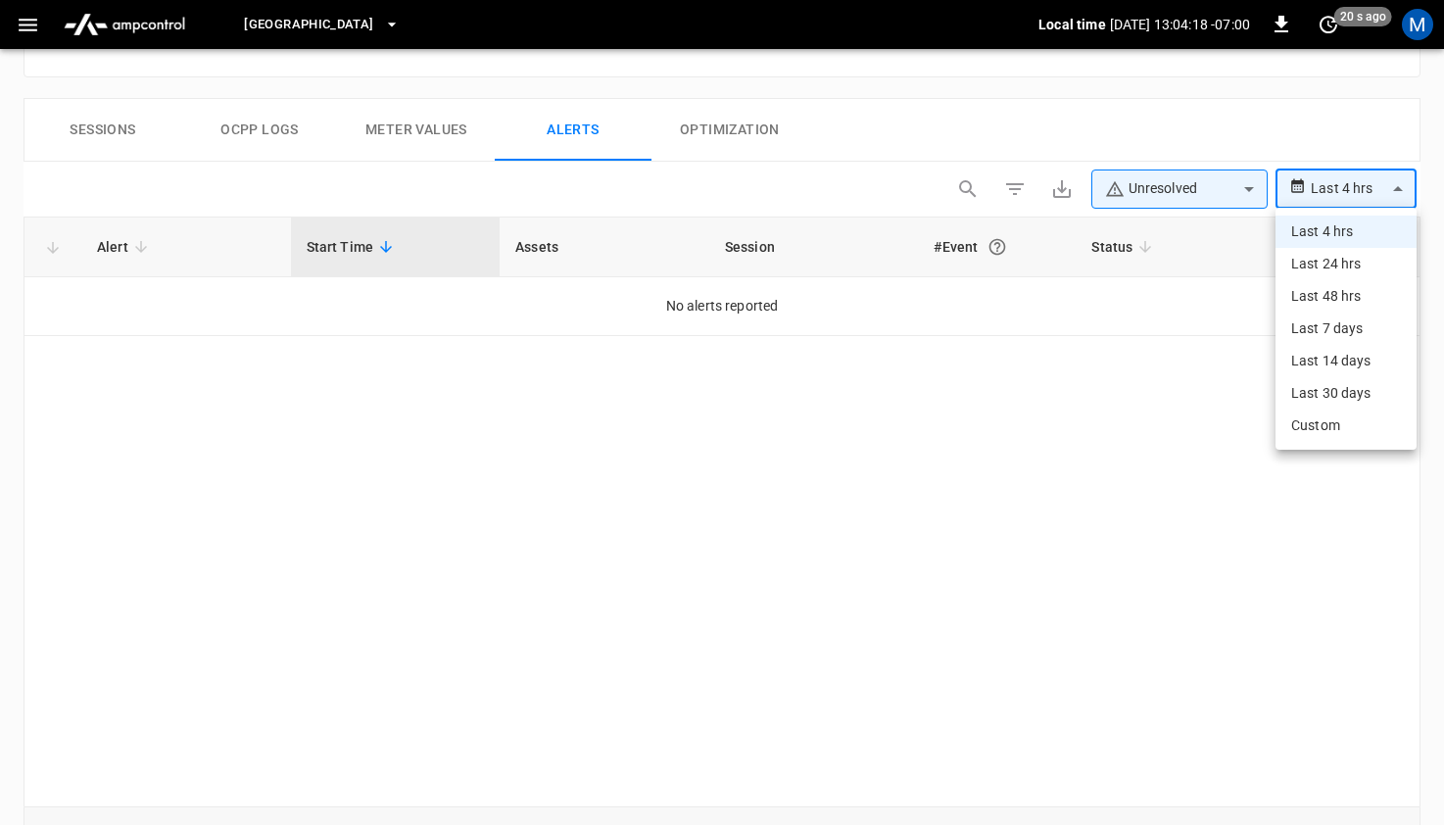
click at [1342, 425] on li "Custom" at bounding box center [1346, 425] width 141 height 32
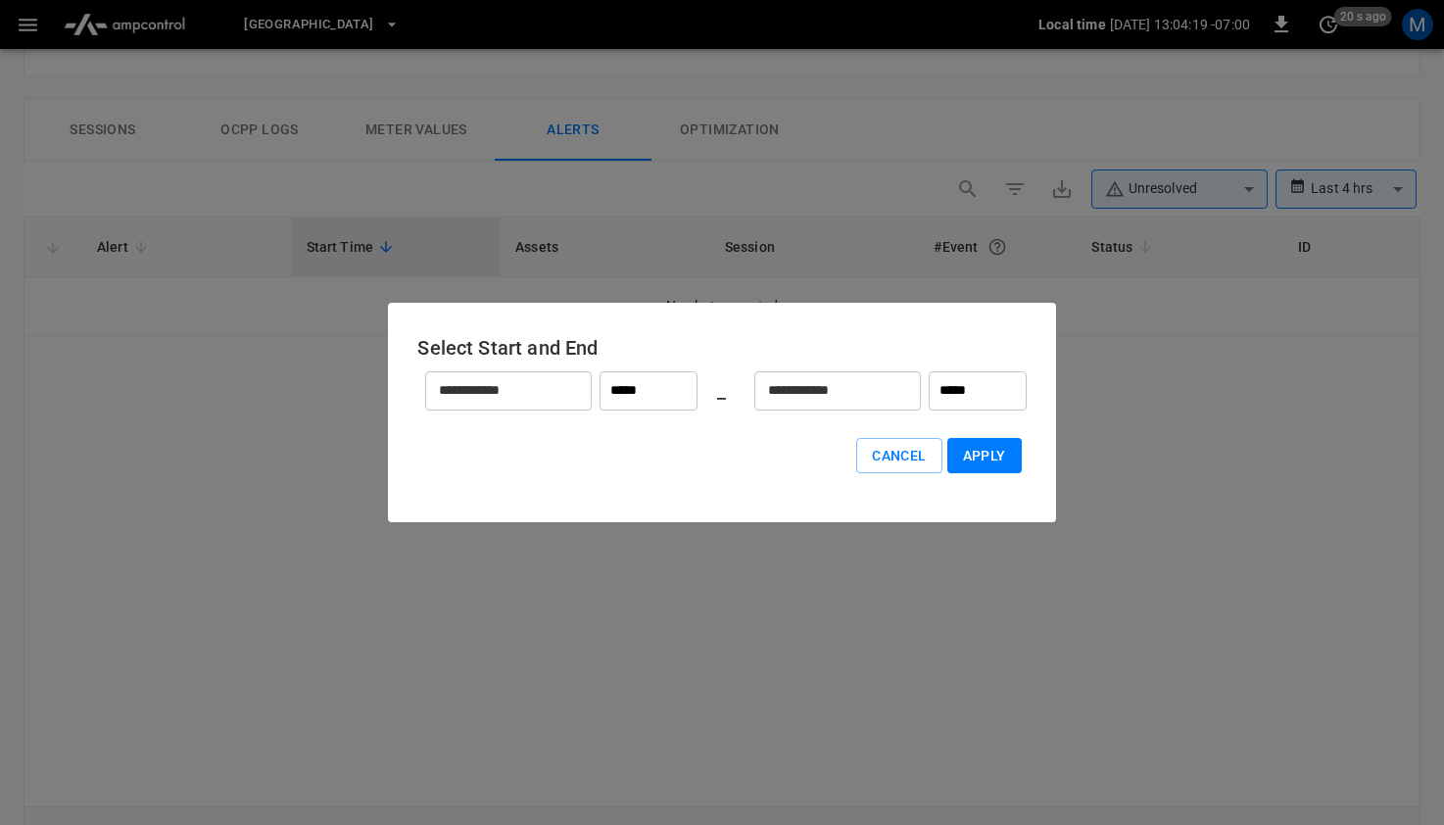
click at [1380, 191] on div at bounding box center [722, 412] width 1444 height 825
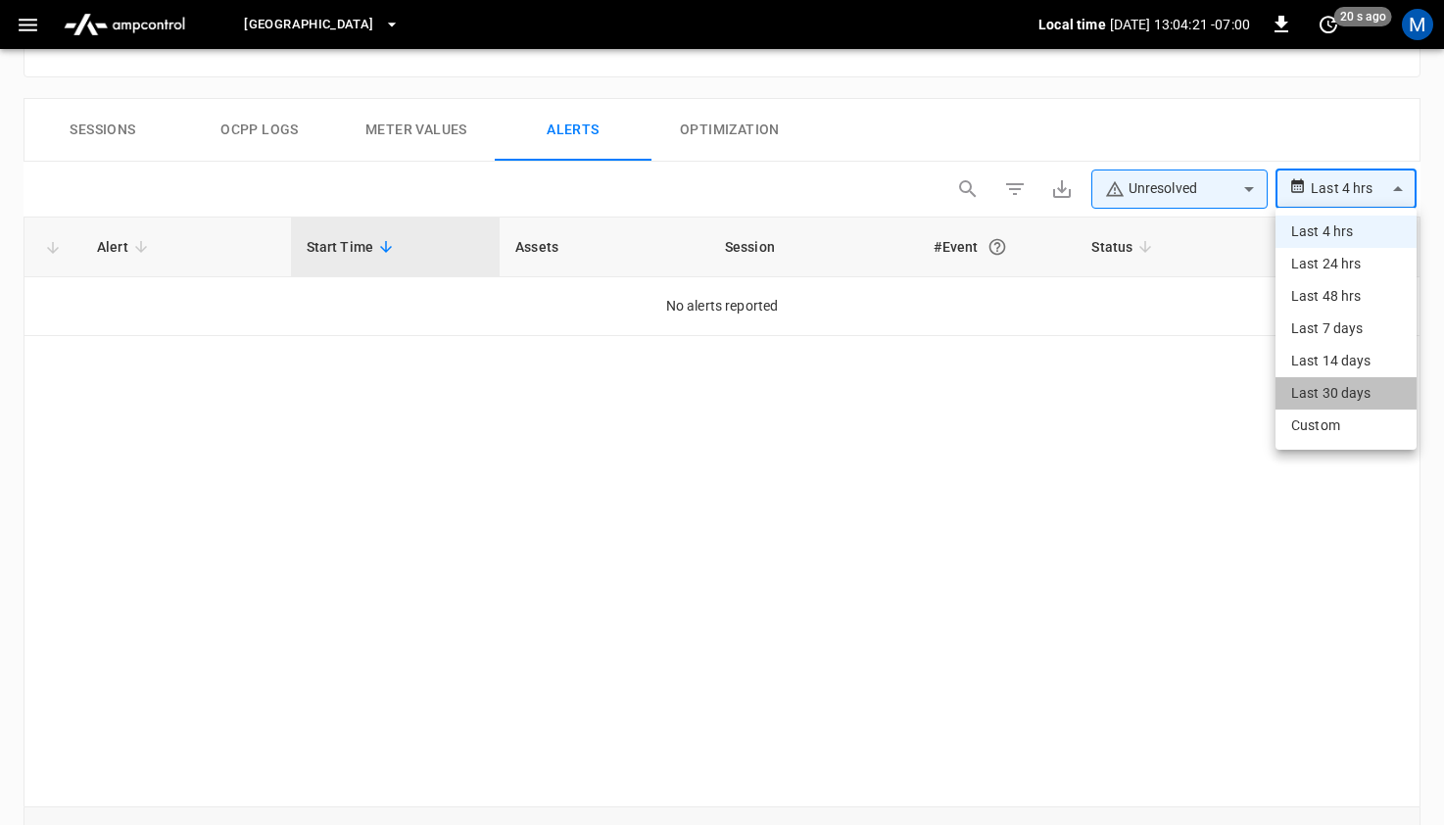
click at [1332, 394] on li "Last 30 days" at bounding box center [1346, 393] width 141 height 32
type input "**********"
type input "**"
type input "**********"
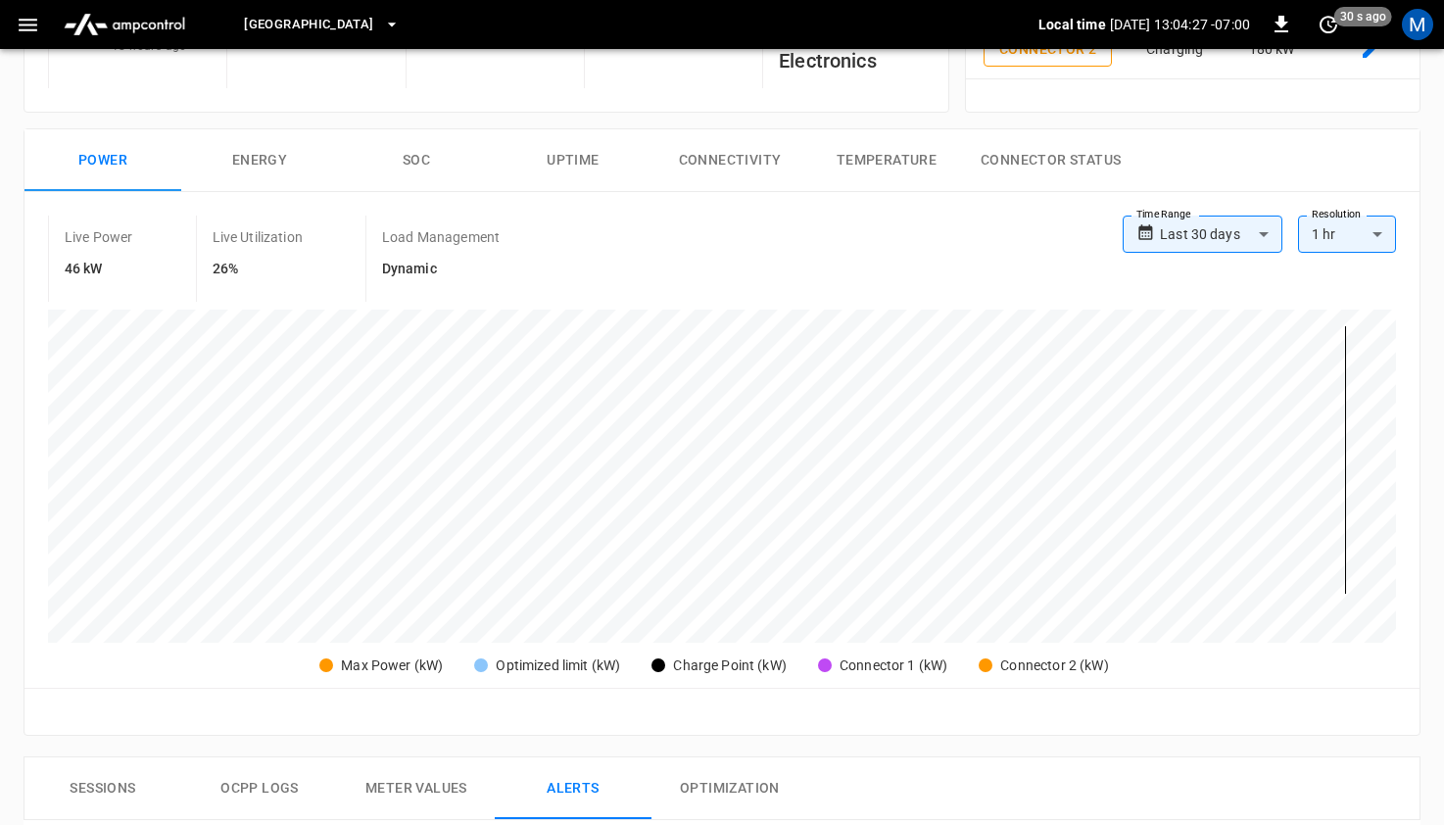
scroll to position [0, 0]
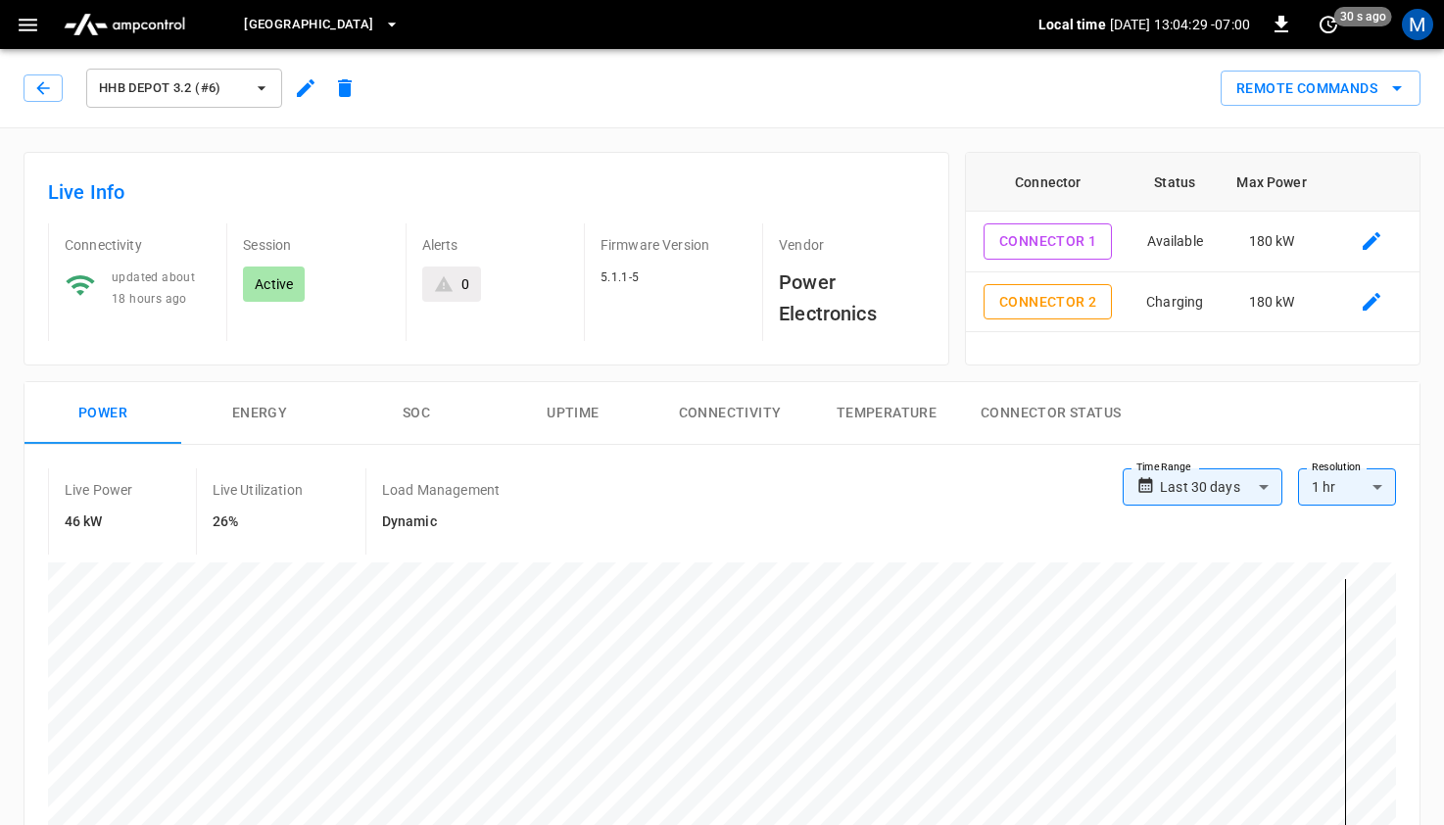
click at [164, 80] on span "HHB Depot 3.2 (#6)" at bounding box center [171, 88] width 145 height 23
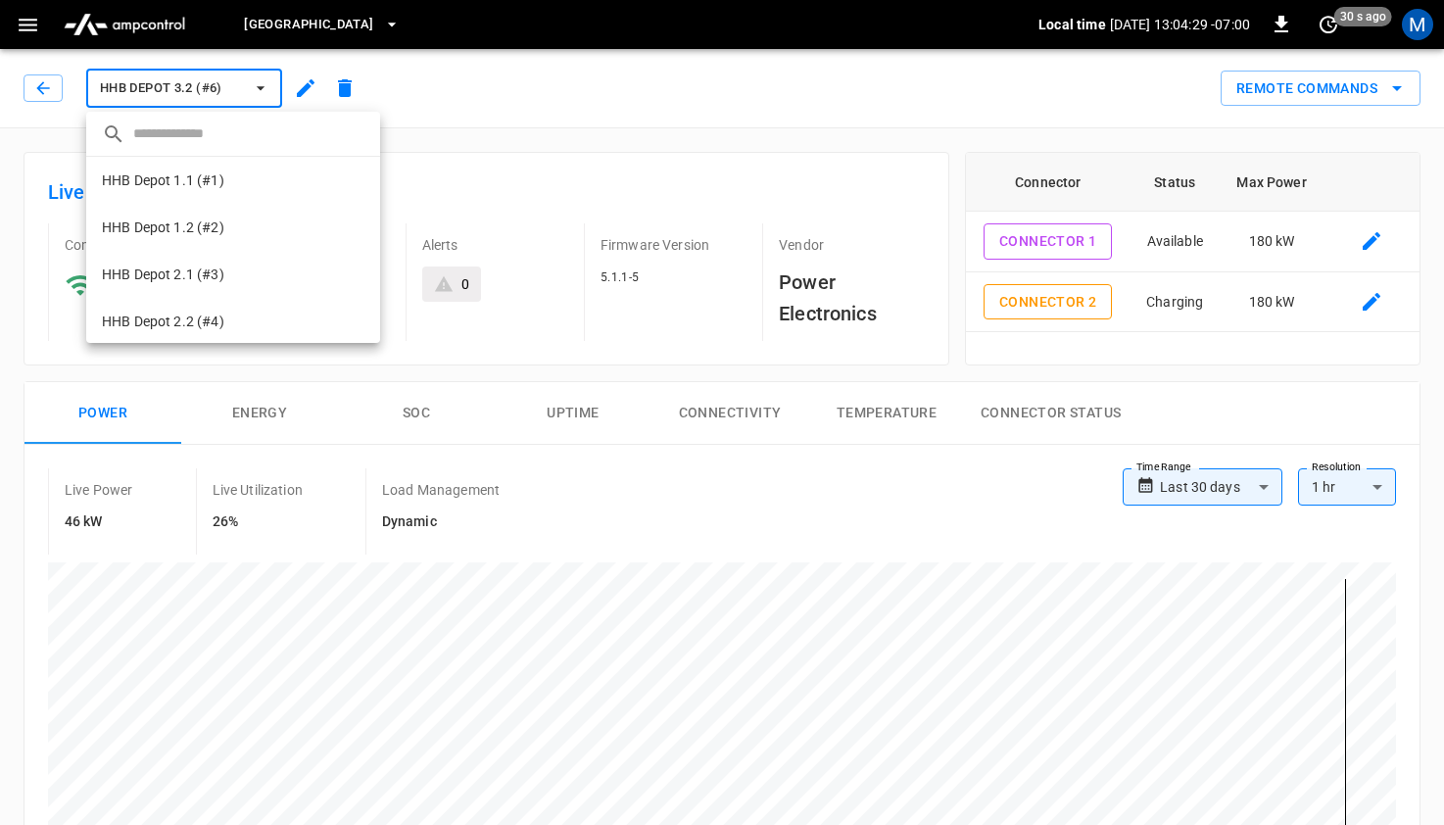
scroll to position [190, 0]
click at [61, 80] on div at bounding box center [722, 412] width 1444 height 825
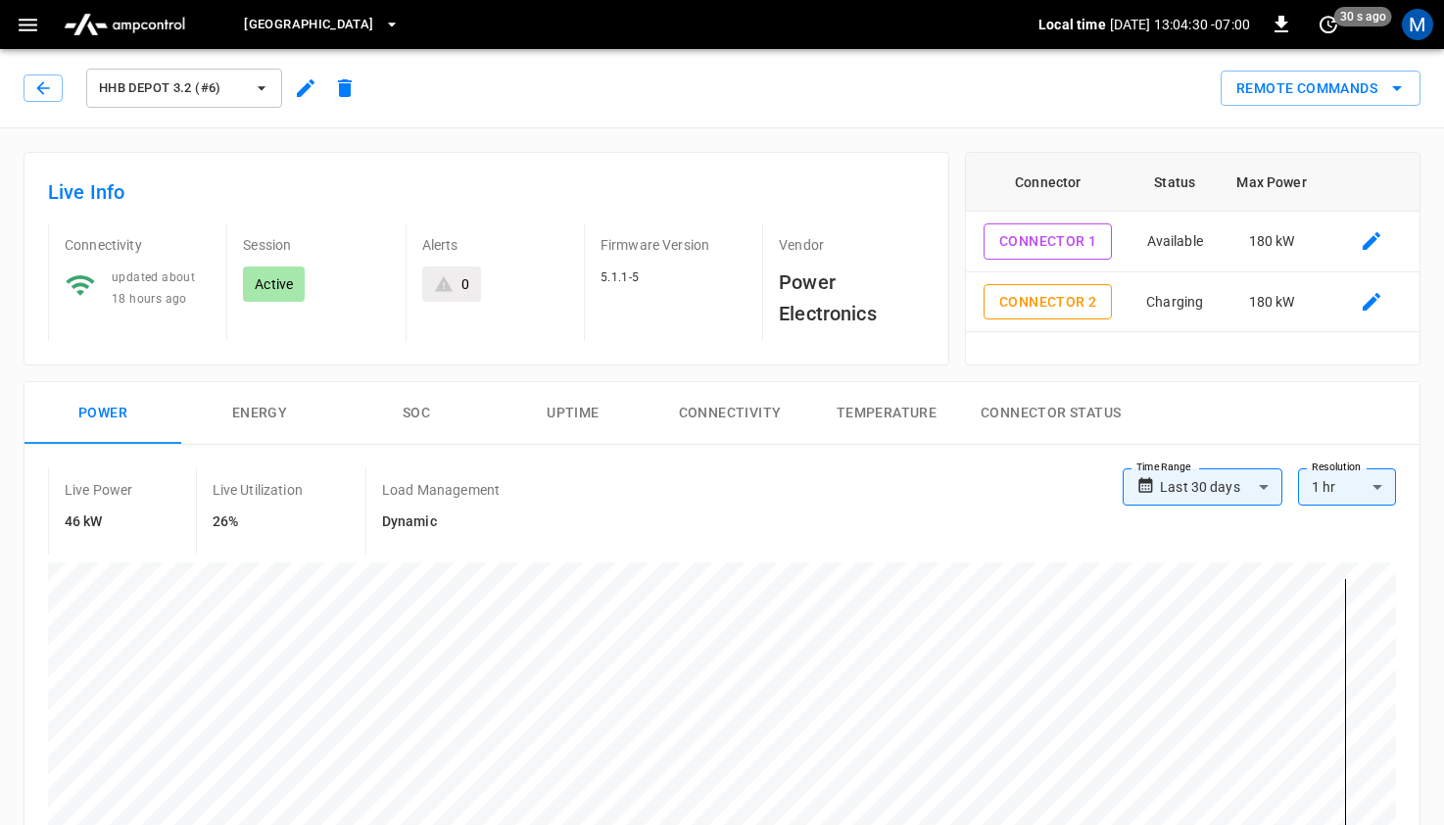
click at [257, 53] on div "HHB Depot 3.2 (#6) Remote Commands" at bounding box center [718, 84] width 1452 height 86
click at [265, 37] on button "[GEOGRAPHIC_DATA]" at bounding box center [321, 25] width 170 height 38
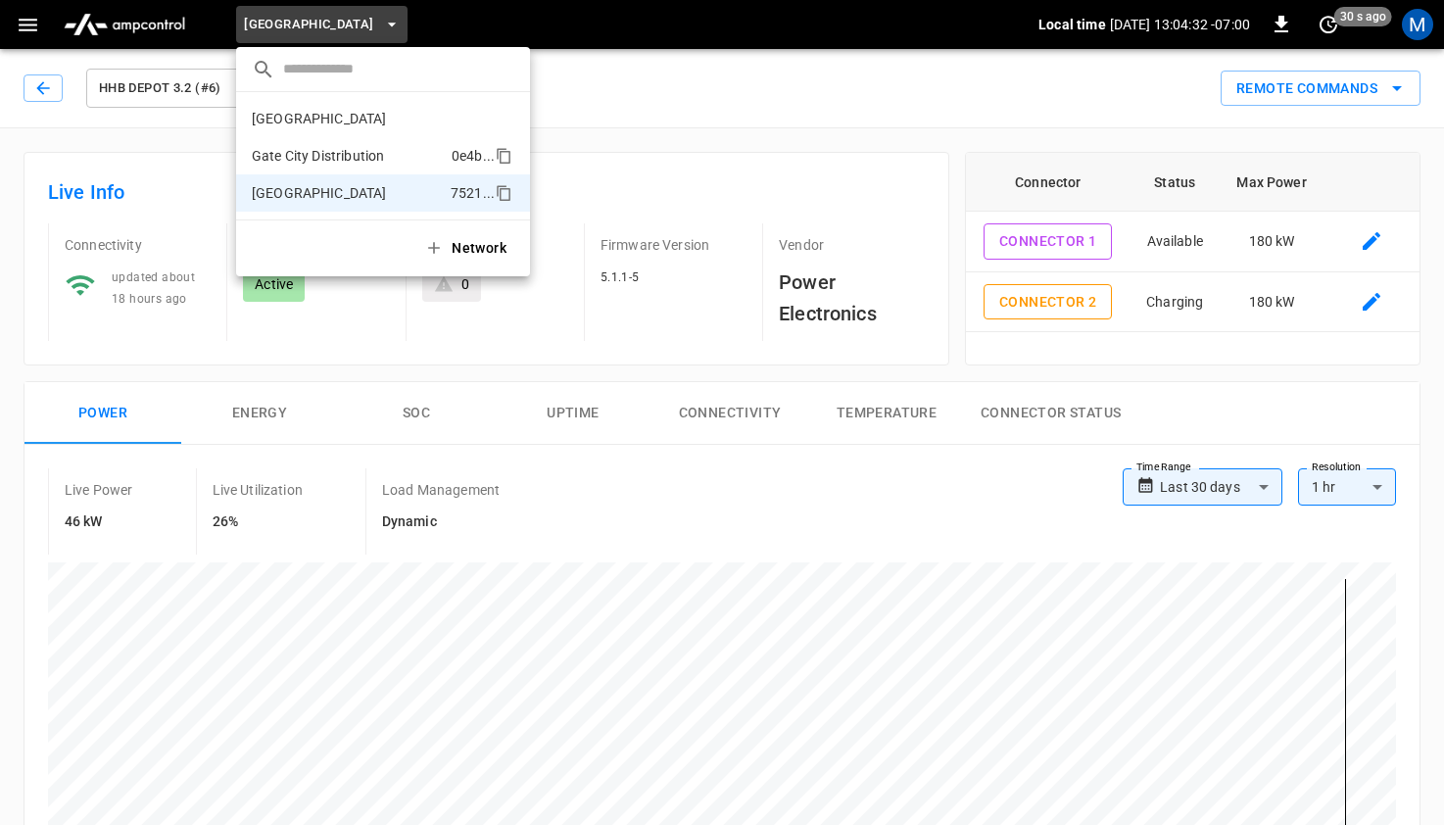
click at [292, 164] on p "Gate City Distribution" at bounding box center [348, 156] width 192 height 20
